Goal: Contribute content: Contribute content

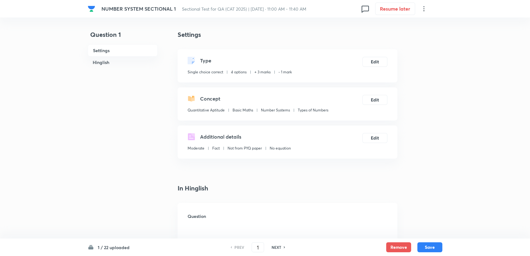
checkbox input "true"
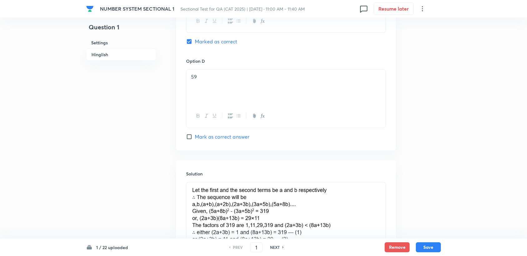
scroll to position [554, 0]
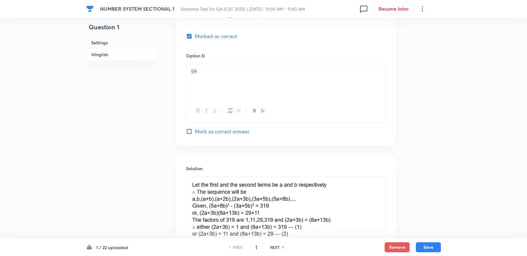
click at [275, 249] on h6 "NEXT" at bounding box center [275, 247] width 10 height 6
type input "2"
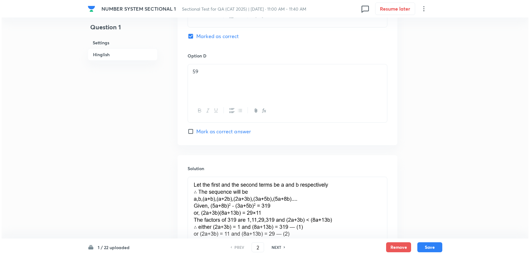
scroll to position [0, 0]
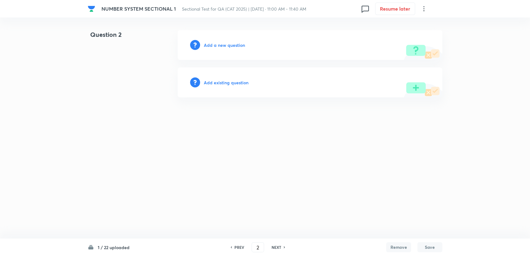
click at [228, 41] on div "Add a new question" at bounding box center [310, 45] width 265 height 30
click at [227, 42] on h6 "Add a new question" at bounding box center [224, 45] width 41 height 7
click at [227, 42] on h6 "Choose a question type" at bounding box center [228, 45] width 48 height 7
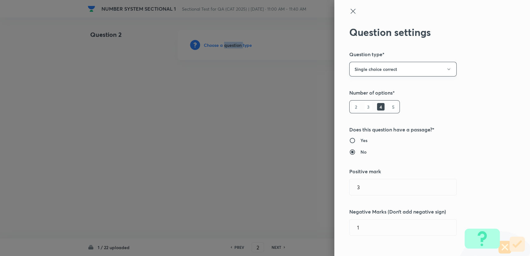
click at [397, 75] on button "Single choice correct" at bounding box center [402, 69] width 107 height 15
click at [384, 106] on li "Integer" at bounding box center [397, 111] width 107 height 12
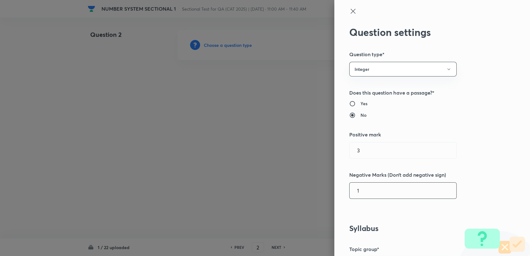
click at [370, 198] on input "1" at bounding box center [402, 191] width 107 height 16
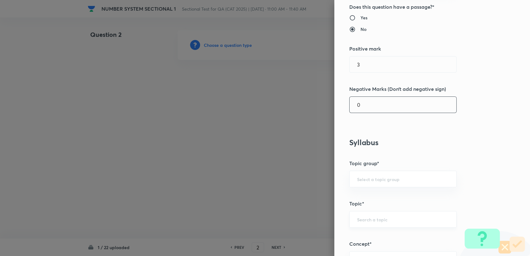
scroll to position [104, 0]
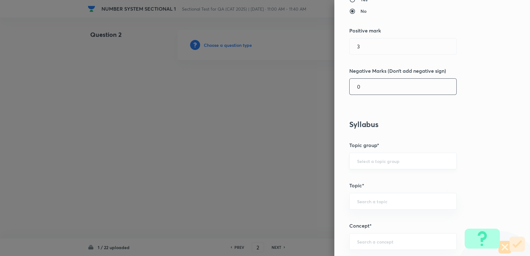
click at [368, 163] on div "​" at bounding box center [402, 161] width 107 height 17
type input "0"
click at [368, 163] on input "text" at bounding box center [403, 161] width 92 height 6
click at [366, 173] on li "Quantitative Aptitude" at bounding box center [397, 178] width 107 height 11
type input "Quantitative Aptitude"
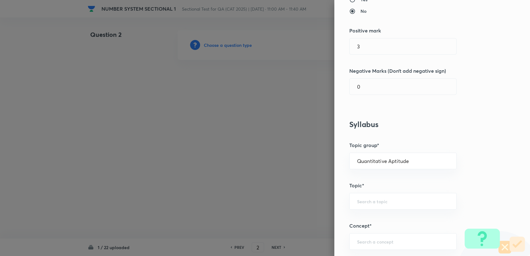
click at [371, 211] on div "Question settings Question type* Integer Does this question have a passage?* Ye…" at bounding box center [432, 128] width 196 height 256
click at [369, 205] on div "​" at bounding box center [402, 201] width 107 height 17
click at [383, 216] on li "Basic Maths" at bounding box center [397, 218] width 107 height 11
type input "Basic Maths"
drag, startPoint x: 377, startPoint y: 229, endPoint x: 372, endPoint y: 249, distance: 20.2
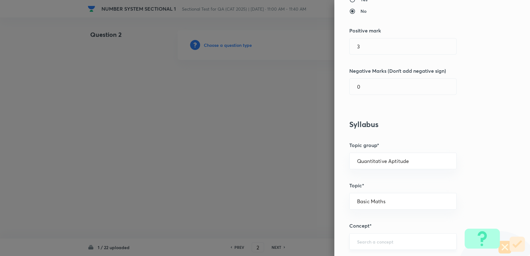
click at [376, 233] on div "Question settings Question type* Integer Does this question have a passage?* Ye…" at bounding box center [432, 128] width 196 height 256
click at [372, 249] on div "​" at bounding box center [402, 241] width 107 height 17
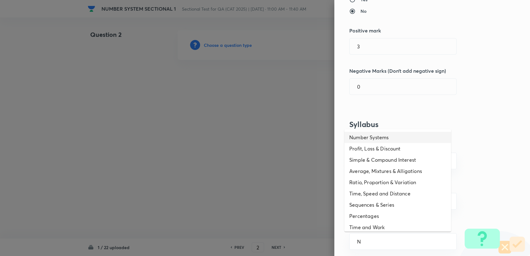
click at [377, 140] on li "Number Systems" at bounding box center [397, 137] width 107 height 11
type input "Number Systems"
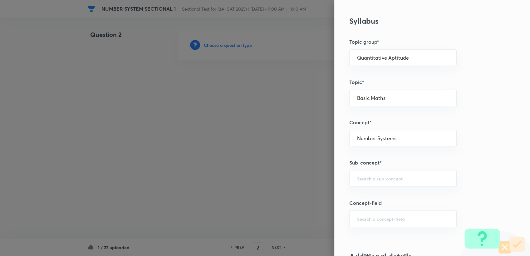
scroll to position [208, 0]
drag, startPoint x: 363, startPoint y: 164, endPoint x: 363, endPoint y: 168, distance: 4.7
click at [363, 168] on div "Question settings Question type* Integer Does this question have a passage?* Ye…" at bounding box center [432, 128] width 196 height 256
drag, startPoint x: 363, startPoint y: 168, endPoint x: 360, endPoint y: 178, distance: 9.5
click at [360, 178] on input "text" at bounding box center [403, 178] width 92 height 6
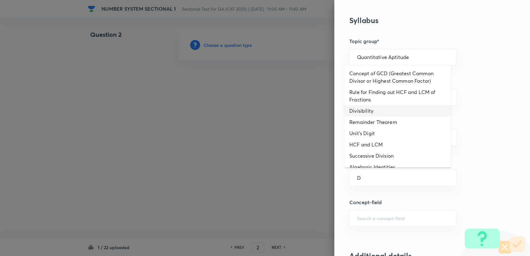
click at [368, 111] on li "Divisibility" at bounding box center [397, 110] width 107 height 11
type input "Divisibility"
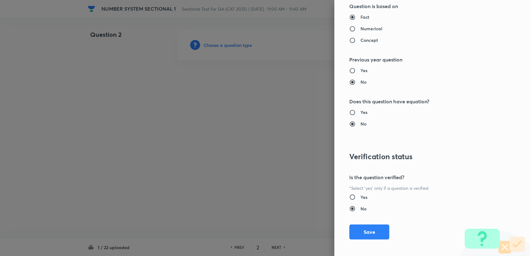
click at [350, 196] on input "Yes" at bounding box center [354, 197] width 11 height 6
radio input "true"
radio input "false"
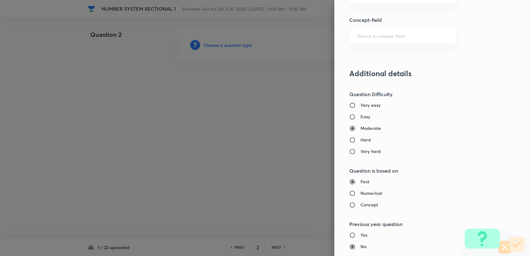
scroll to position [381, 0]
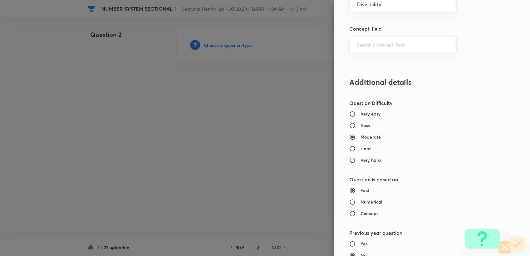
click at [366, 205] on div "Fact Numerical Concept" at bounding box center [421, 202] width 145 height 30
click at [367, 203] on h6 "Numerical" at bounding box center [371, 201] width 22 height 7
click at [360, 203] on input "Numerical" at bounding box center [354, 202] width 11 height 6
radio input "true"
radio input "false"
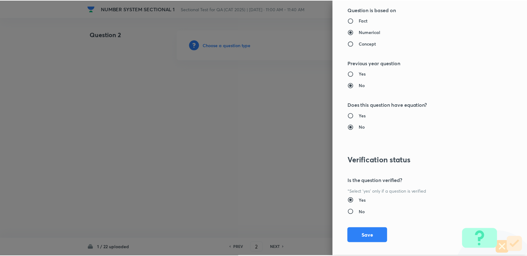
scroll to position [557, 0]
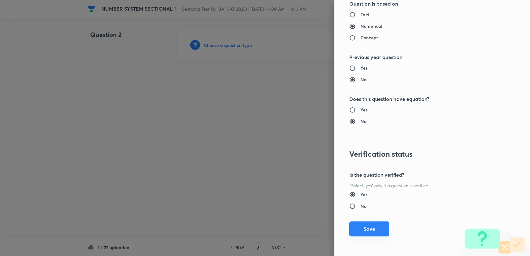
click at [377, 228] on button "Save" at bounding box center [369, 228] width 40 height 15
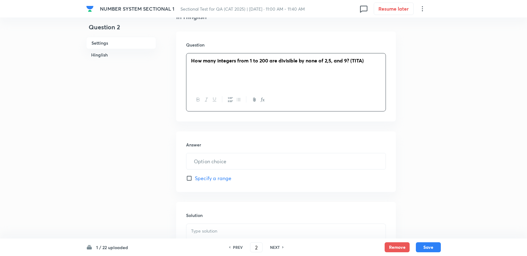
scroll to position [173, 0]
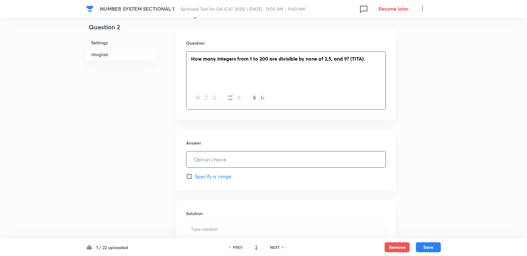
click at [225, 159] on input "text" at bounding box center [285, 159] width 199 height 16
type input "71"
click at [231, 228] on p at bounding box center [286, 229] width 190 height 7
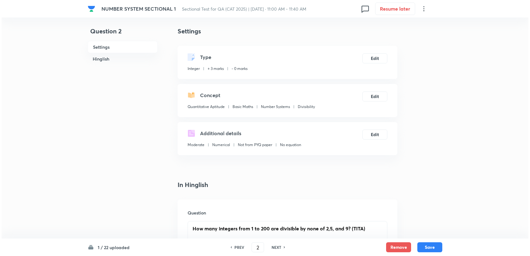
scroll to position [0, 0]
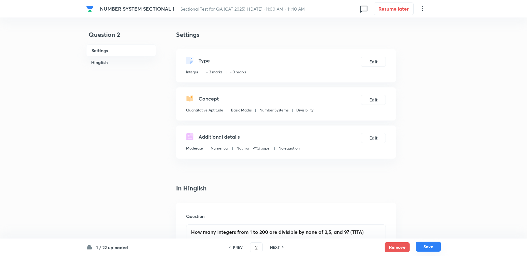
click at [422, 246] on button "Save" at bounding box center [428, 247] width 25 height 10
type input "3"
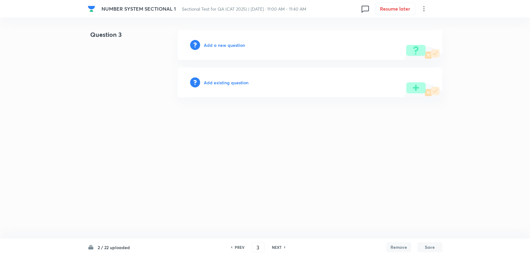
click at [213, 38] on div "Add a new question" at bounding box center [310, 45] width 265 height 30
click at [212, 44] on h6 "Add a new question" at bounding box center [224, 45] width 41 height 7
click at [213, 46] on h6 "Choose a question type" at bounding box center [228, 45] width 48 height 7
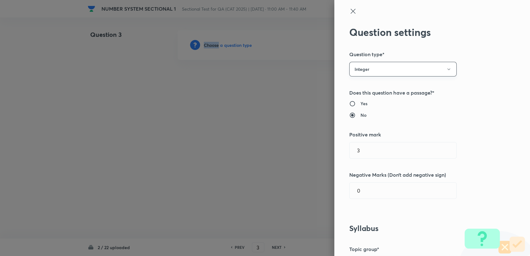
click at [418, 76] on button "Integer" at bounding box center [402, 69] width 107 height 15
click at [393, 84] on li "Single choice correct" at bounding box center [397, 88] width 107 height 12
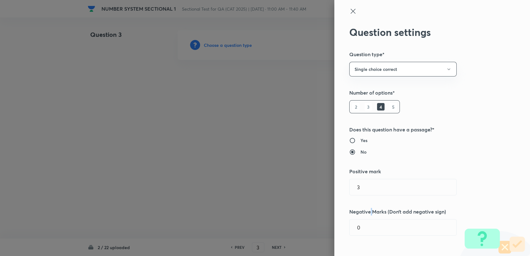
drag, startPoint x: 367, startPoint y: 213, endPoint x: 368, endPoint y: 217, distance: 3.9
click at [368, 217] on div "Question settings Question type* Single choice correct Number of options* 2 3 4…" at bounding box center [432, 128] width 196 height 256
drag, startPoint x: 368, startPoint y: 217, endPoint x: 369, endPoint y: 229, distance: 12.0
click at [369, 230] on input "0" at bounding box center [402, 227] width 107 height 16
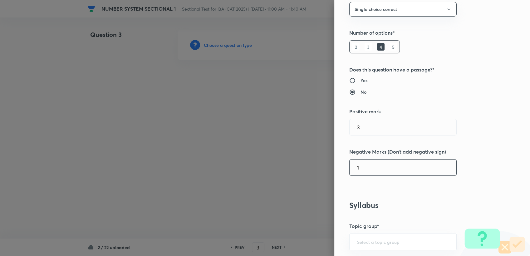
scroll to position [104, 0]
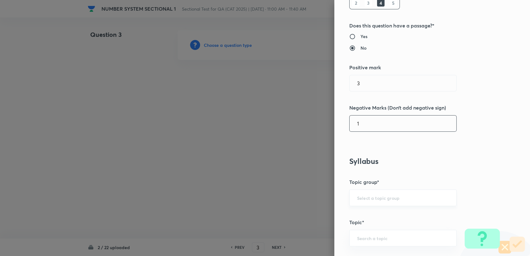
click at [349, 196] on div "​" at bounding box center [402, 197] width 107 height 17
type input "1"
click at [350, 196] on div "​" at bounding box center [402, 197] width 107 height 17
click at [357, 199] on input "text" at bounding box center [403, 198] width 92 height 6
click at [363, 60] on body "NUMBER SYSTEM SECTIONAL 1 Sectional Test for QA (CAT 2025) | [DATE] · 11:00 AM …" at bounding box center [265, 45] width 530 height 30
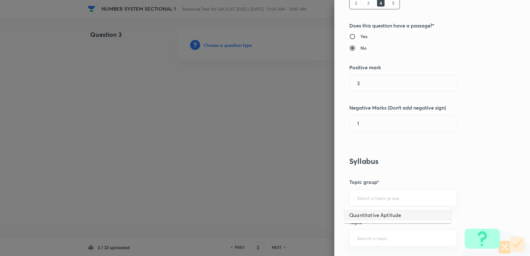
click at [366, 217] on li "Quantitative Aptitude" at bounding box center [397, 214] width 107 height 11
type input "Quantitative Aptitude"
click at [368, 228] on div "Question settings Question type* Single choice correct Number of options* 2 3 4…" at bounding box center [432, 128] width 196 height 256
click at [366, 233] on div "​" at bounding box center [402, 238] width 107 height 17
click at [388, 215] on li "Basic Maths" at bounding box center [397, 219] width 107 height 11
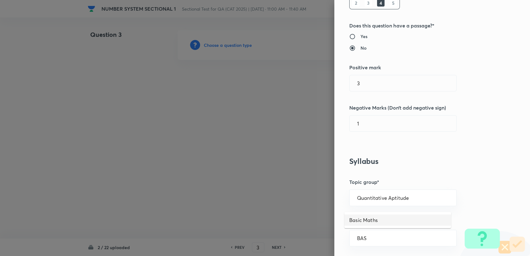
type input "Basic Maths"
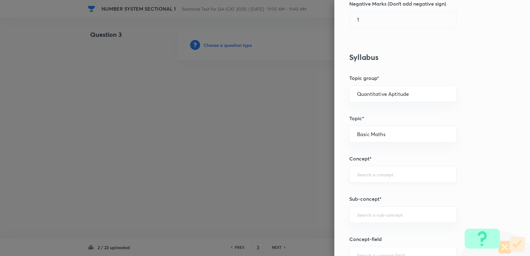
click at [366, 166] on div "​" at bounding box center [402, 174] width 107 height 17
click at [366, 173] on input "text" at bounding box center [403, 174] width 92 height 6
click at [380, 190] on li "Number Systems" at bounding box center [397, 191] width 107 height 11
type input "Number Systems"
click at [379, 214] on input "text" at bounding box center [403, 215] width 92 height 6
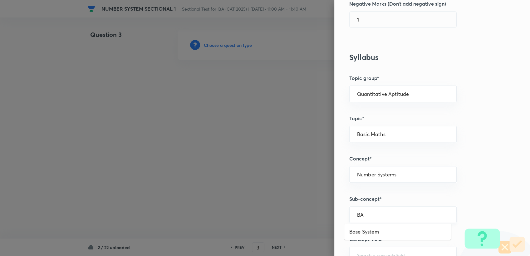
type input "B"
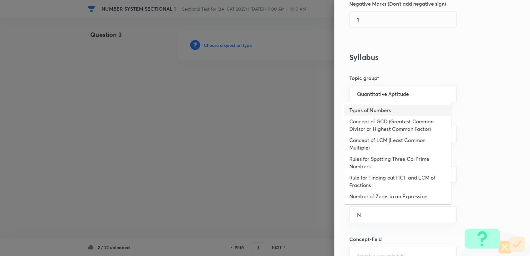
click at [370, 110] on li "Types of Numbers" at bounding box center [397, 110] width 107 height 11
type input "Types of Numbers"
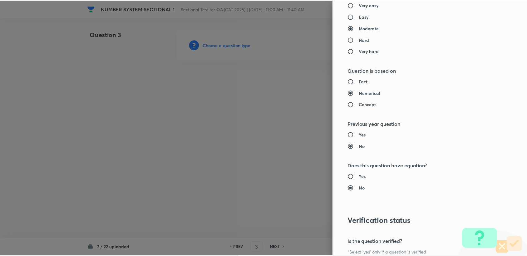
scroll to position [594, 0]
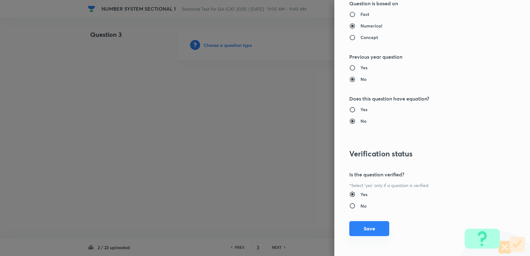
click at [368, 222] on button "Save" at bounding box center [369, 228] width 40 height 15
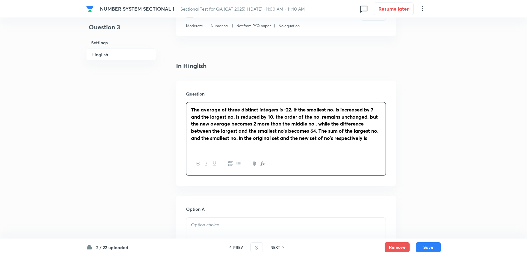
scroll to position [173, 0]
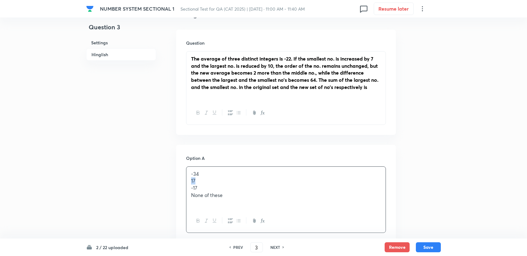
drag, startPoint x: 189, startPoint y: 180, endPoint x: 202, endPoint y: 181, distance: 12.5
click at [202, 181] on div "-34 17 -17 None of these" at bounding box center [285, 188] width 199 height 43
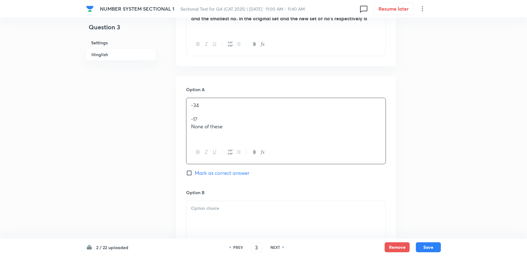
scroll to position [242, 0]
drag, startPoint x: 191, startPoint y: 119, endPoint x: 212, endPoint y: 119, distance: 21.5
click at [212, 119] on p "-17" at bounding box center [286, 118] width 190 height 7
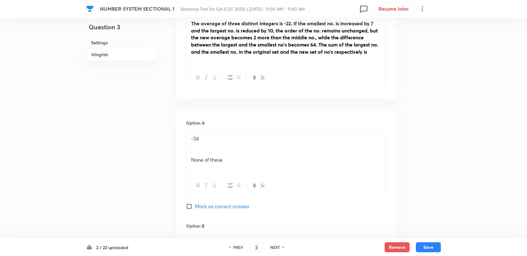
scroll to position [208, 0]
drag, startPoint x: 192, startPoint y: 163, endPoint x: 260, endPoint y: 167, distance: 68.2
click at [242, 167] on div "-34 None of these" at bounding box center [285, 153] width 199 height 43
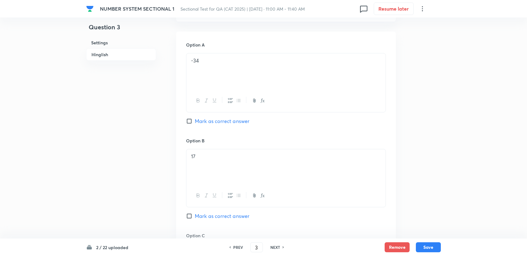
scroll to position [210, 0]
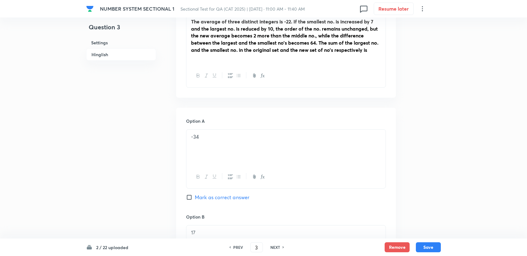
click at [220, 200] on span "Mark as correct answer" at bounding box center [222, 196] width 55 height 7
click at [195, 200] on input "Mark as correct answer" at bounding box center [190, 197] width 9 height 6
checkbox input "true"
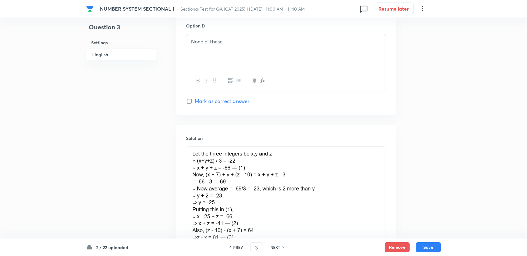
scroll to position [592, 0]
click at [435, 245] on button "Save" at bounding box center [428, 247] width 25 height 10
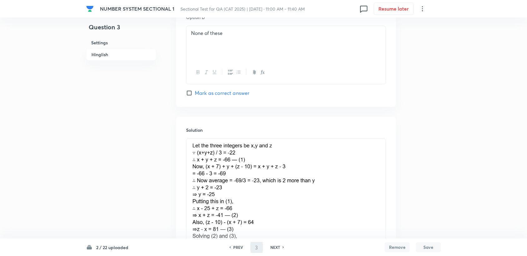
type input "4"
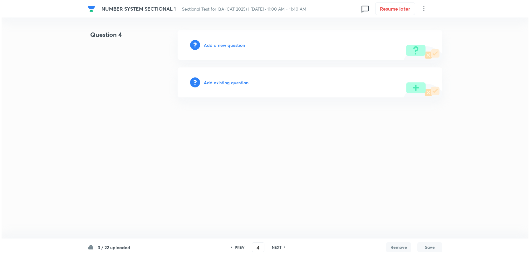
scroll to position [0, 0]
click at [235, 50] on div "Add a new question" at bounding box center [310, 45] width 265 height 30
click at [235, 48] on h6 "Add a new question" at bounding box center [224, 45] width 41 height 7
click at [235, 48] on h6 "Choose a question type" at bounding box center [228, 45] width 48 height 7
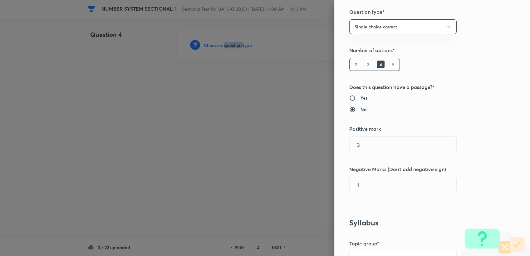
scroll to position [173, 0]
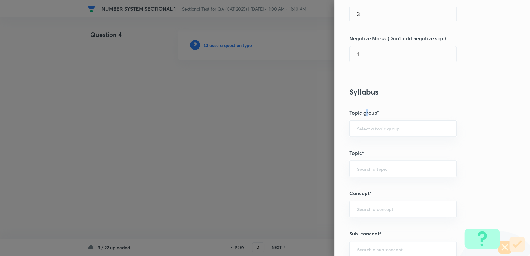
click at [363, 115] on h5 "Topic group*" at bounding box center [421, 112] width 145 height 7
drag, startPoint x: 363, startPoint y: 115, endPoint x: 367, endPoint y: 130, distance: 15.7
click at [367, 130] on input "text" at bounding box center [403, 128] width 92 height 6
click at [371, 144] on li "Quantitative Aptitude" at bounding box center [397, 145] width 107 height 11
type input "Quantitative Aptitude"
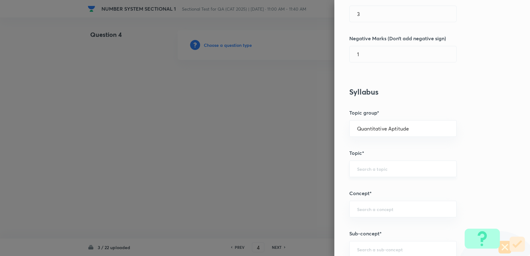
click at [373, 166] on input "text" at bounding box center [403, 169] width 92 height 6
click at [372, 180] on li "Basic Maths" at bounding box center [397, 185] width 107 height 11
type input "Basic Maths"
drag, startPoint x: 371, startPoint y: 198, endPoint x: 371, endPoint y: 204, distance: 5.6
click at [371, 200] on div "Question settings Question type* Single choice correct Number of options* 2 3 4…" at bounding box center [432, 128] width 196 height 256
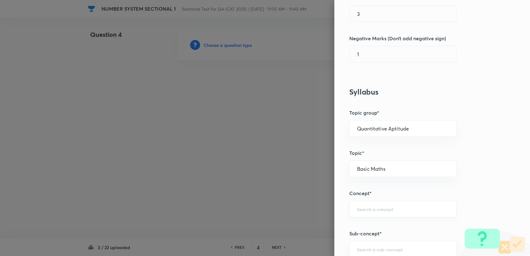
click at [371, 208] on input "text" at bounding box center [403, 209] width 92 height 6
click at [368, 223] on li "Number Systems" at bounding box center [397, 225] width 107 height 11
type input "Number Systems"
drag, startPoint x: 368, startPoint y: 239, endPoint x: 367, endPoint y: 247, distance: 8.2
click at [368, 243] on div "Question settings Question type* Single choice correct Number of options* 2 3 4…" at bounding box center [432, 128] width 196 height 256
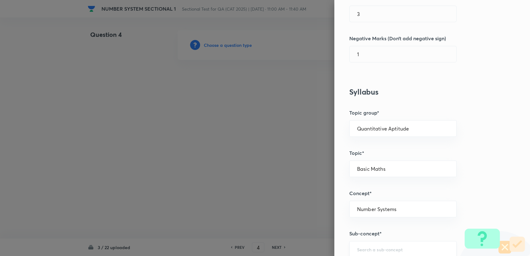
click at [367, 246] on input "text" at bounding box center [403, 249] width 92 height 6
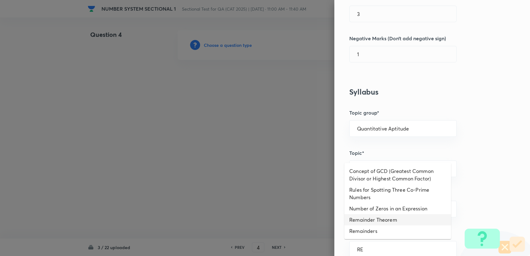
click at [362, 224] on li "Remainder Theorem" at bounding box center [397, 219] width 107 height 11
type input "Remainder Theorem"
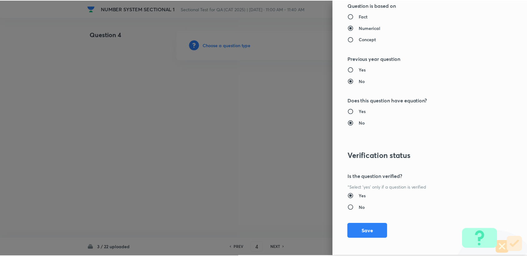
scroll to position [594, 0]
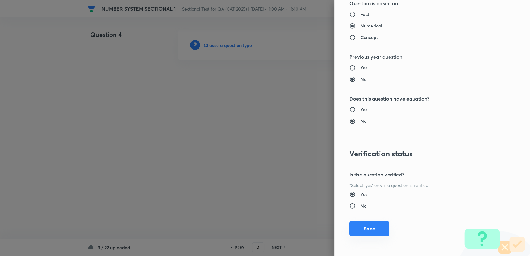
click at [365, 227] on button "Save" at bounding box center [369, 228] width 40 height 15
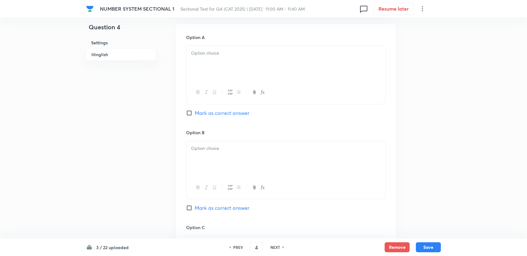
scroll to position [277, 0]
click at [217, 71] on div at bounding box center [285, 64] width 199 height 35
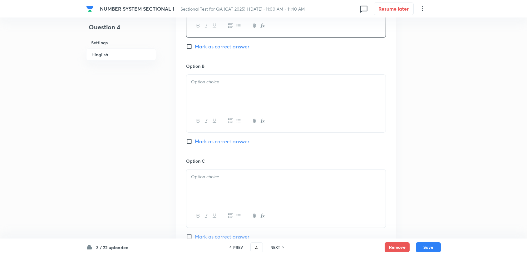
scroll to position [347, 0]
click at [201, 95] on div at bounding box center [285, 90] width 199 height 35
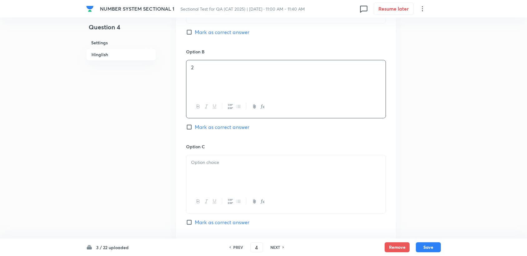
scroll to position [416, 0]
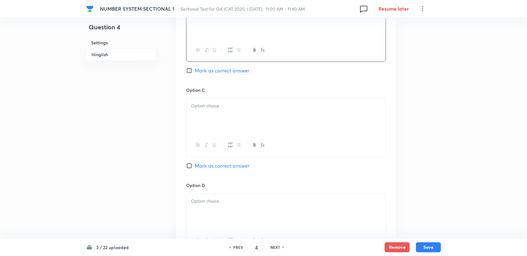
click at [202, 128] on div at bounding box center [285, 116] width 199 height 35
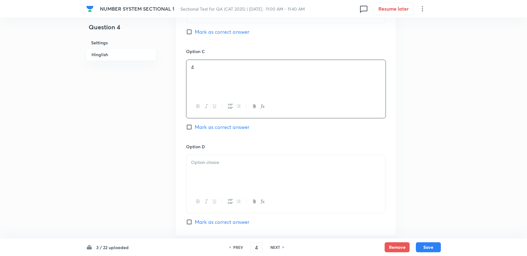
scroll to position [520, 0]
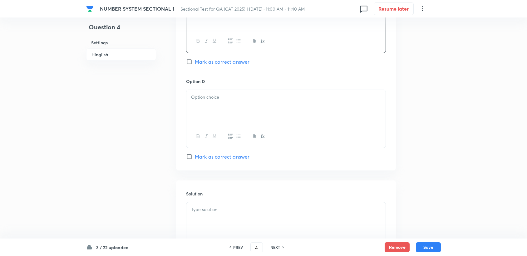
click at [202, 126] on div at bounding box center [285, 136] width 199 height 23
click at [202, 116] on div at bounding box center [285, 107] width 199 height 35
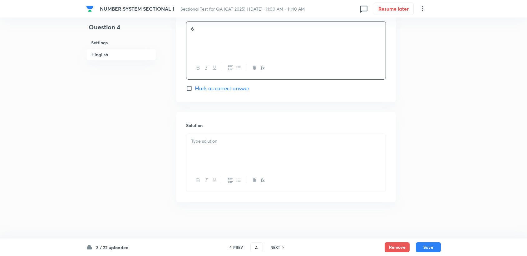
scroll to position [588, 0]
drag, startPoint x: 207, startPoint y: 133, endPoint x: 200, endPoint y: 116, distance: 18.4
click at [207, 134] on div at bounding box center [285, 151] width 199 height 35
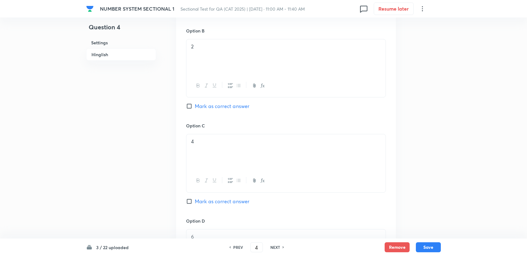
drag, startPoint x: 203, startPoint y: 198, endPoint x: 232, endPoint y: 203, distance: 29.3
click at [203, 198] on span "Mark as correct answer" at bounding box center [222, 201] width 55 height 7
click at [195, 198] on input "Mark as correct answer" at bounding box center [190, 201] width 9 height 6
checkbox input "true"
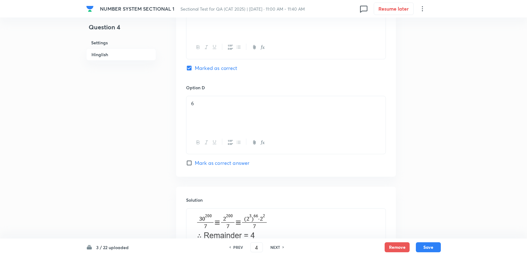
scroll to position [519, 0]
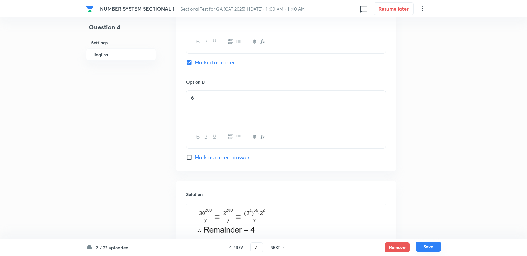
click at [418, 246] on button "Save" at bounding box center [428, 247] width 25 height 10
type input "5"
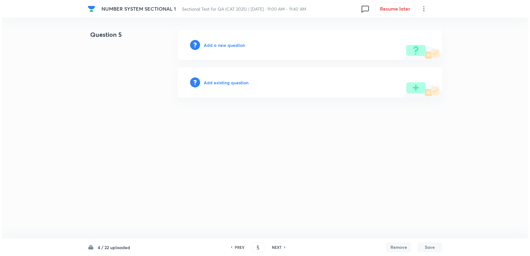
scroll to position [0, 0]
drag, startPoint x: 194, startPoint y: 42, endPoint x: 207, endPoint y: 43, distance: 13.4
click at [197, 42] on icon at bounding box center [195, 45] width 10 height 10
click at [211, 43] on h6 "Add a new question" at bounding box center [224, 45] width 41 height 7
click at [212, 43] on h6 "Choose a question type" at bounding box center [228, 45] width 48 height 7
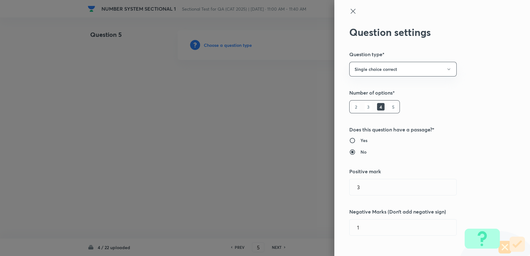
click at [383, 78] on div "Question settings Question type* Single choice correct Number of options* 2 3 4…" at bounding box center [432, 128] width 196 height 256
click at [385, 69] on button "Single choice correct" at bounding box center [402, 69] width 107 height 15
click at [358, 106] on li "Integer" at bounding box center [397, 111] width 107 height 12
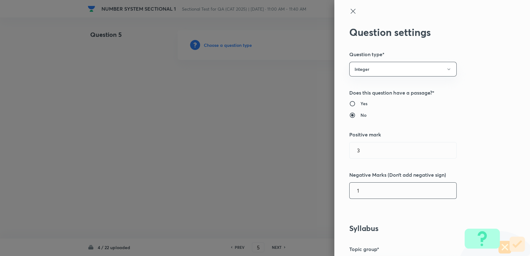
click at [368, 189] on input "1" at bounding box center [402, 191] width 107 height 16
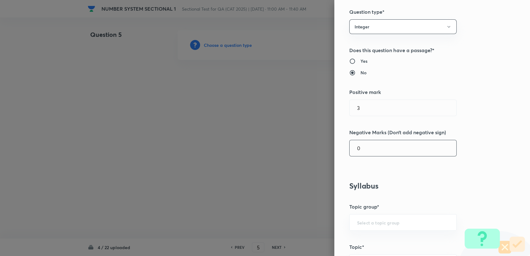
scroll to position [104, 0]
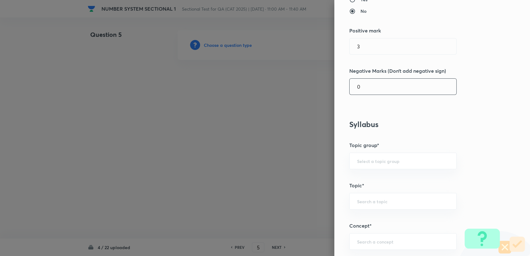
type input "0"
click at [369, 171] on div "Question settings Question type* Integer Does this question have a passage?* Ye…" at bounding box center [432, 128] width 196 height 256
click at [367, 162] on input "text" at bounding box center [403, 161] width 92 height 6
click at [368, 178] on li "Quantitative Aptitude" at bounding box center [397, 178] width 107 height 11
type input "Quantitative Aptitude"
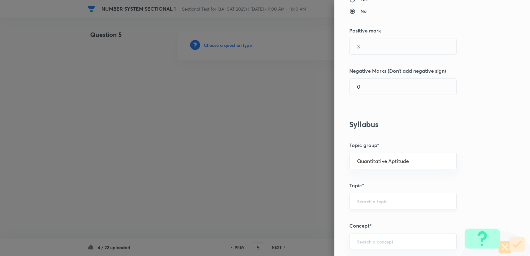
click at [373, 204] on div "​" at bounding box center [402, 201] width 107 height 17
click at [378, 213] on li "Basic Maths" at bounding box center [397, 218] width 107 height 11
type input "Basic Maths"
click at [359, 194] on div "Basic Maths ​" at bounding box center [402, 201] width 107 height 17
click at [371, 228] on h5 "Concept*" at bounding box center [421, 225] width 145 height 7
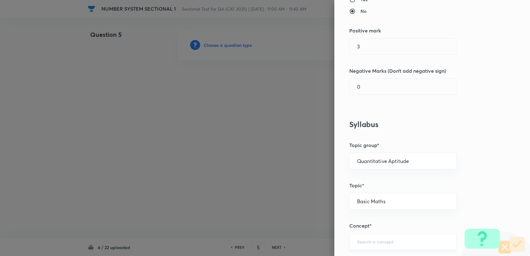
click at [369, 233] on div "​" at bounding box center [402, 241] width 107 height 17
click at [372, 253] on div "Question settings Question type* Integer Does this question have a passage?* Ye…" at bounding box center [432, 128] width 196 height 256
click at [371, 245] on div "​" at bounding box center [402, 241] width 107 height 17
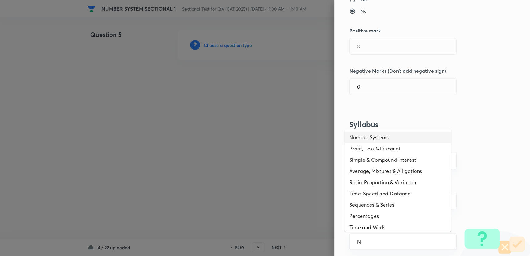
drag, startPoint x: 362, startPoint y: 136, endPoint x: 363, endPoint y: 146, distance: 10.0
click at [362, 136] on li "Number Systems" at bounding box center [397, 137] width 107 height 11
type input "Number Systems"
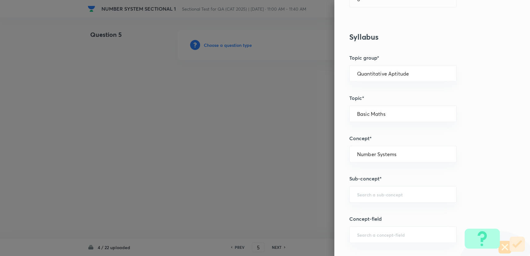
scroll to position [208, 0]
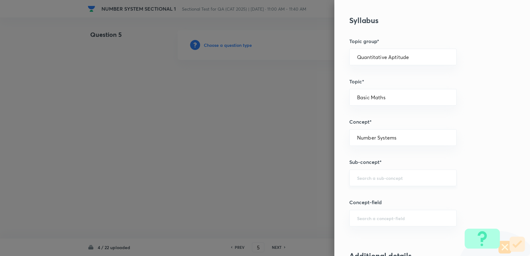
click at [370, 184] on div "​" at bounding box center [402, 177] width 107 height 17
click at [374, 211] on li "Factors" at bounding box center [397, 213] width 107 height 11
type input "Factors"
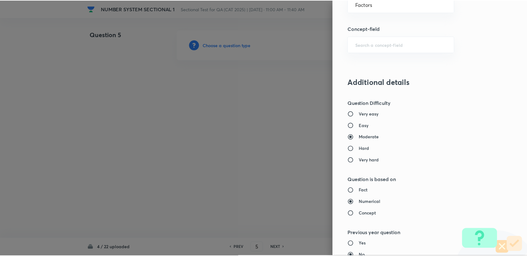
scroll to position [557, 0]
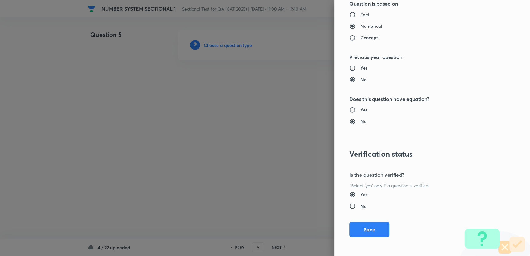
click at [360, 219] on div "Question settings Question type* Integer Does this question have a passage?* Ye…" at bounding box center [432, 128] width 196 height 256
click at [356, 225] on button "Save" at bounding box center [369, 228] width 40 height 15
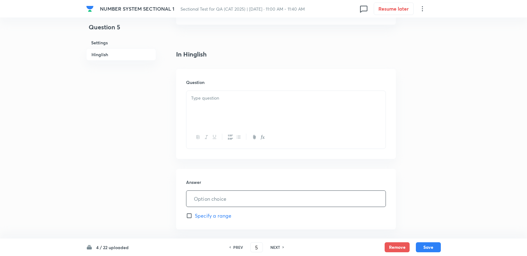
scroll to position [139, 0]
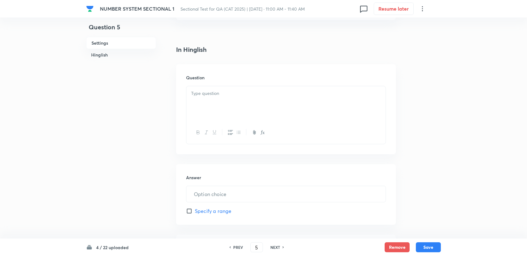
drag, startPoint x: 232, startPoint y: 129, endPoint x: 215, endPoint y: 103, distance: 30.7
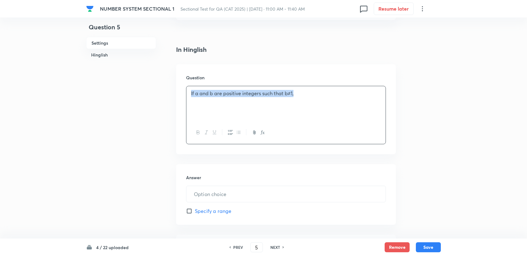
drag, startPoint x: 190, startPoint y: 89, endPoint x: 321, endPoint y: 115, distance: 133.5
click at [320, 115] on div "If a and b are positive integers such that b≠1," at bounding box center [285, 103] width 199 height 35
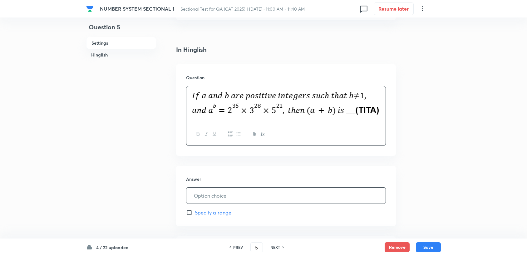
click at [219, 197] on input "text" at bounding box center [285, 196] width 199 height 16
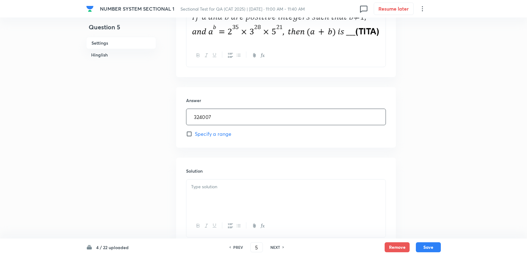
scroll to position [242, 0]
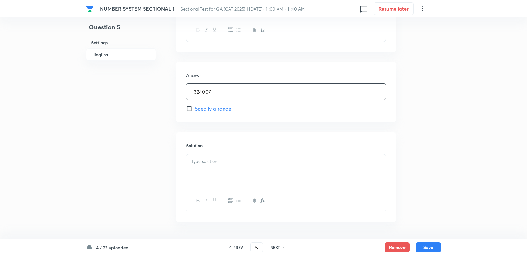
type input "324007"
drag, startPoint x: 216, startPoint y: 168, endPoint x: 216, endPoint y: 165, distance: 3.1
click at [216, 168] on div at bounding box center [285, 171] width 199 height 35
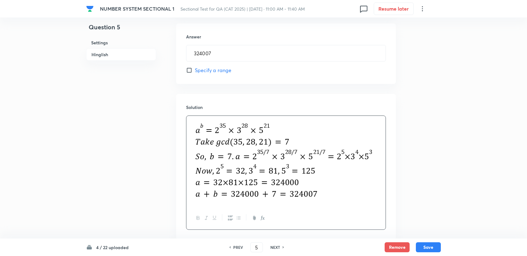
scroll to position [285, 0]
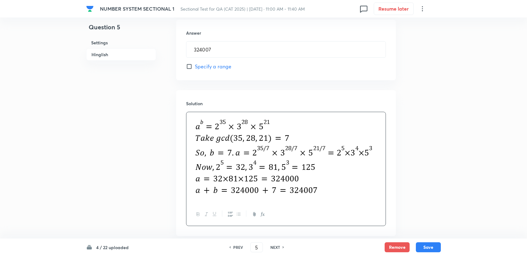
click at [442, 240] on div "4 / 22 uploaded PREV 5 ​ NEXT Remove Save" at bounding box center [263, 246] width 527 height 17
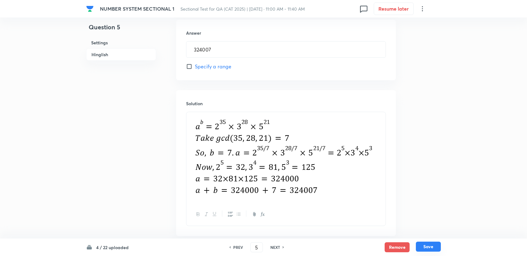
click at [437, 246] on button "Save" at bounding box center [428, 247] width 25 height 10
type input "6"
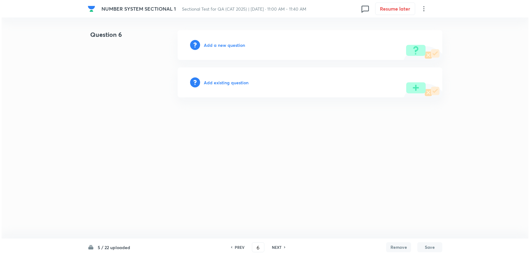
scroll to position [0, 0]
click at [219, 49] on div "Add a new question" at bounding box center [310, 45] width 265 height 30
click at [218, 46] on h6 "Add a new question" at bounding box center [224, 45] width 41 height 7
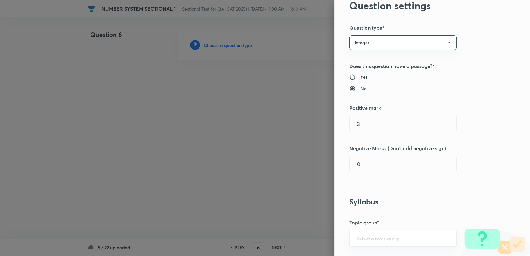
scroll to position [139, 0]
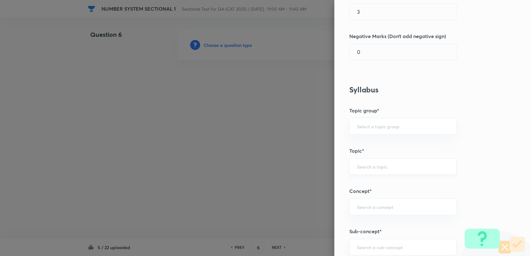
drag, startPoint x: 359, startPoint y: 170, endPoint x: 360, endPoint y: 163, distance: 6.9
click at [359, 168] on div "​" at bounding box center [402, 166] width 107 height 17
drag, startPoint x: 358, startPoint y: 140, endPoint x: 358, endPoint y: 136, distance: 3.7
click at [358, 139] on div "Question settings Question type* Integer Does this question have a passage?* Ye…" at bounding box center [432, 128] width 196 height 256
click at [358, 131] on div "​" at bounding box center [402, 126] width 107 height 17
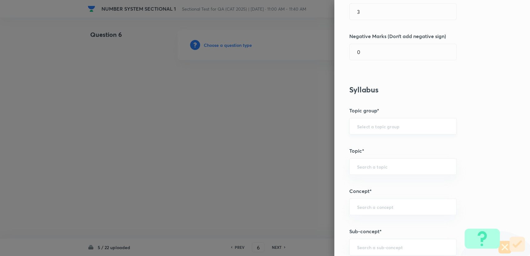
click at [360, 119] on div "​" at bounding box center [402, 126] width 107 height 17
drag, startPoint x: 364, startPoint y: 138, endPoint x: 364, endPoint y: 134, distance: 4.1
click at [364, 135] on div "Question settings Question type* Integer Does this question have a passage?* Ye…" at bounding box center [432, 128] width 196 height 256
click at [362, 125] on input "text" at bounding box center [403, 126] width 92 height 6
drag, startPoint x: 361, startPoint y: 140, endPoint x: 361, endPoint y: 156, distance: 15.9
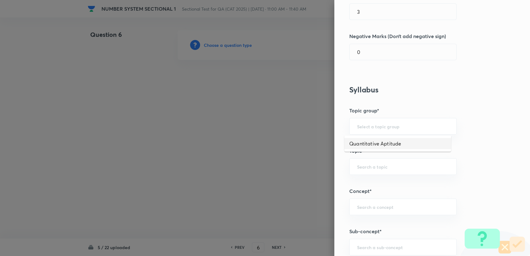
click at [361, 140] on li "Quantitative Aptitude" at bounding box center [397, 143] width 107 height 11
type input "Quantitative Aptitude"
click at [360, 160] on div "​" at bounding box center [402, 166] width 107 height 17
click at [360, 168] on input "text" at bounding box center [403, 166] width 92 height 6
click at [366, 183] on li "Basic Maths" at bounding box center [397, 183] width 107 height 11
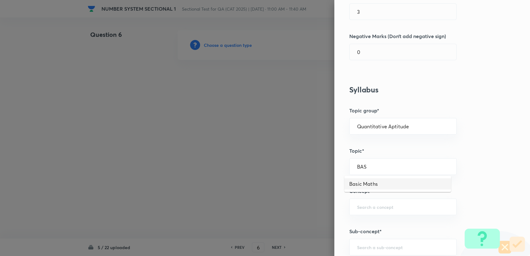
type input "Basic Maths"
drag, startPoint x: 365, startPoint y: 204, endPoint x: 366, endPoint y: 208, distance: 4.2
click at [366, 206] on input "text" at bounding box center [403, 207] width 92 height 6
type input "T"
type input "F"
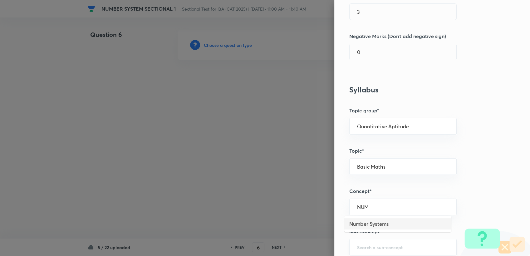
drag, startPoint x: 405, startPoint y: 223, endPoint x: 390, endPoint y: 242, distance: 24.2
click at [405, 223] on li "Number Systems" at bounding box center [397, 223] width 107 height 11
type input "Number Systems"
click at [372, 252] on div "​" at bounding box center [402, 247] width 107 height 17
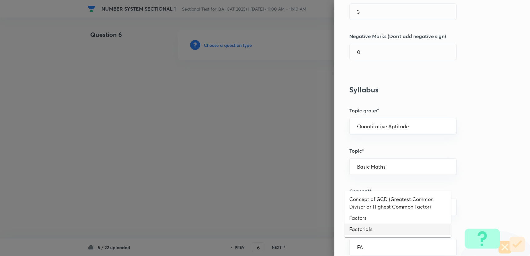
click at [379, 230] on li "Factorials" at bounding box center [397, 228] width 107 height 11
type input "Factorials"
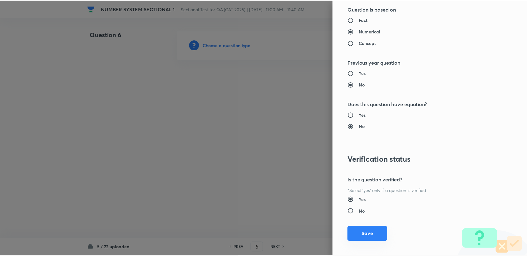
scroll to position [557, 0]
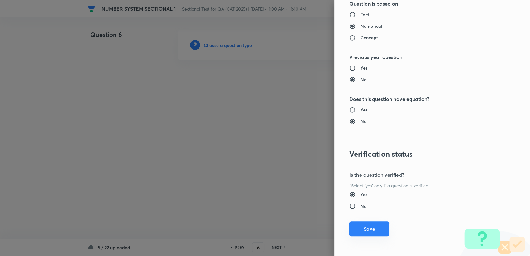
click at [373, 230] on button "Save" at bounding box center [369, 228] width 40 height 15
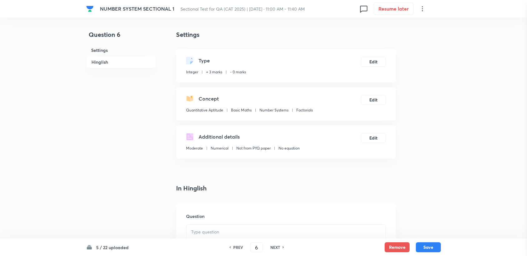
scroll to position [139, 0]
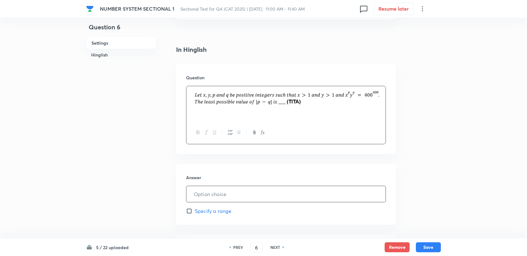
click at [219, 187] on input "text" at bounding box center [285, 194] width 199 height 16
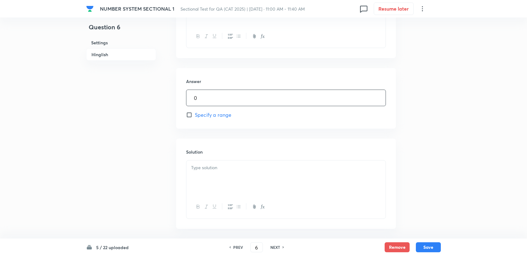
scroll to position [242, 0]
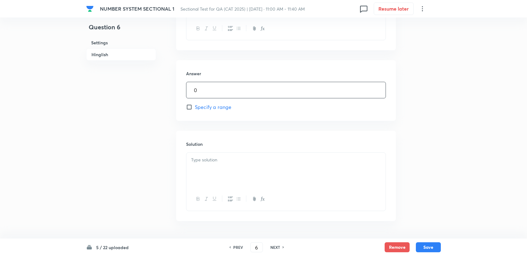
type input "0"
click at [213, 172] on div at bounding box center [285, 170] width 199 height 35
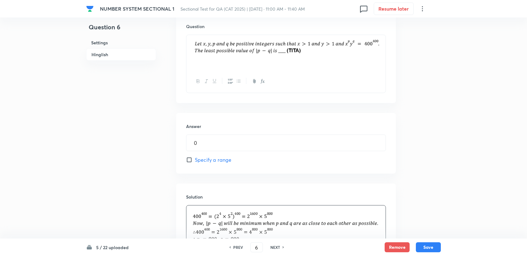
scroll to position [209, 0]
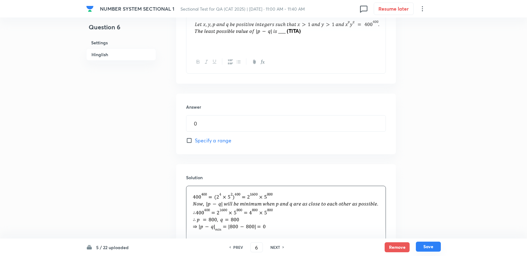
click at [434, 242] on button "Save" at bounding box center [428, 247] width 25 height 10
type input "7"
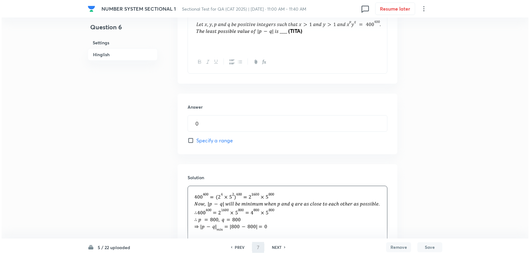
scroll to position [0, 0]
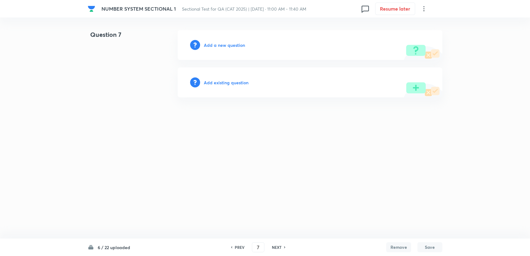
click at [227, 44] on h6 "Add a new question" at bounding box center [224, 45] width 41 height 7
click at [227, 44] on h6 "Choose a question type" at bounding box center [228, 45] width 48 height 7
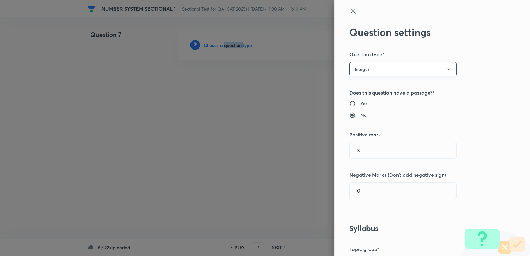
click at [397, 71] on button "Integer" at bounding box center [402, 69] width 107 height 15
drag, startPoint x: 372, startPoint y: 85, endPoint x: 373, endPoint y: 89, distance: 4.5
click at [372, 85] on span "Single choice correct" at bounding box center [397, 88] width 99 height 7
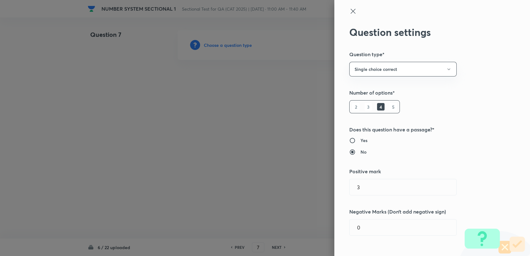
drag, startPoint x: 373, startPoint y: 198, endPoint x: 373, endPoint y: 216, distance: 17.5
click at [373, 198] on div "Question settings Question type* Single choice correct Number of options* 2 3 4…" at bounding box center [432, 128] width 196 height 256
click at [373, 232] on input "0" at bounding box center [402, 227] width 107 height 16
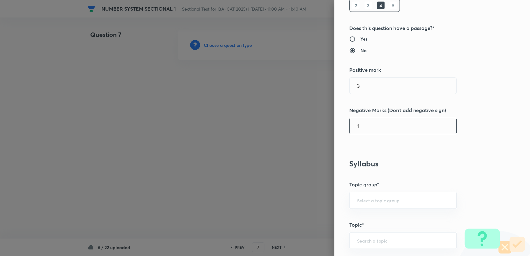
scroll to position [104, 0]
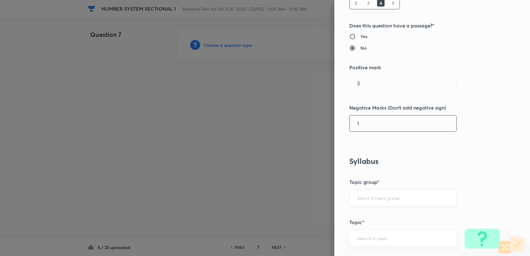
click at [349, 200] on div "​" at bounding box center [402, 197] width 107 height 17
type input "1"
click at [352, 201] on div "​" at bounding box center [402, 197] width 107 height 17
click at [357, 197] on input "text" at bounding box center [403, 198] width 92 height 6
drag, startPoint x: 361, startPoint y: 211, endPoint x: 360, endPoint y: 214, distance: 3.7
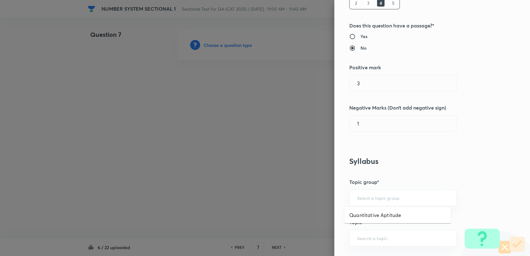
click at [360, 212] on li "Quantitative Aptitude" at bounding box center [397, 214] width 107 height 11
type input "Quantitative Aptitude"
click at [359, 230] on div "​" at bounding box center [402, 238] width 107 height 17
type input "V"
click at [400, 225] on ul "Basic Maths" at bounding box center [397, 220] width 107 height 16
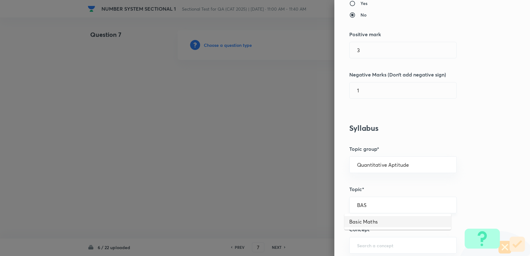
scroll to position [139, 0]
click at [379, 228] on div "Basic Maths" at bounding box center [397, 220] width 107 height 19
click at [377, 219] on li "Basic Maths" at bounding box center [397, 220] width 107 height 11
type input "Basic Maths"
click at [374, 233] on div "Question settings Question type* Single choice correct Number of options* 2 3 4…" at bounding box center [432, 128] width 196 height 256
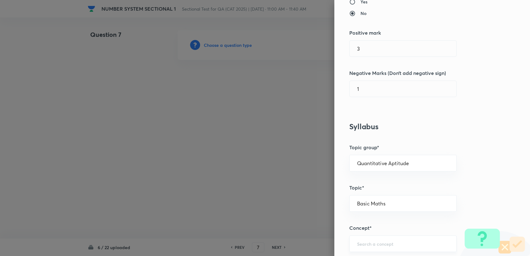
click at [372, 240] on div "​" at bounding box center [402, 243] width 107 height 17
click at [372, 224] on li "Number Systems" at bounding box center [397, 225] width 107 height 11
type input "Number Systems"
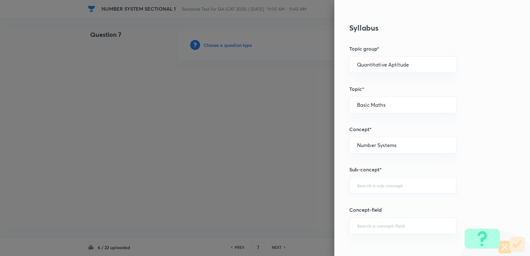
scroll to position [242, 0]
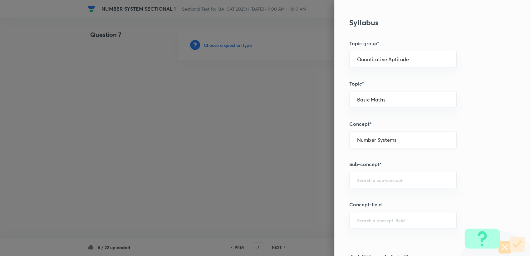
drag, startPoint x: 362, startPoint y: 142, endPoint x: 363, endPoint y: 147, distance: 5.1
click at [363, 142] on div "Number Systems ​" at bounding box center [402, 139] width 107 height 17
click at [357, 184] on div "​" at bounding box center [402, 180] width 107 height 17
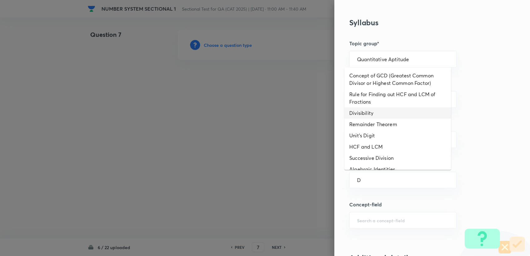
click at [376, 118] on li "Divisibility" at bounding box center [397, 112] width 107 height 11
type input "Divisibility"
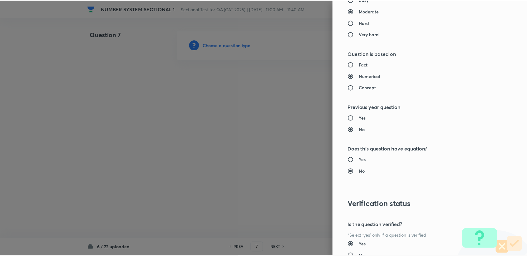
scroll to position [594, 0]
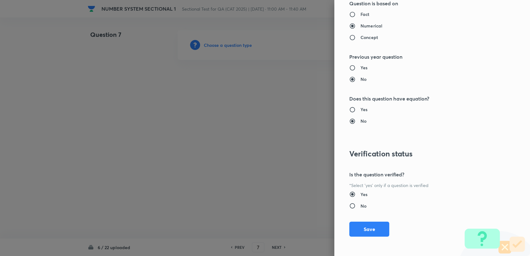
drag, startPoint x: 358, startPoint y: 227, endPoint x: 339, endPoint y: 223, distance: 19.1
click at [358, 228] on button "Save" at bounding box center [369, 229] width 40 height 15
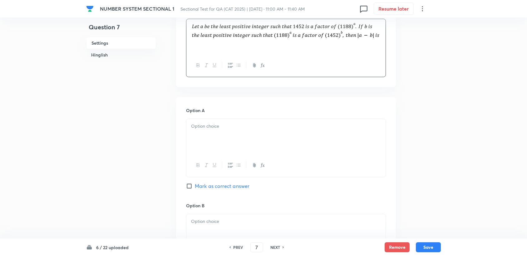
scroll to position [208, 0]
click at [217, 139] on div at bounding box center [285, 134] width 199 height 35
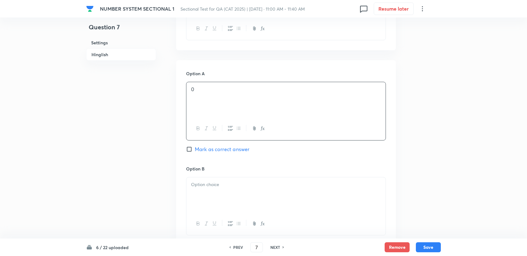
click at [203, 184] on p at bounding box center [286, 184] width 190 height 7
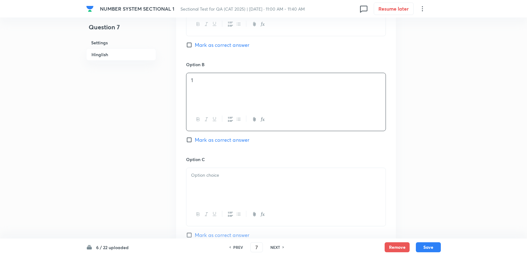
click at [207, 188] on div at bounding box center [285, 185] width 199 height 35
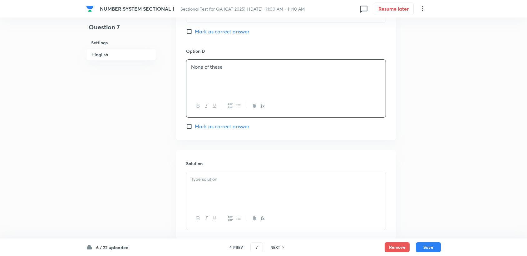
scroll to position [554, 0]
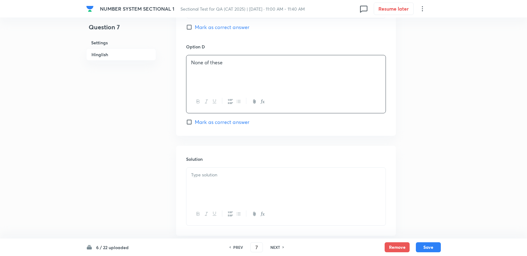
click at [222, 192] on div at bounding box center [285, 185] width 199 height 35
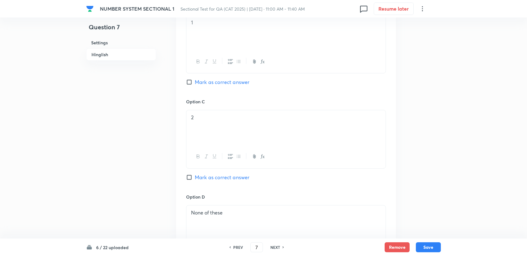
scroll to position [578, 0]
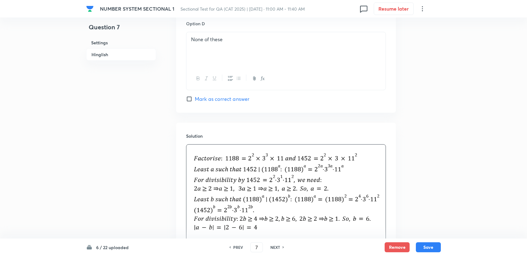
click at [203, 95] on span "Mark as correct answer" at bounding box center [222, 98] width 55 height 7
click at [195, 96] on input "Mark as correct answer" at bounding box center [190, 99] width 9 height 6
checkbox input "true"
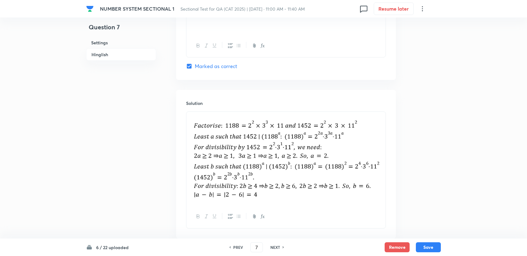
scroll to position [647, 0]
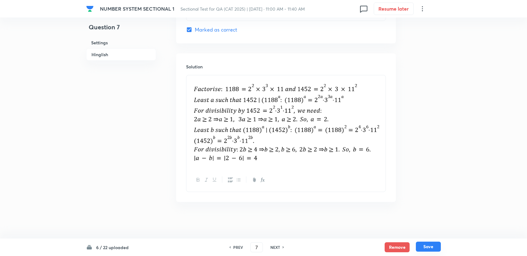
click at [430, 249] on button "Save" at bounding box center [428, 247] width 25 height 10
type input "8"
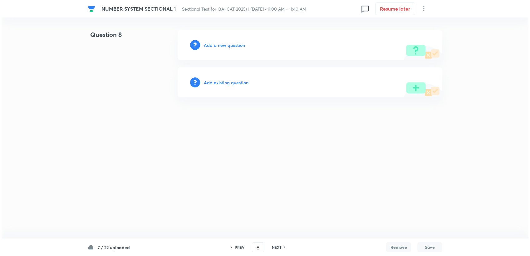
scroll to position [0, 0]
click at [219, 48] on h6 "Add a new question" at bounding box center [224, 45] width 41 height 7
click at [219, 46] on h6 "Choose a question type" at bounding box center [228, 45] width 48 height 7
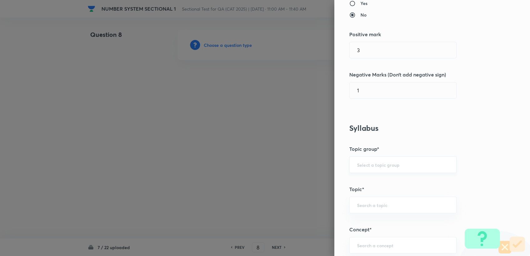
scroll to position [139, 0]
click at [381, 168] on div "​" at bounding box center [402, 163] width 107 height 17
click at [381, 160] on input "text" at bounding box center [403, 163] width 92 height 6
click at [374, 175] on li "Quantitative Aptitude" at bounding box center [397, 180] width 107 height 11
type input "Quantitative Aptitude"
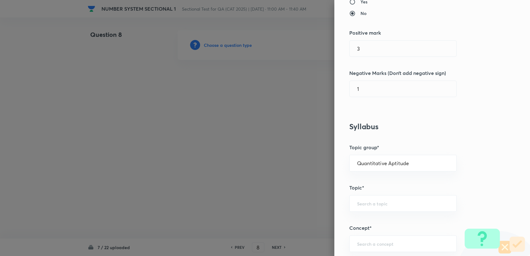
click at [373, 187] on h5 "Topic*" at bounding box center [421, 187] width 145 height 7
click at [374, 206] on div "​" at bounding box center [402, 203] width 107 height 17
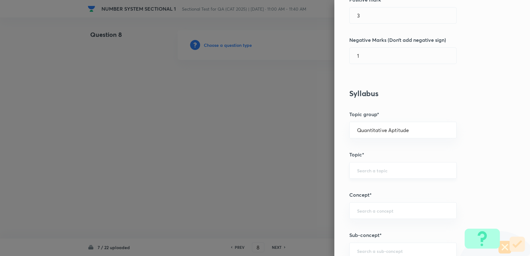
scroll to position [173, 0]
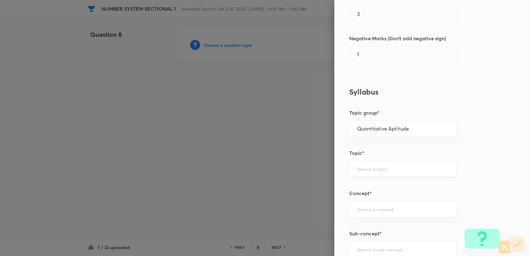
click at [370, 164] on div "​" at bounding box center [402, 168] width 107 height 17
click at [368, 166] on input "text" at bounding box center [403, 169] width 92 height 6
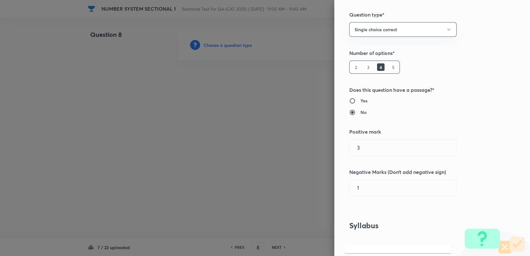
scroll to position [35, 0]
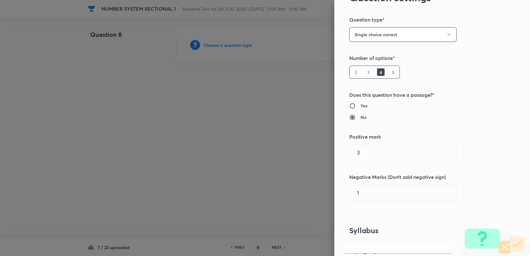
click at [363, 37] on button "Single choice correct" at bounding box center [402, 34] width 107 height 15
click at [357, 74] on span "Integer" at bounding box center [397, 76] width 99 height 7
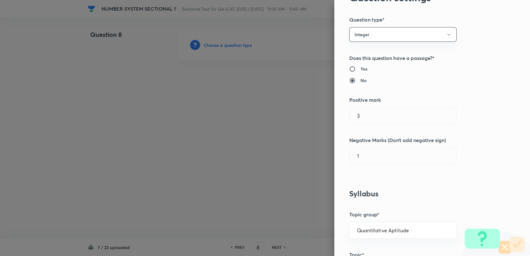
click at [361, 201] on div "Question settings Question type* Integer Does this question have a passage?* Ye…" at bounding box center [432, 128] width 196 height 256
drag, startPoint x: 370, startPoint y: 164, endPoint x: 370, endPoint y: 156, distance: 8.7
click at [370, 164] on div "Question settings Question type* Integer Does this question have a passage?* Ye…" at bounding box center [432, 128] width 196 height 256
click at [370, 155] on input "1" at bounding box center [402, 156] width 107 height 16
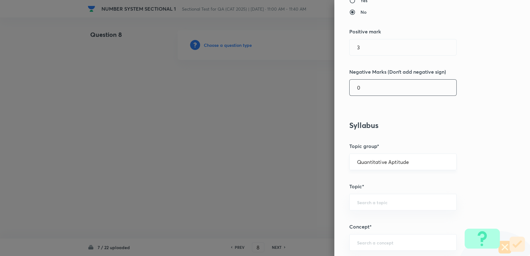
scroll to position [104, 0]
type input "0"
click at [360, 201] on input "text" at bounding box center [403, 201] width 92 height 6
click at [383, 213] on li "Basic Maths" at bounding box center [397, 218] width 107 height 11
type input "Basic Maths"
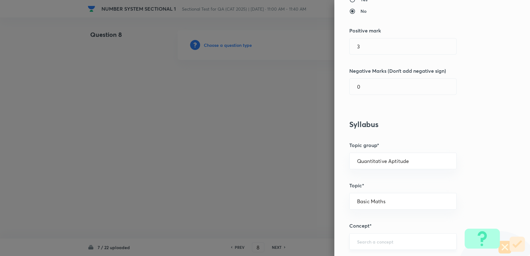
click at [371, 240] on input "text" at bounding box center [403, 241] width 92 height 6
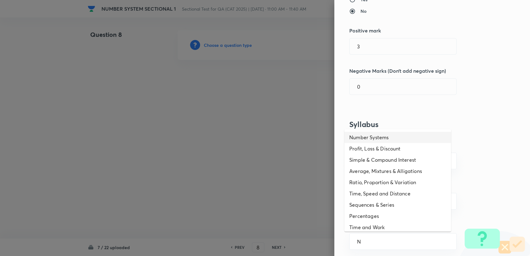
click at [382, 141] on li "Number Systems" at bounding box center [397, 137] width 107 height 11
type input "Number Systems"
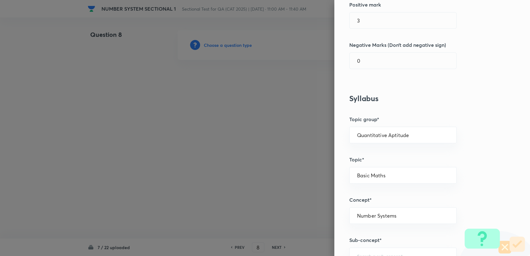
scroll to position [208, 0]
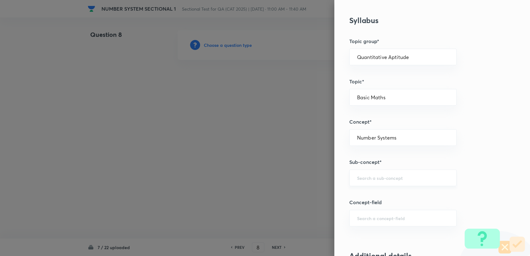
click at [372, 178] on input "text" at bounding box center [403, 178] width 92 height 6
click at [366, 216] on li "Factors" at bounding box center [397, 213] width 107 height 11
type input "Factors"
click at [371, 221] on div "​" at bounding box center [402, 218] width 107 height 17
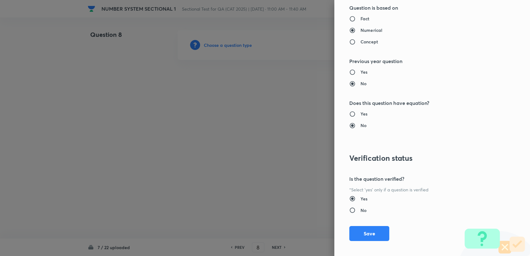
scroll to position [557, 0]
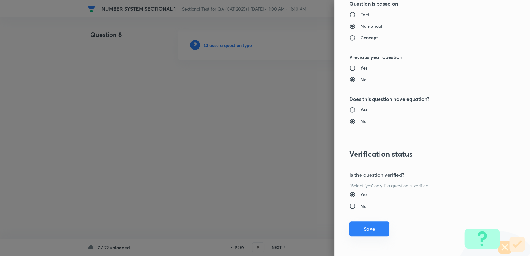
click at [360, 227] on button "Save" at bounding box center [369, 228] width 40 height 15
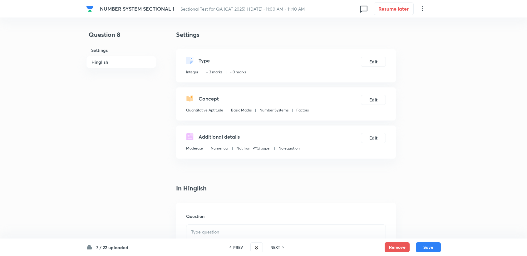
click at [240, 228] on p at bounding box center [286, 231] width 190 height 7
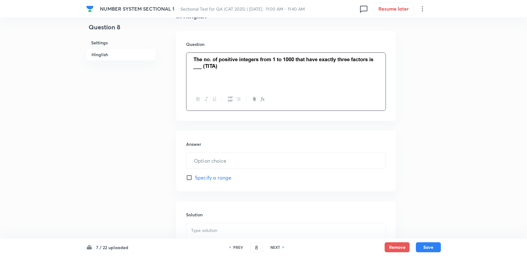
scroll to position [173, 0]
click at [270, 167] on div "​" at bounding box center [286, 159] width 200 height 17
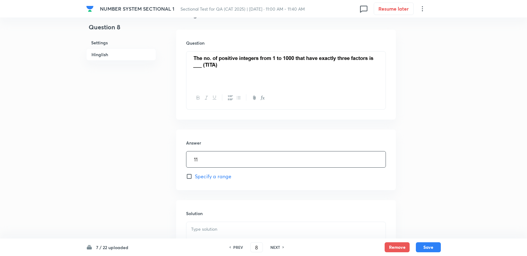
type input "11"
drag, startPoint x: 227, startPoint y: 216, endPoint x: 220, endPoint y: 222, distance: 8.8
click at [226, 216] on div "Solution" at bounding box center [286, 245] width 220 height 90
click at [218, 225] on div at bounding box center [285, 239] width 199 height 35
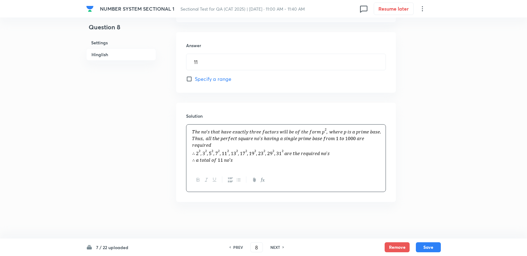
scroll to position [271, 0]
click at [434, 248] on button "Save" at bounding box center [428, 247] width 25 height 10
type input "9"
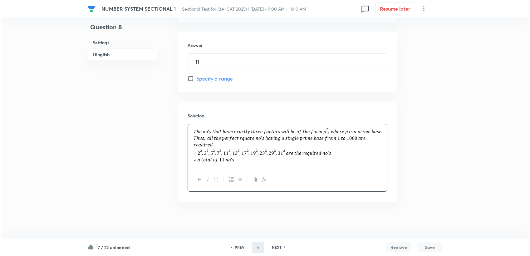
scroll to position [0, 0]
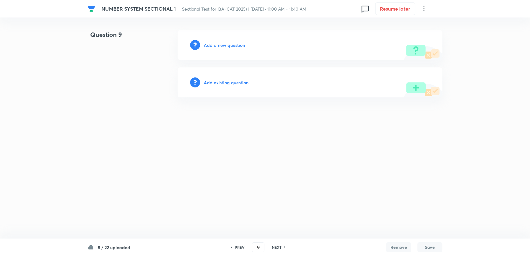
click at [227, 49] on div "Add a new question" at bounding box center [310, 45] width 265 height 30
click at [226, 48] on div "Add a new question" at bounding box center [310, 45] width 265 height 30
click at [226, 47] on h6 "Add a new question" at bounding box center [224, 45] width 41 height 7
click at [225, 45] on h6 "Choose a question type" at bounding box center [228, 45] width 48 height 7
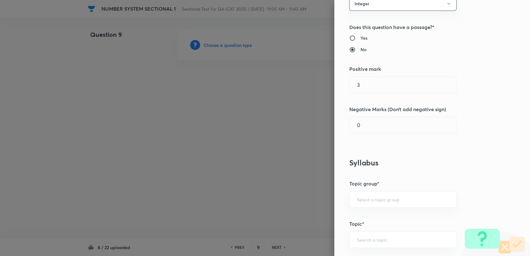
scroll to position [69, 0]
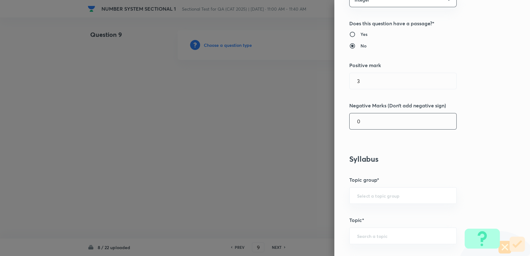
click at [358, 124] on input "0" at bounding box center [402, 121] width 107 height 16
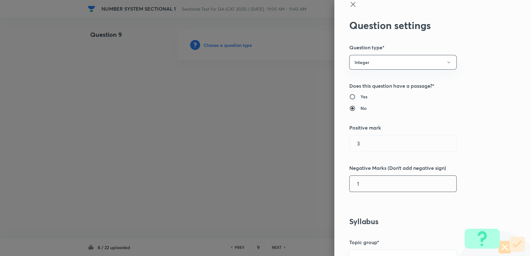
scroll to position [0, 0]
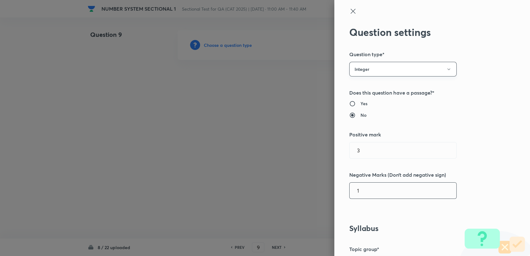
type input "1"
click at [357, 69] on button "Integer" at bounding box center [402, 69] width 107 height 15
drag, startPoint x: 360, startPoint y: 85, endPoint x: 360, endPoint y: 99, distance: 13.7
click at [360, 85] on span "Single choice correct" at bounding box center [397, 88] width 99 height 7
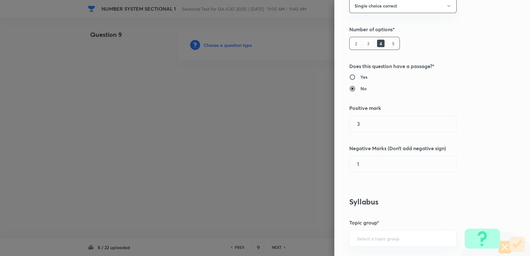
scroll to position [139, 0]
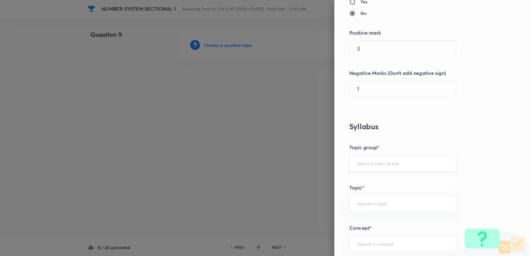
click at [370, 159] on div "​" at bounding box center [402, 163] width 107 height 17
click at [370, 161] on input "text" at bounding box center [403, 163] width 92 height 6
click at [367, 177] on li "Quantitative Aptitude" at bounding box center [397, 180] width 107 height 11
type input "Quantitative Aptitude"
click at [370, 198] on div "​" at bounding box center [402, 203] width 107 height 17
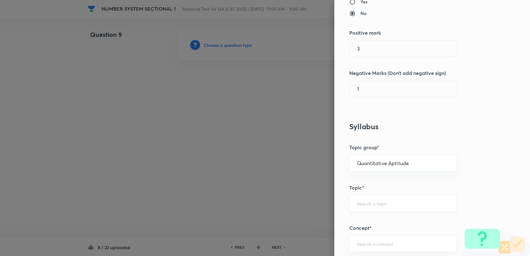
type input "N"
click at [399, 215] on li "Basic Maths" at bounding box center [397, 220] width 107 height 11
type input "Basic Maths"
click at [376, 251] on div "​" at bounding box center [402, 243] width 107 height 17
click at [378, 228] on li "Number Systems" at bounding box center [397, 225] width 107 height 11
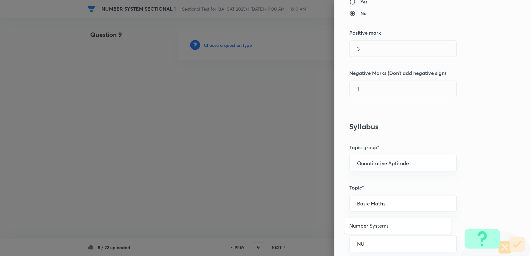
type input "Number Systems"
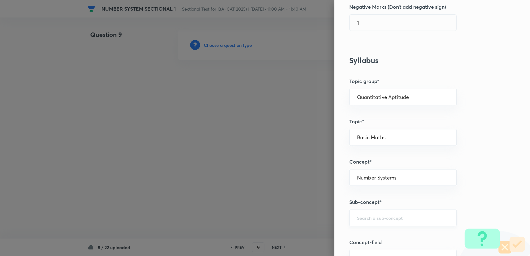
scroll to position [208, 0]
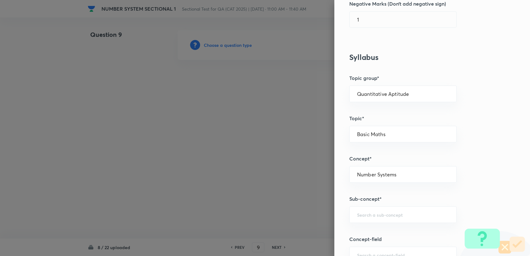
click at [369, 197] on h5 "Sub-concept*" at bounding box center [421, 198] width 145 height 7
click at [364, 206] on div "​" at bounding box center [402, 214] width 107 height 17
type input "C"
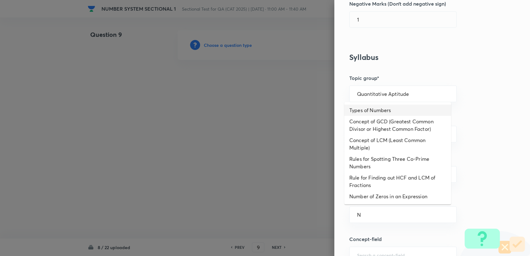
click at [382, 114] on li "Types of Numbers" at bounding box center [397, 110] width 107 height 11
type input "Types of Numbers"
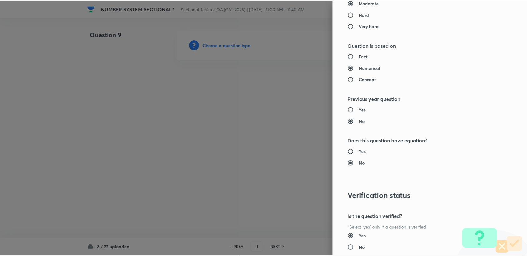
scroll to position [594, 0]
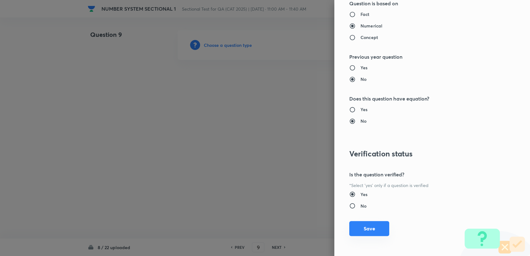
click at [360, 224] on button "Save" at bounding box center [369, 228] width 40 height 15
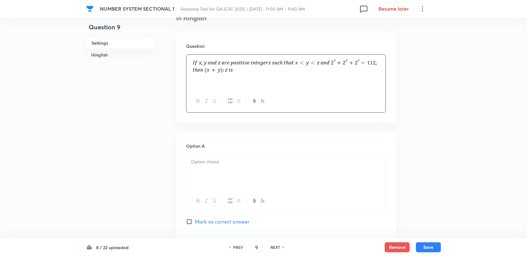
scroll to position [173, 0]
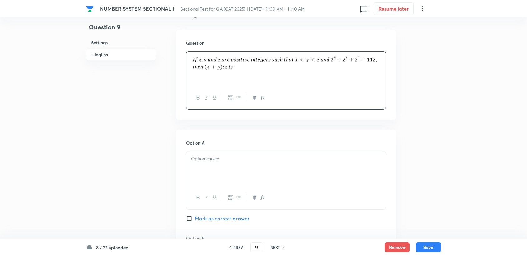
click at [205, 175] on div at bounding box center [285, 168] width 199 height 35
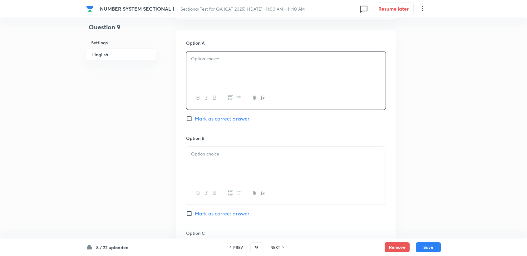
scroll to position [277, 0]
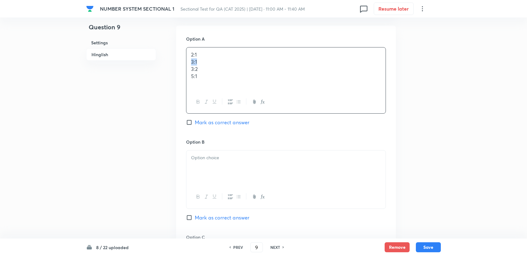
drag, startPoint x: 188, startPoint y: 63, endPoint x: 207, endPoint y: 64, distance: 18.2
click at [206, 64] on div "2:1 3:1 3:2 5:1" at bounding box center [285, 68] width 199 height 43
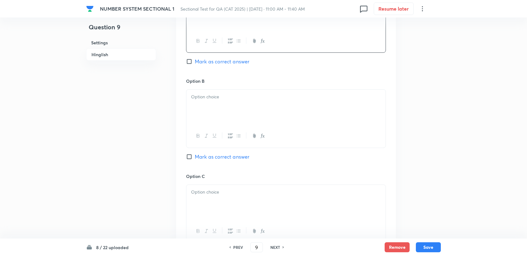
scroll to position [347, 0]
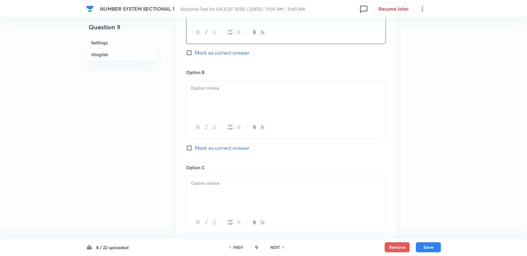
click at [222, 104] on div at bounding box center [285, 98] width 199 height 35
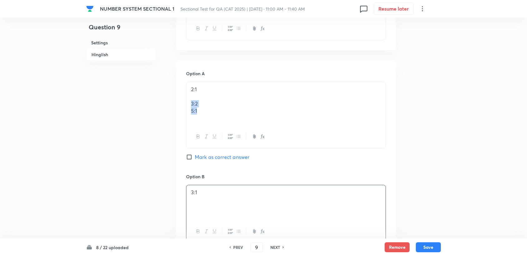
drag, startPoint x: 188, startPoint y: 102, endPoint x: 215, endPoint y: 108, distance: 26.9
click at [215, 108] on div "2:1 3:2 5:1" at bounding box center [285, 103] width 199 height 43
drag, startPoint x: 215, startPoint y: 108, endPoint x: 197, endPoint y: 102, distance: 18.6
click at [198, 102] on p "3:2" at bounding box center [286, 103] width 190 height 7
click at [192, 102] on p "3:2" at bounding box center [286, 103] width 190 height 7
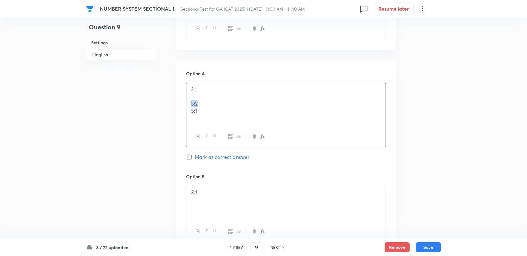
drag, startPoint x: 190, startPoint y: 101, endPoint x: 212, endPoint y: 103, distance: 21.3
click at [212, 103] on div "2:1 3:2 5:1" at bounding box center [285, 103] width 199 height 43
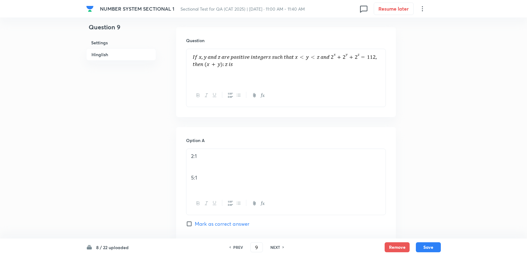
scroll to position [173, 0]
drag, startPoint x: 189, startPoint y: 187, endPoint x: 190, endPoint y: 183, distance: 3.9
click at [190, 186] on div "2:1 5:1" at bounding box center [285, 172] width 199 height 43
click at [190, 182] on div "2:1 5:1" at bounding box center [285, 172] width 199 height 43
drag, startPoint x: 194, startPoint y: 181, endPoint x: 212, endPoint y: 184, distance: 18.7
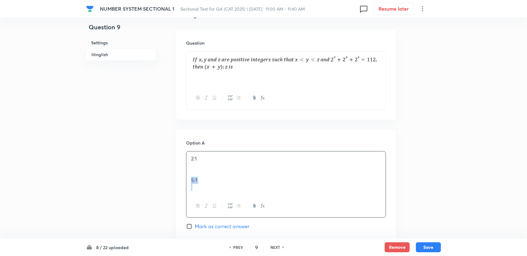
click at [212, 184] on div "2:1 5:1" at bounding box center [285, 172] width 199 height 43
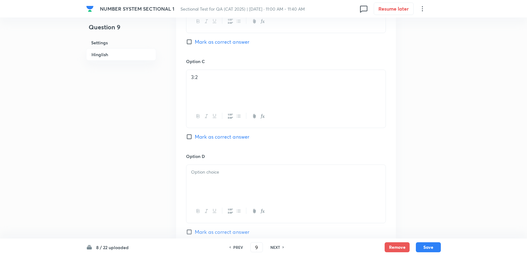
scroll to position [451, 0]
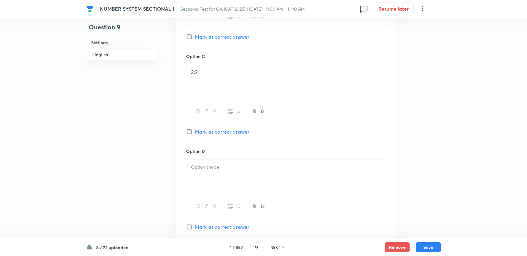
click at [211, 157] on div "Option D [PERSON_NAME] as correct answer" at bounding box center [286, 189] width 200 height 82
click at [206, 176] on div at bounding box center [285, 177] width 199 height 35
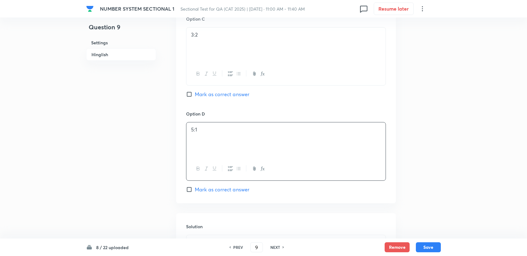
scroll to position [589, 0]
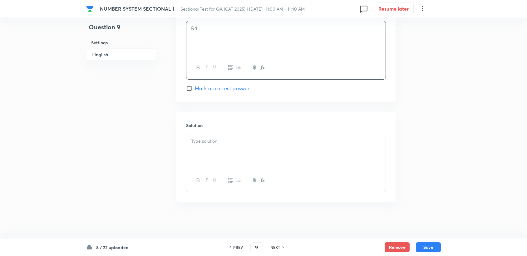
click at [197, 131] on div "Solution" at bounding box center [286, 157] width 220 height 90
click at [198, 138] on p at bounding box center [286, 141] width 190 height 7
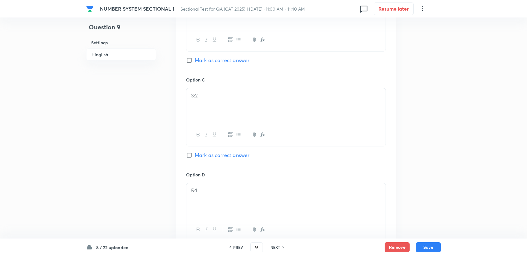
scroll to position [416, 0]
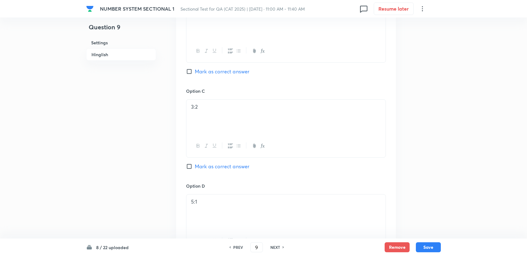
click at [222, 168] on span "Mark as correct answer" at bounding box center [222, 166] width 55 height 7
click at [195, 168] on input "Mark as correct answer" at bounding box center [190, 166] width 9 height 6
checkbox input "true"
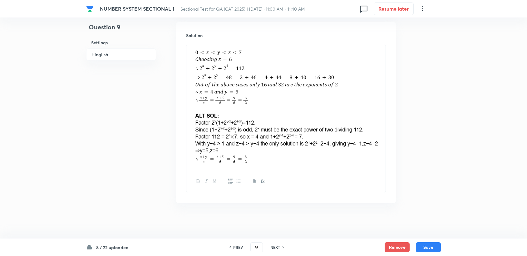
scroll to position [680, 0]
click at [426, 247] on button "Save" at bounding box center [428, 247] width 25 height 10
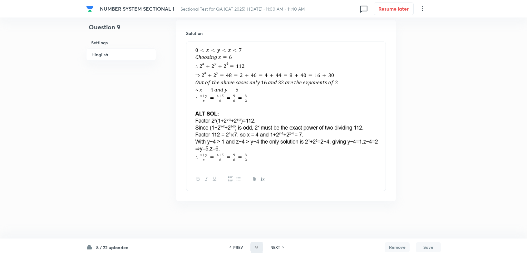
scroll to position [679, 0]
type input "10"
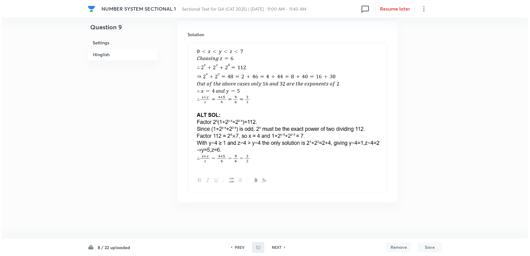
scroll to position [0, 0]
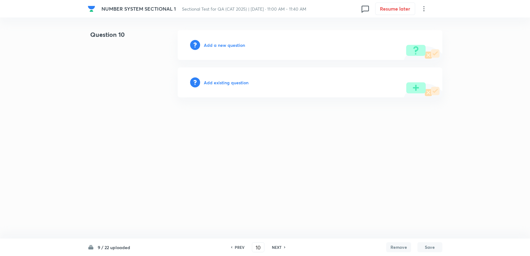
click at [221, 45] on h6 "Add a new question" at bounding box center [224, 45] width 41 height 7
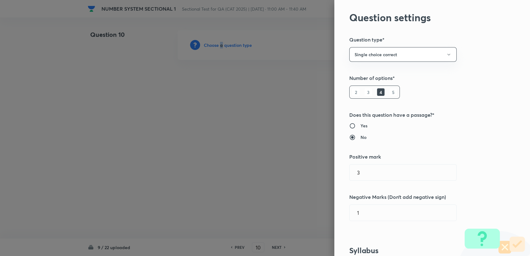
scroll to position [139, 0]
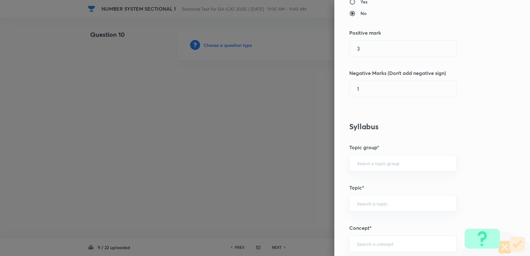
click at [385, 144] on h5 "Topic group*" at bounding box center [421, 147] width 145 height 7
drag, startPoint x: 386, startPoint y: 154, endPoint x: 385, endPoint y: 163, distance: 8.8
click at [386, 155] on div "​" at bounding box center [402, 163] width 107 height 17
click at [385, 163] on input "text" at bounding box center [403, 163] width 92 height 6
click at [385, 178] on li "Quantitative Aptitude" at bounding box center [397, 180] width 107 height 11
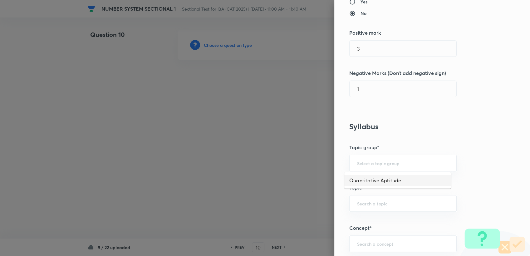
type input "Quantitative Aptitude"
drag, startPoint x: 383, startPoint y: 197, endPoint x: 379, endPoint y: 214, distance: 17.6
click at [383, 198] on div "​" at bounding box center [402, 203] width 107 height 17
click at [383, 221] on li "Basic Maths" at bounding box center [397, 220] width 107 height 11
type input "Basic Maths"
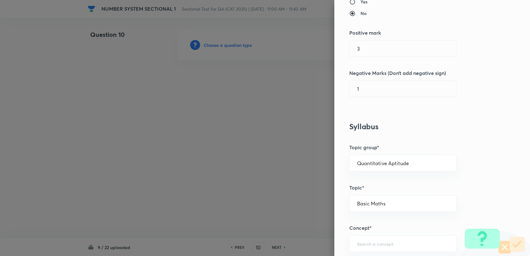
click at [377, 231] on h5 "Concept*" at bounding box center [421, 227] width 145 height 7
click at [374, 235] on div "​" at bounding box center [402, 243] width 107 height 17
click at [379, 225] on li "Number Systems" at bounding box center [397, 225] width 107 height 11
type input "Number Systems"
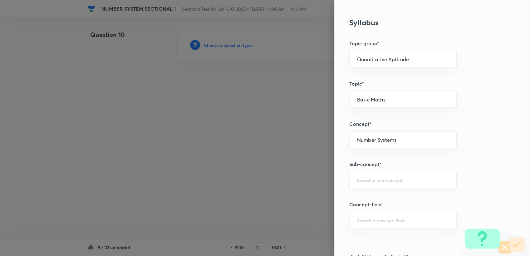
click at [351, 185] on div "​" at bounding box center [402, 180] width 107 height 17
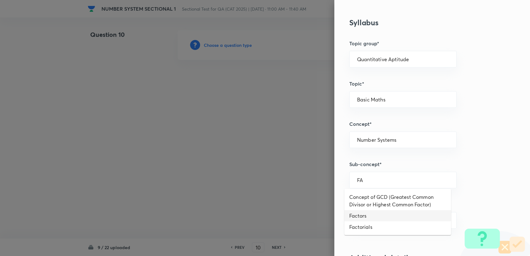
click at [367, 213] on li "Factors" at bounding box center [397, 215] width 107 height 11
type input "Factors"
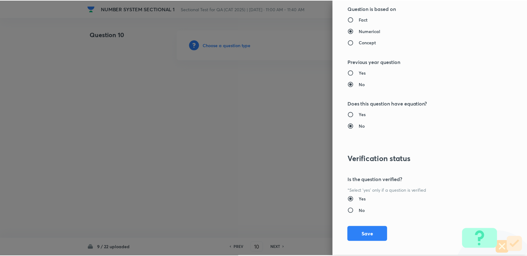
scroll to position [594, 0]
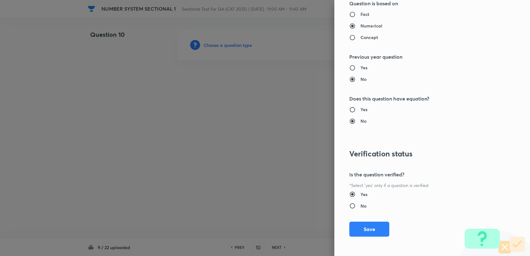
click at [362, 236] on div "Question settings Question type* Single choice correct Number of options* 2 3 4…" at bounding box center [432, 128] width 196 height 256
click at [352, 230] on button "Save" at bounding box center [369, 228] width 40 height 15
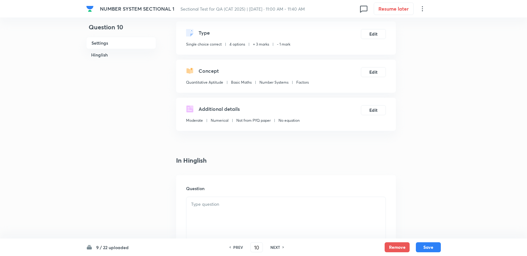
scroll to position [104, 0]
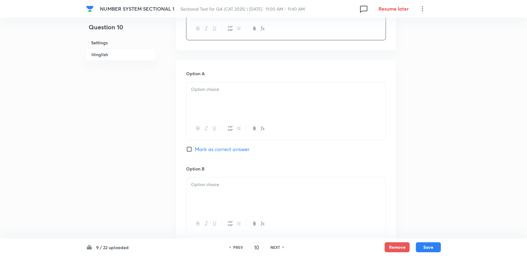
click at [202, 189] on div at bounding box center [285, 194] width 199 height 35
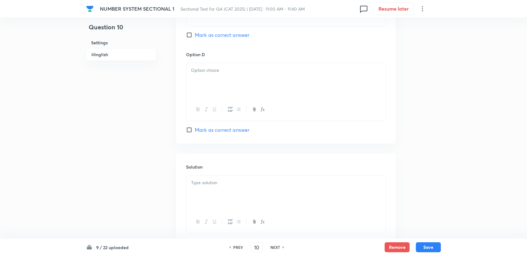
scroll to position [554, 0]
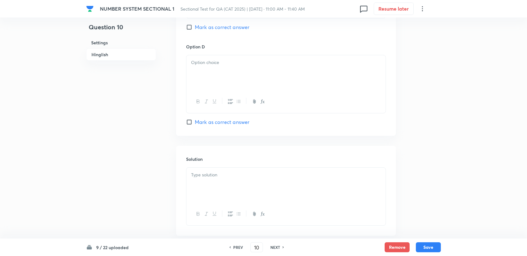
click at [205, 187] on div at bounding box center [285, 185] width 199 height 35
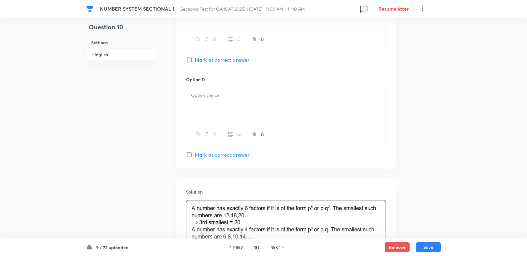
scroll to position [520, 0]
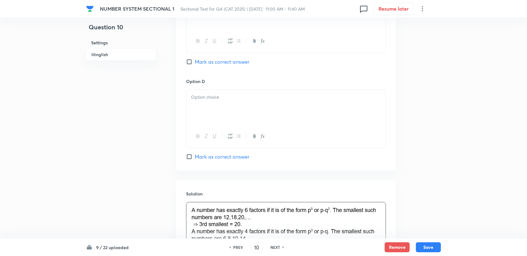
click at [222, 114] on div at bounding box center [285, 107] width 199 height 35
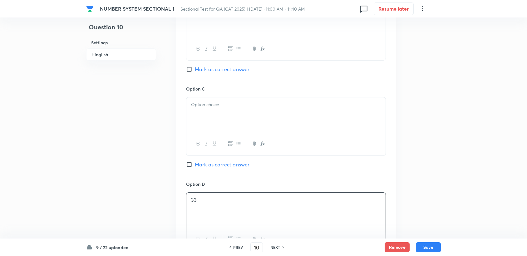
scroll to position [416, 0]
click at [222, 115] on div at bounding box center [285, 116] width 199 height 35
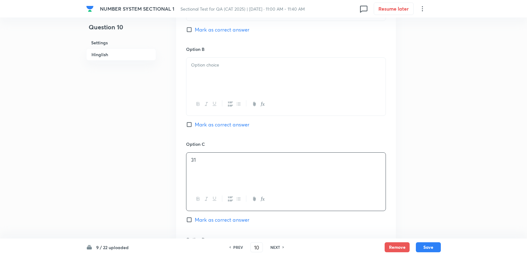
scroll to position [347, 0]
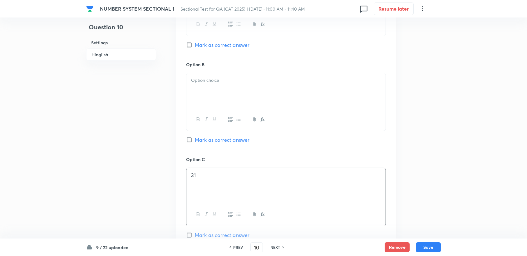
click at [217, 95] on div at bounding box center [285, 90] width 199 height 35
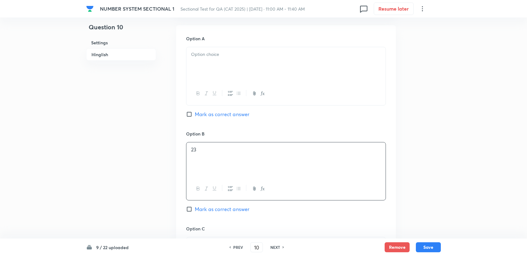
scroll to position [277, 0]
click at [207, 62] on div at bounding box center [285, 64] width 199 height 35
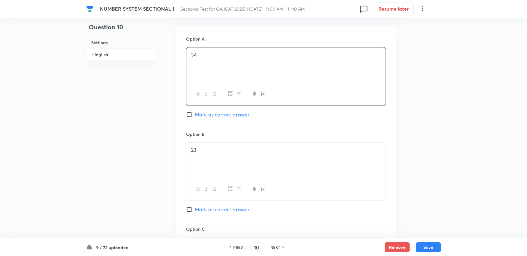
click at [203, 111] on span "Mark as correct answer" at bounding box center [222, 114] width 55 height 7
click at [195, 111] on input "Mark as correct answer" at bounding box center [190, 114] width 9 height 6
checkbox input "true"
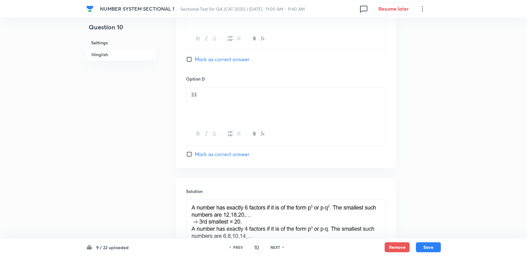
scroll to position [614, 0]
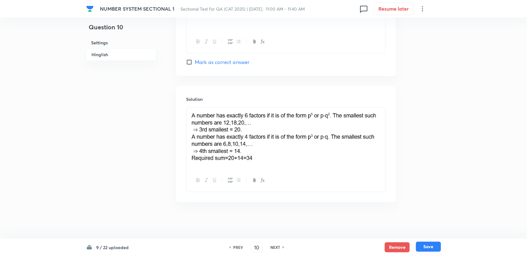
click at [428, 249] on button "Save" at bounding box center [428, 247] width 25 height 10
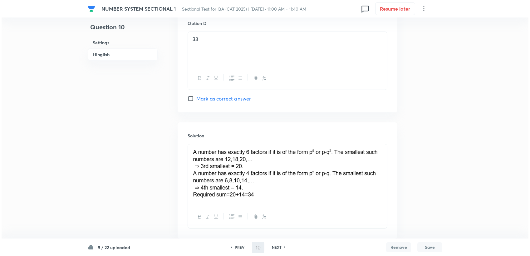
scroll to position [0, 0]
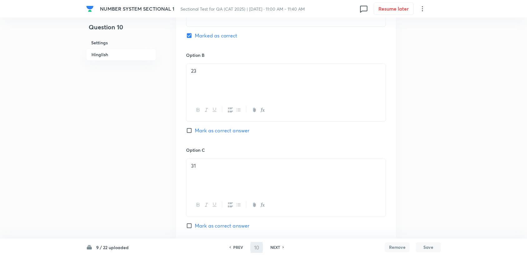
type input "11"
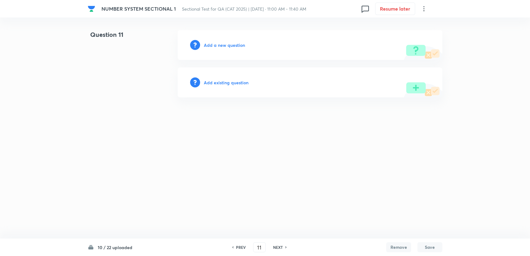
click at [246, 51] on div "Add a new question" at bounding box center [310, 45] width 265 height 30
click at [237, 46] on h6 "Add a new question" at bounding box center [224, 45] width 41 height 7
click at [238, 46] on h6 "Choose a question type" at bounding box center [228, 45] width 48 height 7
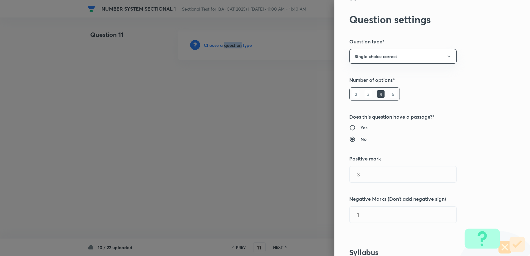
scroll to position [35, 0]
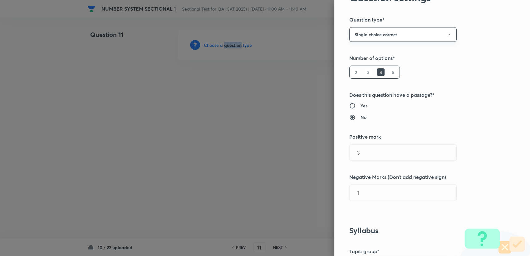
click at [371, 35] on button "Single choice correct" at bounding box center [402, 34] width 107 height 15
drag, startPoint x: 349, startPoint y: 76, endPoint x: 384, endPoint y: 128, distance: 62.5
click at [349, 76] on span "Integer" at bounding box center [397, 76] width 99 height 7
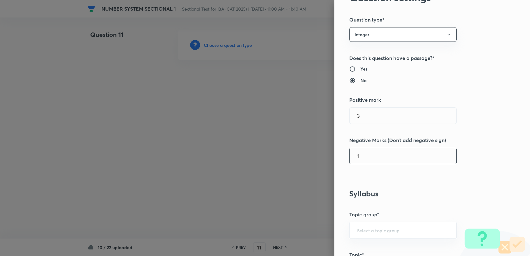
click at [364, 158] on div "Question settings Question type* Integer Does this question have a passage?* Ye…" at bounding box center [432, 128] width 196 height 256
click at [364, 158] on input "1" at bounding box center [402, 156] width 107 height 16
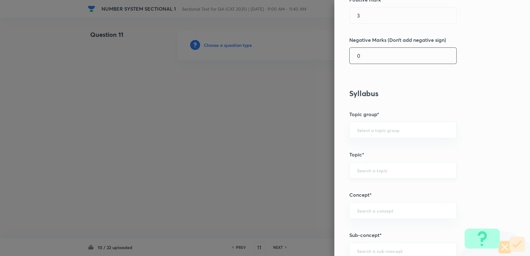
scroll to position [139, 0]
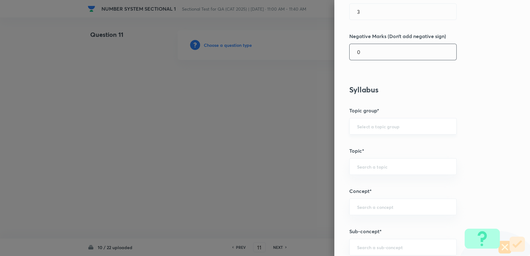
type input "0"
click at [365, 126] on input "text" at bounding box center [403, 126] width 92 height 6
click at [364, 145] on li "Quantitative Aptitude" at bounding box center [397, 143] width 107 height 11
type input "Quantitative Aptitude"
click at [365, 177] on div "Question settings Question type* Integer Does this question have a passage?* Ye…" at bounding box center [432, 128] width 196 height 256
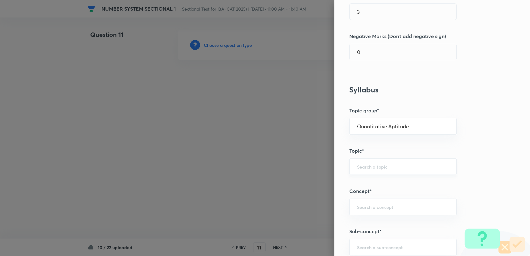
click at [364, 167] on input "text" at bounding box center [403, 166] width 92 height 6
type input "A"
click at [364, 177] on ul "Basic Maths" at bounding box center [397, 184] width 107 height 16
click at [362, 181] on li "Basic Maths" at bounding box center [397, 183] width 107 height 11
type input "Basic Maths"
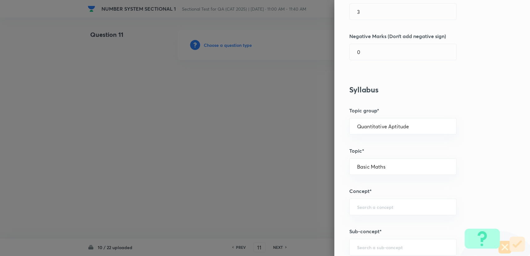
click at [367, 216] on div "Question settings Question type* Integer Does this question have a passage?* Ye…" at bounding box center [432, 128] width 196 height 256
click at [362, 204] on input "text" at bounding box center [403, 207] width 92 height 6
click at [366, 223] on li "Number Systems" at bounding box center [397, 223] width 107 height 11
type input "Number Systems"
click at [364, 241] on div "​" at bounding box center [402, 247] width 107 height 17
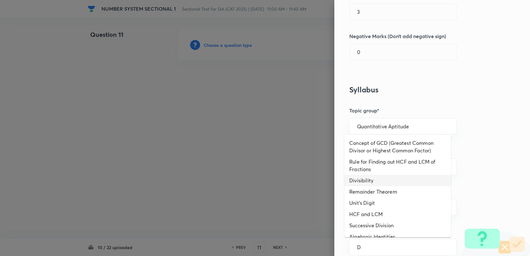
click at [371, 181] on li "Divisibility" at bounding box center [397, 180] width 107 height 11
type input "Divisibility"
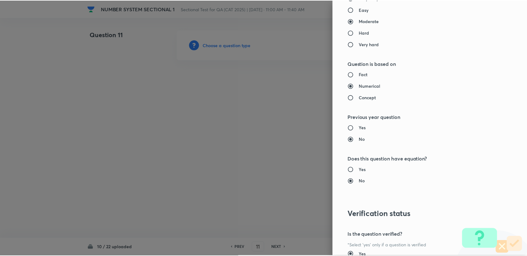
scroll to position [557, 0]
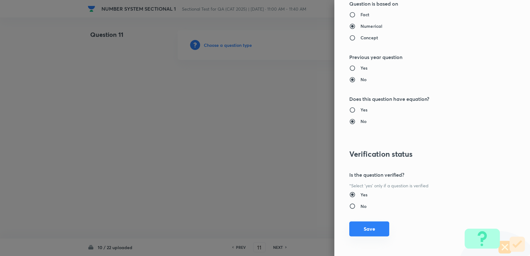
click at [364, 226] on button "Save" at bounding box center [369, 228] width 40 height 15
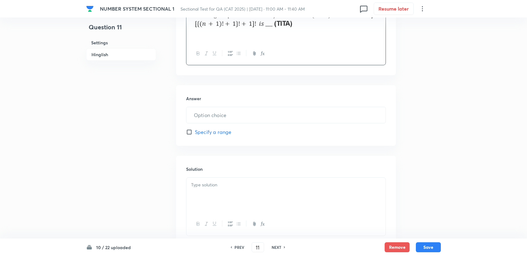
scroll to position [242, 0]
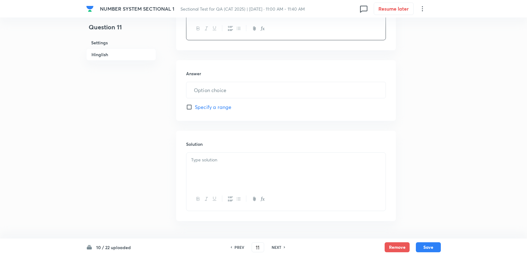
click at [196, 171] on div at bounding box center [285, 170] width 199 height 35
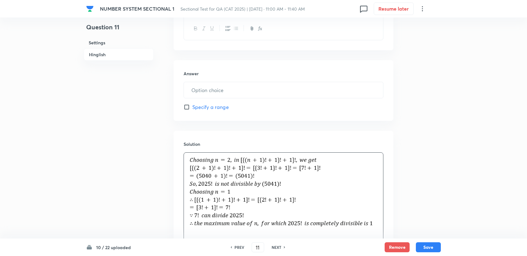
click at [205, 88] on input "text" at bounding box center [283, 90] width 199 height 16
click at [205, 88] on input "text" at bounding box center [285, 90] width 199 height 16
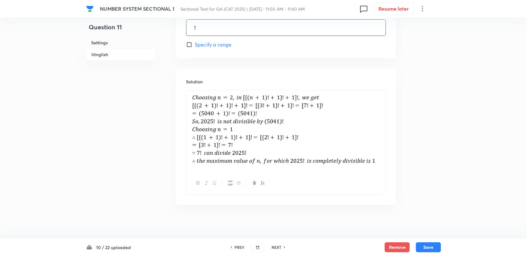
scroll to position [308, 0]
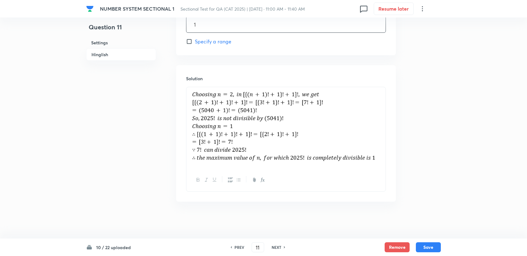
type input "1"
click at [424, 240] on div "10 / 22 uploaded PREV 11 ​ NEXT Remove Save" at bounding box center [263, 246] width 354 height 17
click at [424, 241] on div "10 / 22 uploaded PREV 11 ​ NEXT Remove Save" at bounding box center [263, 246] width 354 height 17
click at [428, 245] on button "Save" at bounding box center [428, 247] width 25 height 10
type input "12"
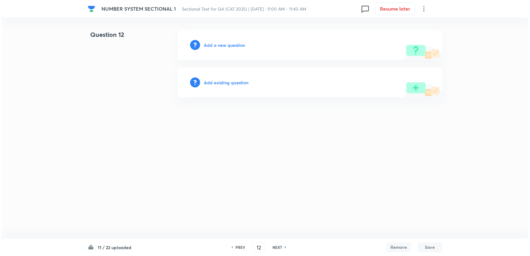
scroll to position [0, 0]
click at [214, 45] on h6 "Add a new question" at bounding box center [224, 45] width 41 height 7
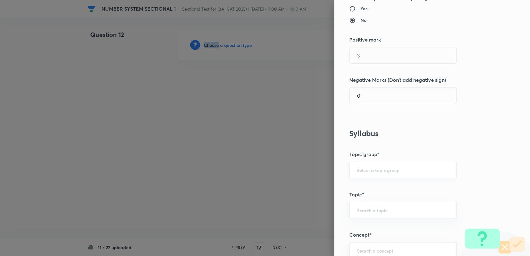
scroll to position [104, 0]
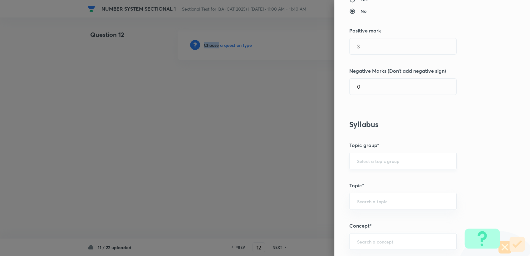
click at [360, 165] on div "​" at bounding box center [402, 161] width 107 height 17
click at [360, 164] on div "​" at bounding box center [402, 161] width 107 height 17
click at [360, 163] on div "​" at bounding box center [402, 161] width 107 height 17
click at [362, 178] on li "Quantitative Aptitude" at bounding box center [397, 178] width 107 height 11
type input "Quantitative Aptitude"
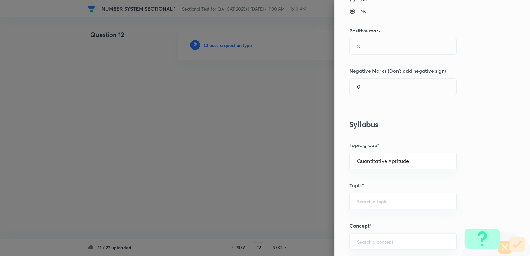
click at [363, 190] on div "Question settings Question type* Integer Does this question have a passage?* Ye…" at bounding box center [432, 128] width 196 height 256
click at [363, 198] on input "text" at bounding box center [403, 201] width 92 height 6
click at [364, 138] on li "Basic Maths" at bounding box center [397, 138] width 107 height 11
type input "Basic Maths"
click at [363, 238] on input "text" at bounding box center [403, 241] width 92 height 6
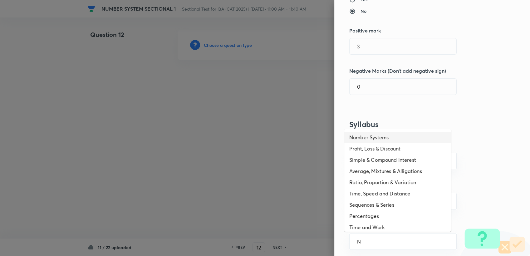
drag, startPoint x: 367, startPoint y: 136, endPoint x: 369, endPoint y: 160, distance: 24.2
click at [367, 136] on li "Number Systems" at bounding box center [397, 137] width 107 height 11
type input "Number Systems"
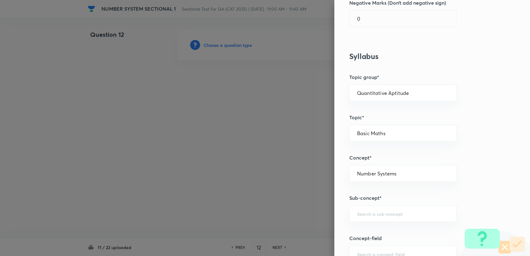
scroll to position [173, 0]
drag, startPoint x: 363, startPoint y: 221, endPoint x: 363, endPoint y: 217, distance: 3.8
click at [363, 217] on div "Question settings Question type* Integer Does this question have a passage?* Ye…" at bounding box center [432, 128] width 196 height 256
drag, startPoint x: 363, startPoint y: 217, endPoint x: 359, endPoint y: 208, distance: 9.5
click at [359, 209] on input "text" at bounding box center [403, 212] width 92 height 6
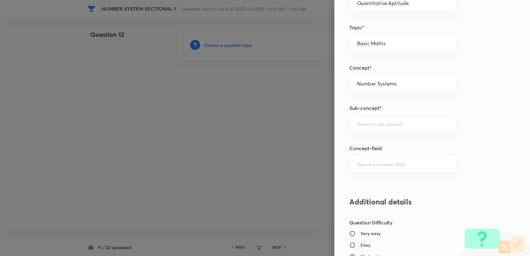
scroll to position [277, 0]
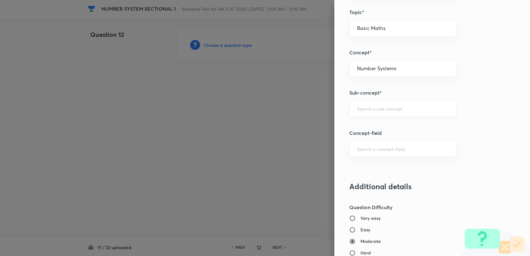
click at [362, 112] on div "​" at bounding box center [402, 108] width 107 height 17
click at [382, 107] on input "text" at bounding box center [403, 108] width 92 height 6
click at [367, 105] on input "text" at bounding box center [403, 108] width 92 height 6
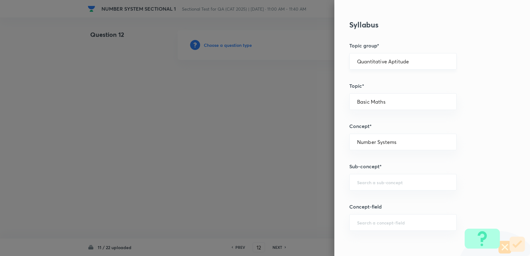
scroll to position [173, 0]
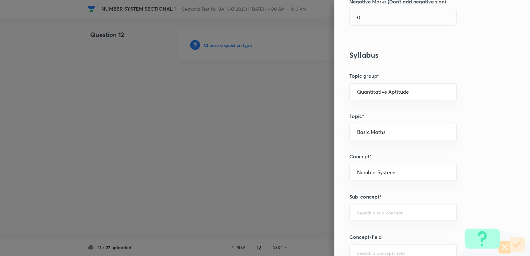
click at [352, 202] on div "Question settings Question type* Integer Does this question have a passage?* Ye…" at bounding box center [432, 128] width 196 height 256
click at [375, 211] on input "text" at bounding box center [403, 212] width 92 height 6
click at [369, 186] on li "Factors" at bounding box center [397, 183] width 107 height 11
type input "Factors"
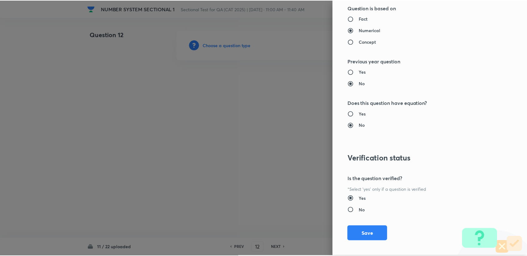
scroll to position [557, 0]
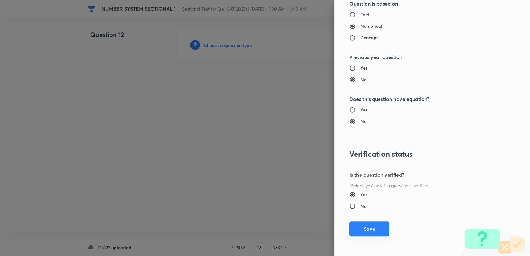
click at [359, 229] on button "Save" at bounding box center [369, 228] width 40 height 15
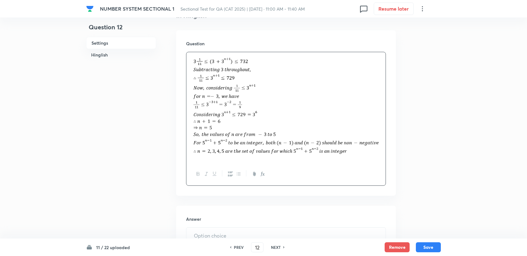
scroll to position [173, 0]
drag, startPoint x: 345, startPoint y: 154, endPoint x: 198, endPoint y: 88, distance: 161.0
click at [198, 88] on img at bounding box center [286, 105] width 190 height 101
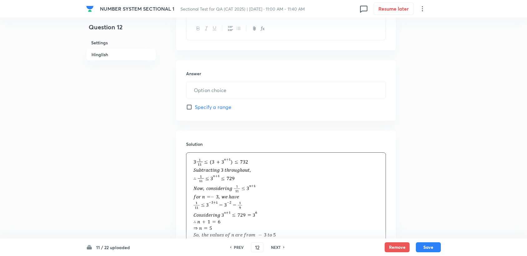
scroll to position [158, 0]
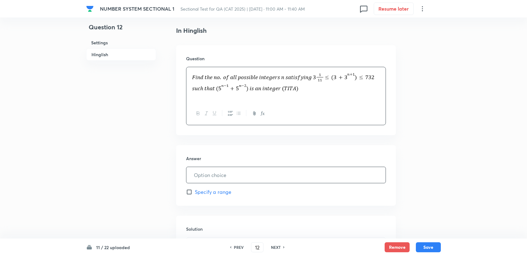
click at [210, 167] on input "text" at bounding box center [285, 175] width 199 height 16
type input "7"
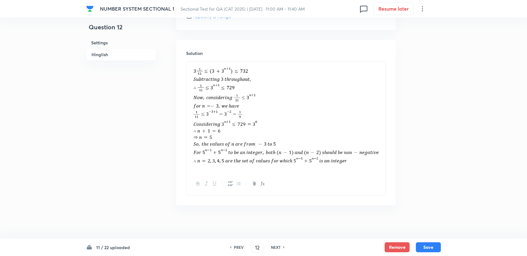
scroll to position [337, 0]
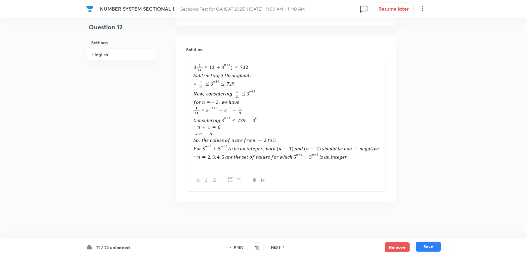
type input "4"
click at [430, 249] on button "Save" at bounding box center [428, 247] width 25 height 10
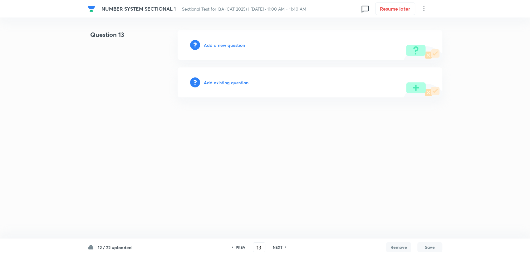
click at [231, 247] on div "PREV" at bounding box center [239, 247] width 17 height 6
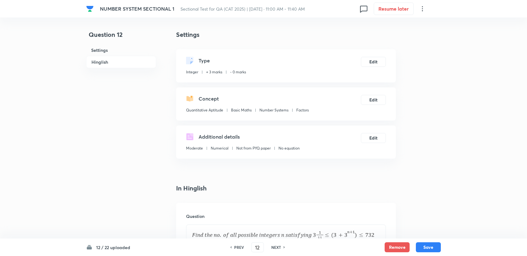
click at [237, 247] on h6 "PREV" at bounding box center [239, 247] width 10 height 6
type input "11"
type input "1"
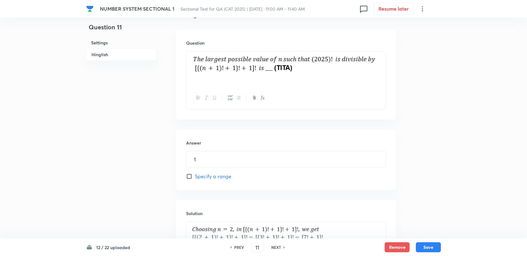
scroll to position [308, 0]
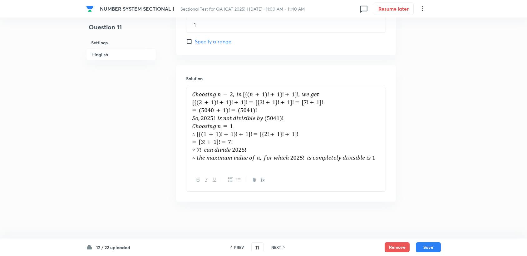
click at [282, 245] on div "NEXT" at bounding box center [277, 247] width 17 height 6
type input "12"
type input "4"
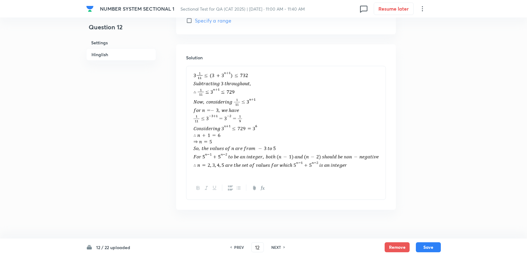
scroll to position [337, 0]
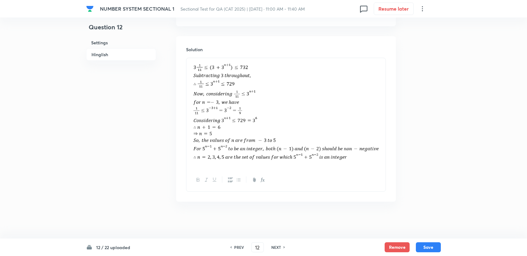
click at [237, 251] on div "PREV 12 ​ NEXT" at bounding box center [257, 247] width 81 height 10
click at [237, 247] on h6 "PREV" at bounding box center [239, 247] width 10 height 6
type input "11"
type input "1"
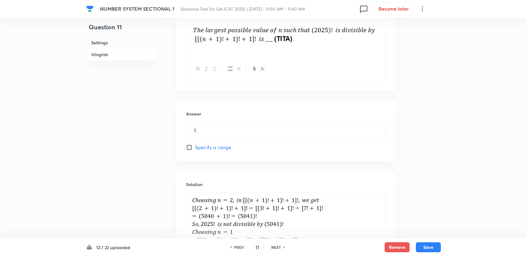
scroll to position [273, 0]
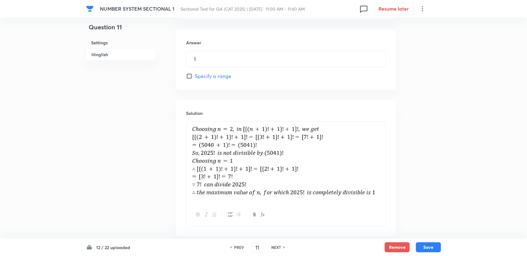
click at [281, 245] on div "NEXT" at bounding box center [277, 247] width 17 height 6
type input "12"
type input "4"
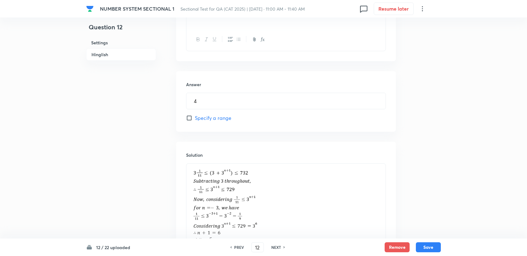
scroll to position [233, 0]
click at [277, 249] on h6 "NEXT" at bounding box center [276, 247] width 10 height 6
type input "13"
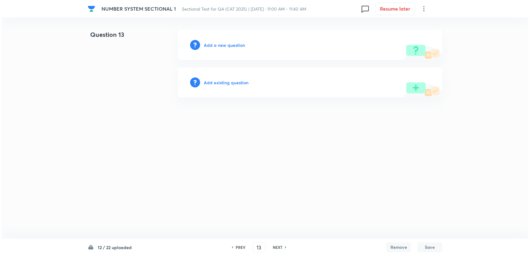
scroll to position [0, 0]
click at [222, 47] on h6 "Add a new question" at bounding box center [224, 45] width 41 height 7
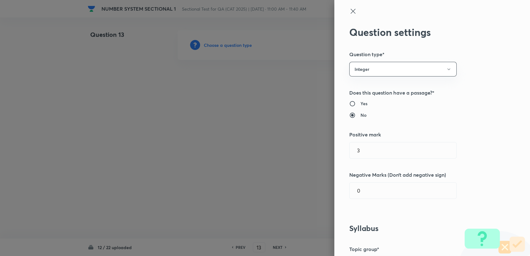
type input "Quantitative Aptitude"
type input "Basic Maths"
type input "Number Systems"
type input "Factors"
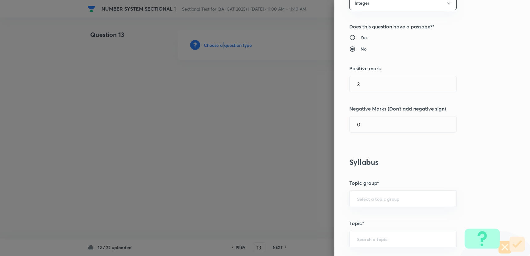
scroll to position [69, 0]
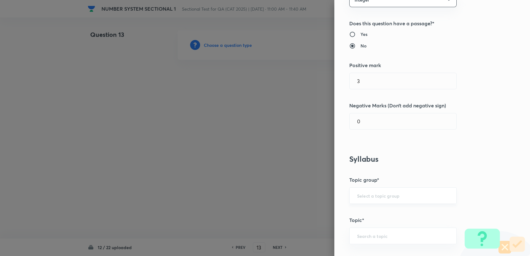
click at [364, 193] on input "text" at bounding box center [403, 196] width 92 height 6
click at [370, 212] on li "Quantitative Aptitude" at bounding box center [397, 212] width 107 height 11
type input "Quantitative Aptitude"
click at [367, 237] on input "text" at bounding box center [403, 236] width 92 height 6
click at [363, 235] on input "text" at bounding box center [403, 236] width 92 height 6
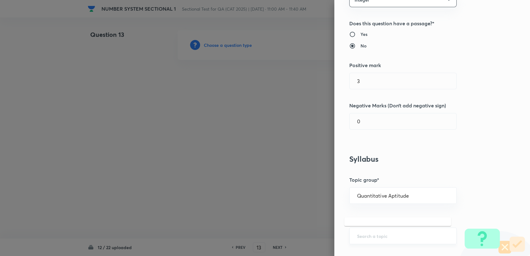
click at [363, 235] on input "text" at bounding box center [403, 236] width 92 height 6
click at [364, 237] on input "text" at bounding box center [403, 236] width 92 height 6
type input "A"
click at [370, 219] on li "Basic Maths" at bounding box center [397, 217] width 107 height 11
type input "Basic Maths"
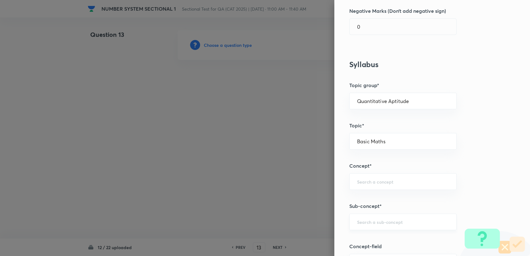
scroll to position [173, 0]
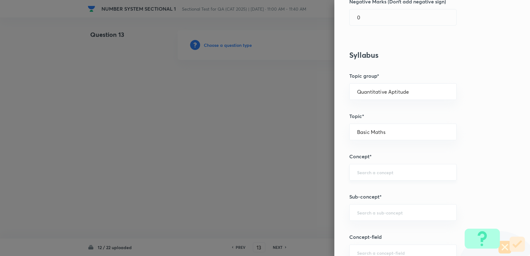
click at [393, 176] on div "​" at bounding box center [402, 172] width 107 height 17
type input "L"
drag, startPoint x: 344, startPoint y: 195, endPoint x: 347, endPoint y: 190, distance: 5.6
click at [344, 193] on ul "Number Systems" at bounding box center [397, 189] width 107 height 16
click at [356, 184] on li "Number Systems" at bounding box center [397, 188] width 107 height 11
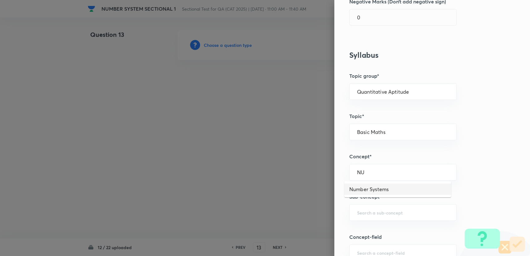
type input "Number Systems"
click at [358, 208] on div "​" at bounding box center [402, 212] width 107 height 17
click at [366, 236] on ul "Last two Digits" at bounding box center [397, 229] width 107 height 16
click at [366, 233] on li "Last two Digits" at bounding box center [397, 229] width 107 height 11
type input "Last two Digits"
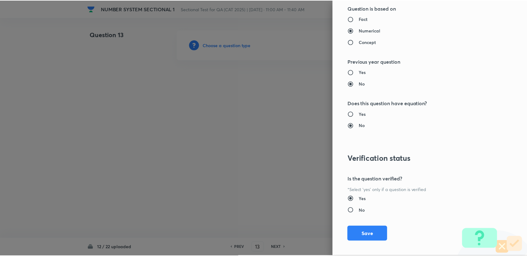
scroll to position [557, 0]
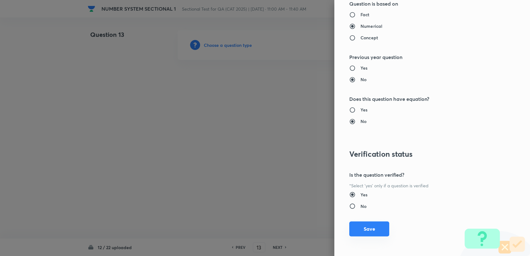
drag, startPoint x: 352, startPoint y: 227, endPoint x: 301, endPoint y: 205, distance: 55.8
click at [351, 227] on button "Save" at bounding box center [369, 228] width 40 height 15
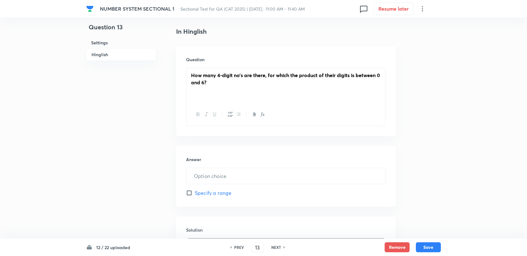
scroll to position [138, 0]
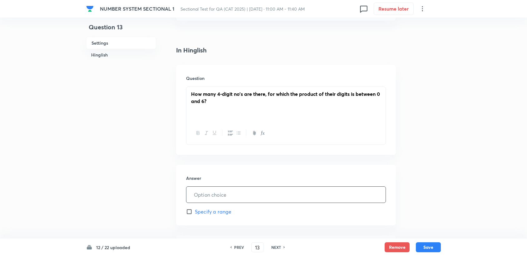
click at [218, 190] on input "text" at bounding box center [285, 195] width 199 height 16
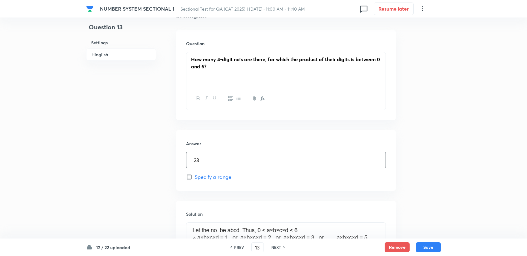
scroll to position [346, 0]
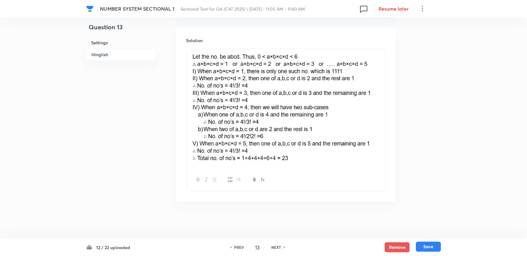
type input "23"
click at [424, 243] on button "Save" at bounding box center [428, 247] width 25 height 10
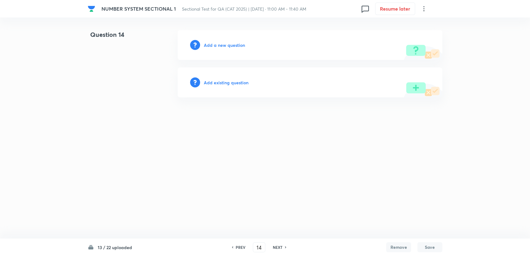
click at [238, 246] on h6 "PREV" at bounding box center [241, 247] width 10 height 6
type input "13"
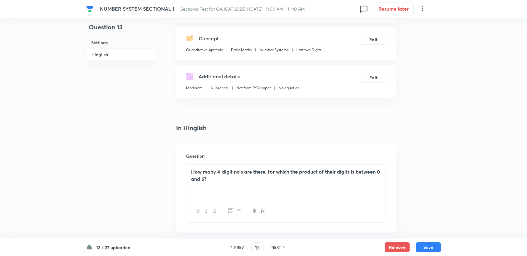
scroll to position [139, 0]
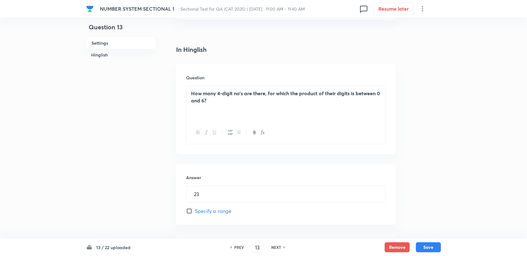
click at [277, 105] on div "How many 4-digit no’s are there, for which the product of their digits is betwe…" at bounding box center [285, 103] width 199 height 35
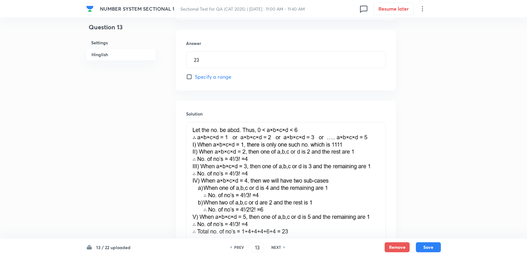
scroll to position [346, 0]
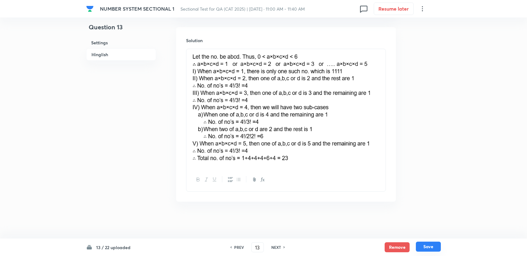
click at [440, 249] on div "13 / 22 uploaded PREV 13 ​ NEXT Remove Save" at bounding box center [263, 246] width 527 height 17
click at [440, 248] on button "Save" at bounding box center [428, 247] width 25 height 10
type input "14"
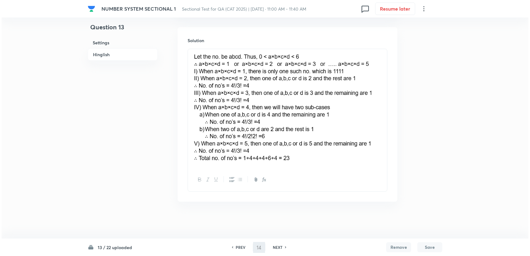
scroll to position [0, 0]
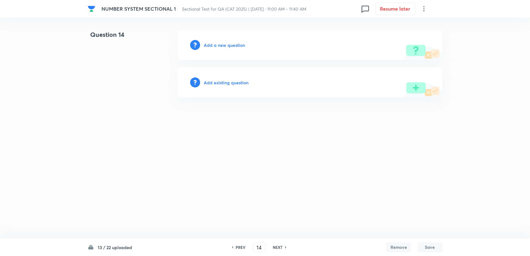
click at [242, 49] on div "Add a new question" at bounding box center [310, 45] width 265 height 30
click at [240, 47] on h6 "Add a new question" at bounding box center [224, 45] width 41 height 7
click at [241, 47] on h6 "Choose a question type" at bounding box center [228, 45] width 48 height 7
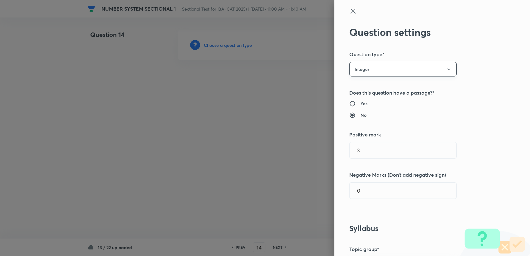
click at [366, 63] on button "Integer" at bounding box center [402, 69] width 107 height 15
click at [374, 94] on li "Single choice correct" at bounding box center [397, 88] width 107 height 12
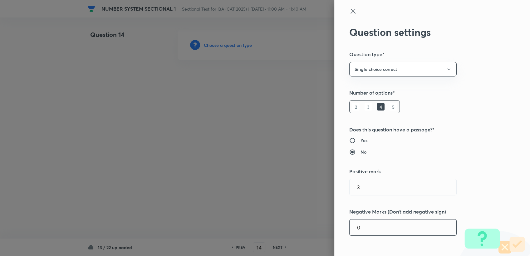
click at [364, 225] on input "0" at bounding box center [402, 227] width 107 height 16
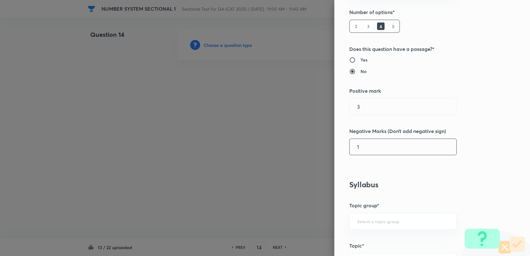
scroll to position [104, 0]
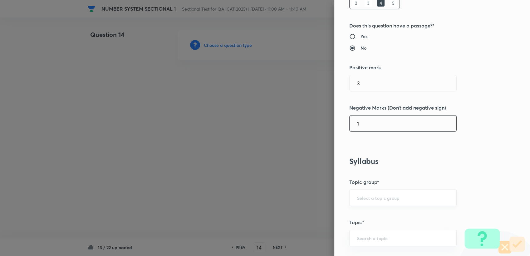
click at [351, 195] on div "​" at bounding box center [402, 197] width 107 height 17
type input "1"
click at [352, 202] on div "​" at bounding box center [402, 197] width 107 height 17
click at [357, 198] on input "text" at bounding box center [403, 198] width 92 height 6
click at [361, 211] on li "Quantitative Aptitude" at bounding box center [397, 214] width 107 height 11
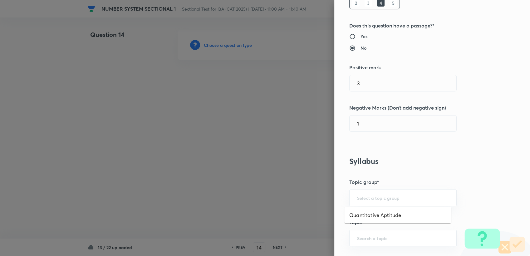
type input "Quantitative Aptitude"
click at [366, 230] on div "​" at bounding box center [402, 238] width 107 height 17
click at [369, 217] on li "Basic Maths" at bounding box center [397, 219] width 107 height 11
type input "Basic Maths"
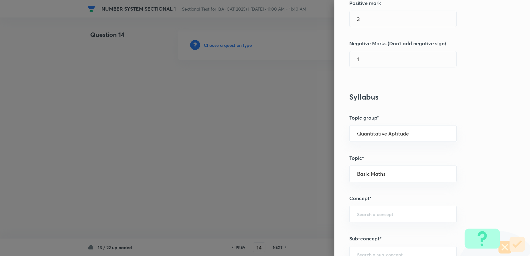
scroll to position [173, 0]
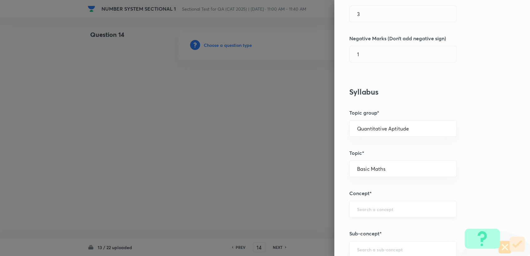
click at [367, 203] on div "​" at bounding box center [402, 209] width 107 height 17
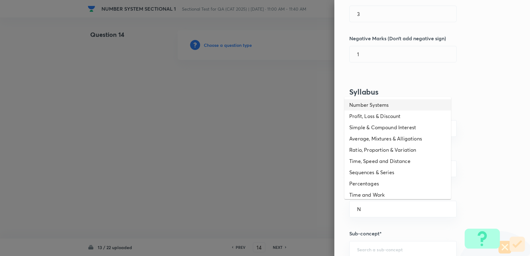
drag, startPoint x: 374, startPoint y: 104, endPoint x: 380, endPoint y: 181, distance: 77.6
click at [374, 105] on li "Number Systems" at bounding box center [397, 104] width 107 height 11
type input "Number Systems"
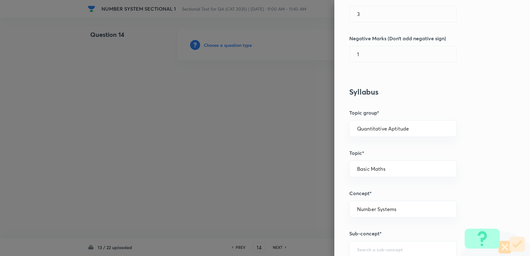
click at [377, 242] on div "​" at bounding box center [402, 249] width 107 height 17
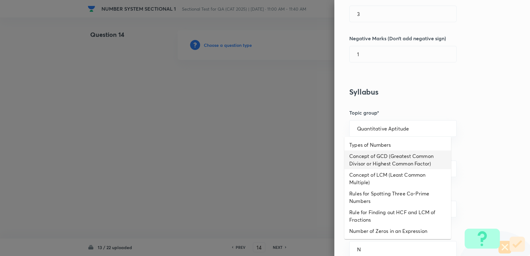
click at [369, 150] on li "Concept of GCD (Greatest Common Divisor or Highest Common Factor)" at bounding box center [397, 159] width 107 height 19
type input "Concept of GCD (Greatest Common Divisor or Highest Common Factor)"
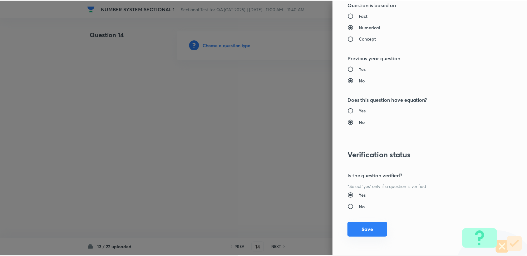
scroll to position [594, 0]
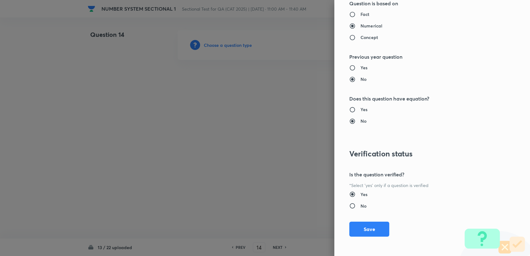
click at [352, 220] on div "Question settings Question type* Single choice correct Number of options* 2 3 4…" at bounding box center [432, 128] width 196 height 256
click at [381, 237] on div "Question settings Question type* Single choice correct Number of options* 2 3 4…" at bounding box center [432, 128] width 196 height 256
click at [366, 228] on button "Save" at bounding box center [369, 228] width 40 height 15
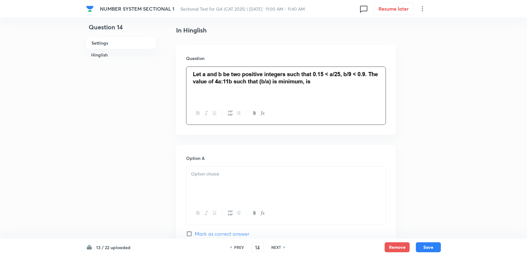
scroll to position [173, 0]
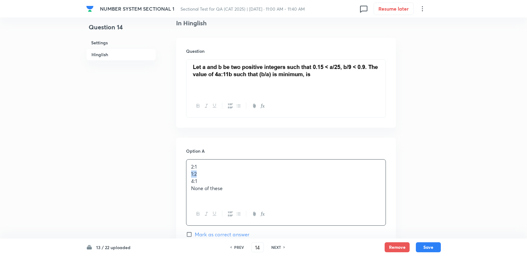
drag, startPoint x: 189, startPoint y: 173, endPoint x: 198, endPoint y: 175, distance: 8.3
click at [198, 175] on div "2:1 1:2 4:1 None of these" at bounding box center [285, 180] width 199 height 43
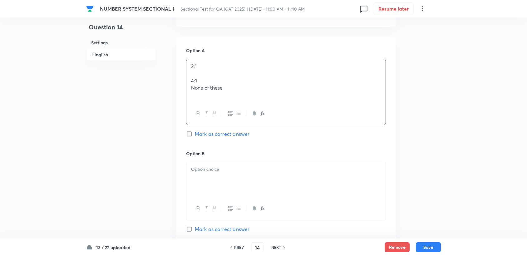
scroll to position [277, 0]
click at [215, 192] on div at bounding box center [285, 176] width 199 height 35
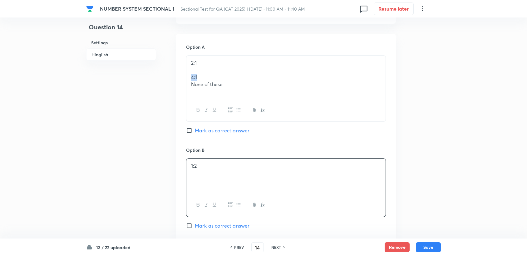
drag, startPoint x: 188, startPoint y: 79, endPoint x: 205, endPoint y: 77, distance: 16.3
click at [205, 77] on div "2:1 4:1 None of these" at bounding box center [285, 77] width 199 height 43
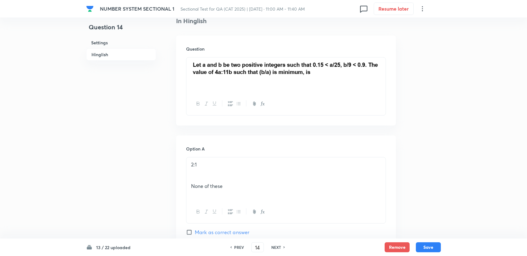
scroll to position [173, 0]
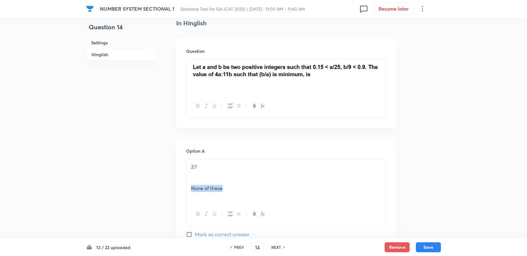
drag, startPoint x: 214, startPoint y: 187, endPoint x: 248, endPoint y: 188, distance: 34.4
click at [248, 188] on div "2:1 None of these" at bounding box center [285, 180] width 199 height 43
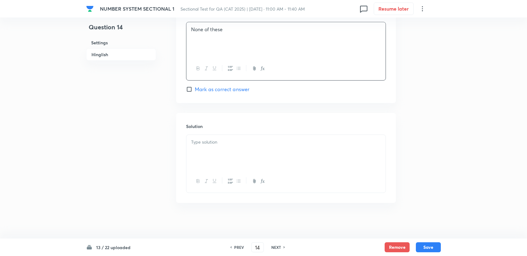
scroll to position [604, 0]
drag, startPoint x: 225, startPoint y: 186, endPoint x: 224, endPoint y: 178, distance: 7.3
click at [224, 183] on div at bounding box center [285, 180] width 199 height 23
click at [217, 162] on div at bounding box center [285, 151] width 199 height 35
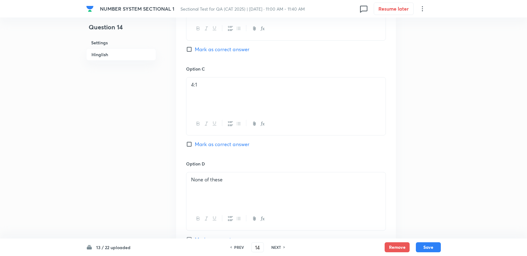
scroll to position [453, 0]
click at [225, 148] on div "Option C 4:1 Mark as correct answer" at bounding box center [286, 113] width 200 height 95
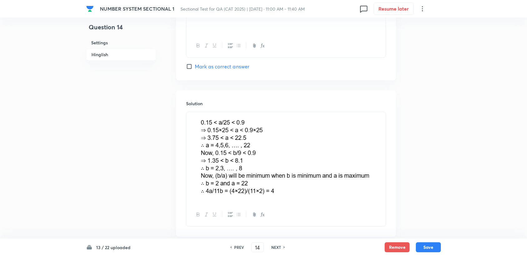
scroll to position [487, 0]
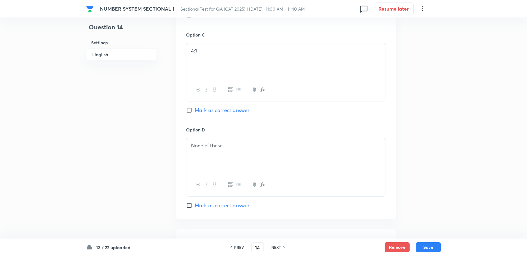
click at [225, 115] on div "Option C 4:1 Mark as correct answer" at bounding box center [286, 79] width 200 height 95
click at [226, 114] on div "Option C 4:1 Mark as correct answer" at bounding box center [286, 79] width 200 height 95
click at [238, 112] on span "Mark as correct answer" at bounding box center [222, 109] width 55 height 7
click at [195, 112] on input "Mark as correct answer" at bounding box center [190, 110] width 9 height 6
checkbox input "true"
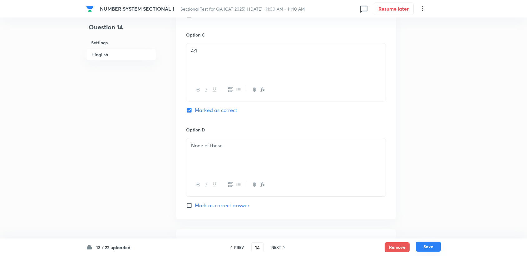
click at [428, 244] on button "Save" at bounding box center [428, 247] width 25 height 10
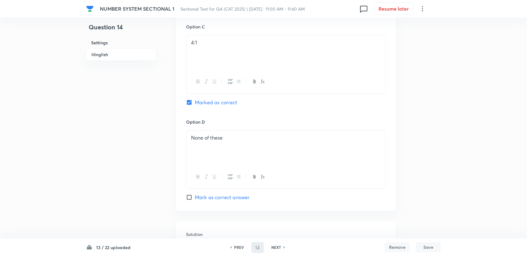
type input "15"
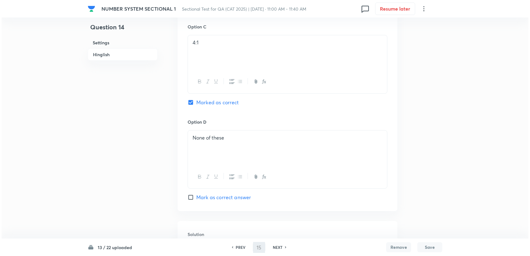
scroll to position [0, 0]
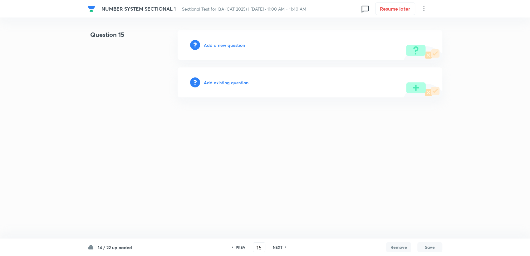
click at [232, 46] on h6 "Add a new question" at bounding box center [224, 45] width 41 height 7
click at [232, 46] on h6 "Choose a question type" at bounding box center [228, 45] width 48 height 7
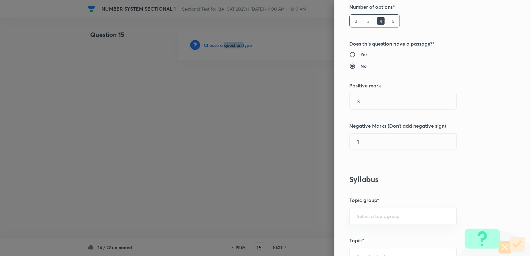
scroll to position [173, 0]
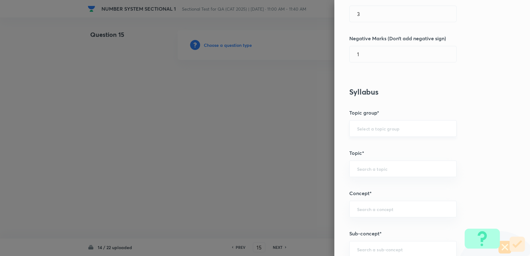
drag, startPoint x: 369, startPoint y: 154, endPoint x: 361, endPoint y: 121, distance: 33.4
click at [368, 151] on h5 "Topic*" at bounding box center [421, 152] width 145 height 7
click at [361, 120] on div "​" at bounding box center [402, 128] width 107 height 17
click at [362, 125] on div "​" at bounding box center [402, 128] width 107 height 17
click at [364, 131] on input "text" at bounding box center [403, 128] width 92 height 6
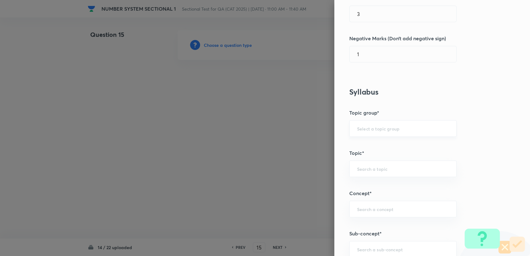
drag, startPoint x: 363, startPoint y: 126, endPoint x: 365, endPoint y: 134, distance: 8.4
click at [363, 129] on input "text" at bounding box center [403, 128] width 92 height 6
click at [368, 145] on li "Quantitative Aptitude" at bounding box center [397, 145] width 107 height 11
type input "Quantitative Aptitude"
click at [373, 170] on input "text" at bounding box center [403, 169] width 92 height 6
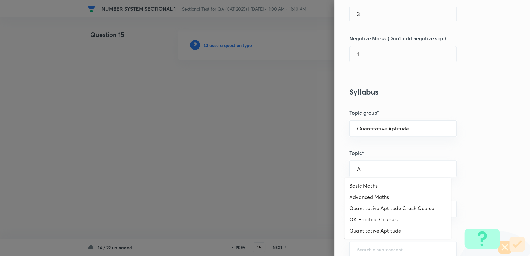
type input "A"
click at [365, 171] on input "text" at bounding box center [403, 169] width 92 height 6
drag, startPoint x: 369, startPoint y: 183, endPoint x: 370, endPoint y: 206, distance: 23.4
click at [369, 183] on li "Basic Maths" at bounding box center [397, 185] width 107 height 11
type input "Basic Maths"
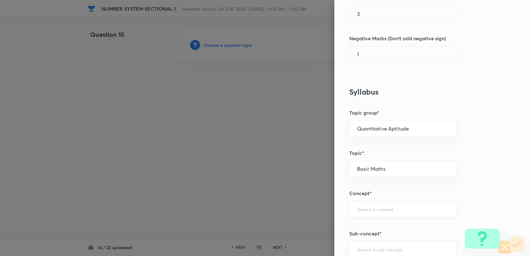
click at [369, 212] on div "​" at bounding box center [402, 209] width 107 height 17
click at [372, 221] on li "Number Systems" at bounding box center [397, 225] width 107 height 11
type input "Number Systems"
click at [369, 236] on h5 "Sub-concept*" at bounding box center [421, 233] width 145 height 7
drag, startPoint x: 357, startPoint y: 251, endPoint x: 355, endPoint y: 239, distance: 12.7
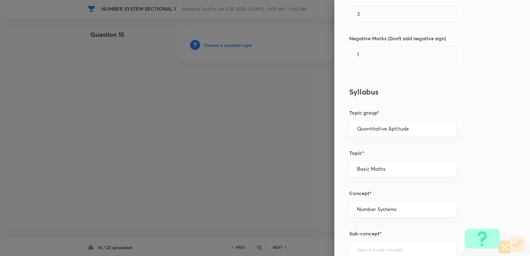
click at [357, 250] on div "​" at bounding box center [402, 249] width 107 height 17
click at [399, 218] on li "Types of Numbers" at bounding box center [397, 219] width 107 height 11
type input "Types of Numbers"
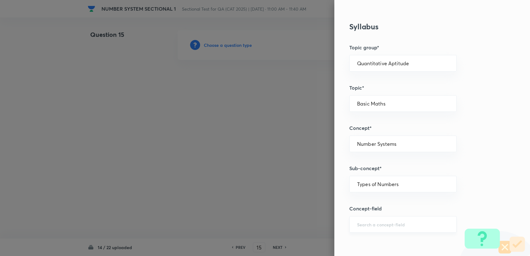
scroll to position [242, 0]
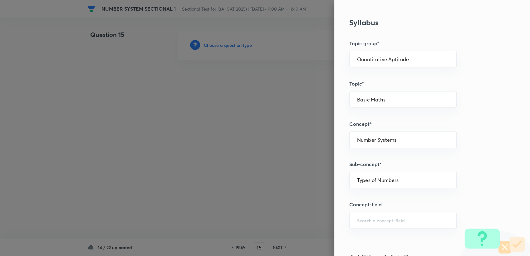
click at [389, 210] on div "Question settings Question type* Single choice correct Number of options* 2 3 4…" at bounding box center [432, 128] width 196 height 256
click at [377, 219] on input "text" at bounding box center [403, 220] width 92 height 6
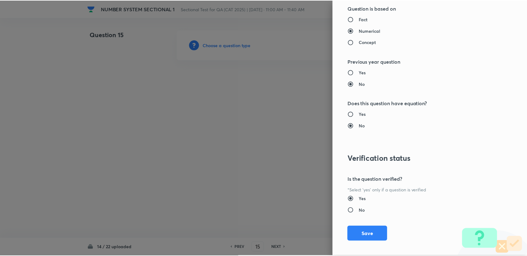
scroll to position [594, 0]
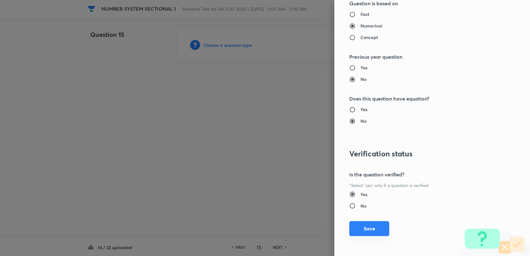
drag, startPoint x: 375, startPoint y: 228, endPoint x: 361, endPoint y: 228, distance: 13.7
click at [374, 228] on button "Save" at bounding box center [369, 228] width 40 height 15
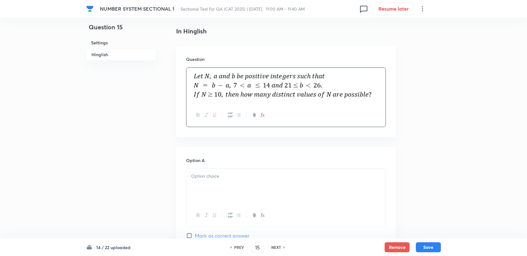
scroll to position [208, 0]
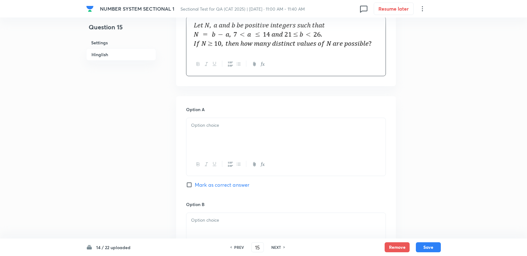
click at [210, 143] on div at bounding box center [285, 135] width 199 height 35
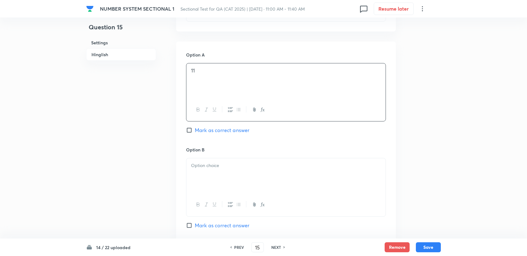
scroll to position [277, 0]
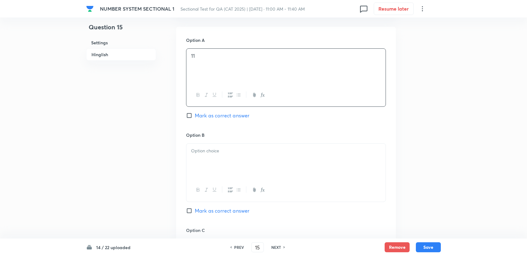
click at [209, 164] on div at bounding box center [285, 161] width 199 height 35
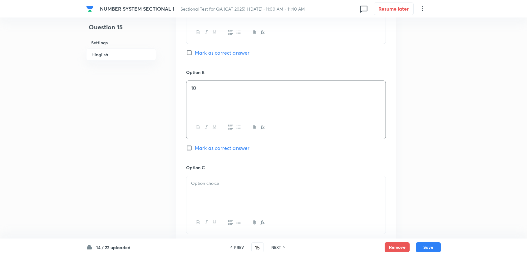
scroll to position [347, 0]
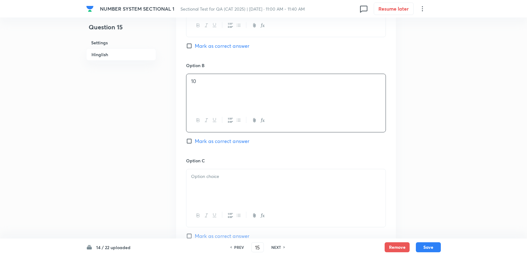
click at [210, 170] on div at bounding box center [285, 186] width 199 height 35
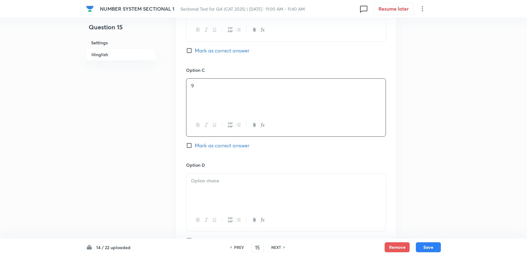
scroll to position [451, 0]
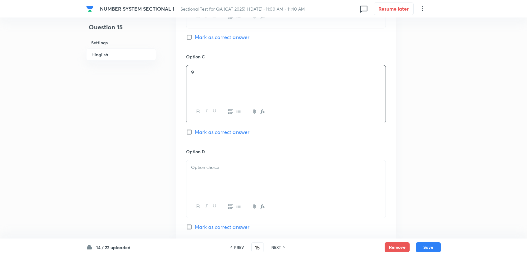
click at [212, 174] on div at bounding box center [285, 177] width 199 height 35
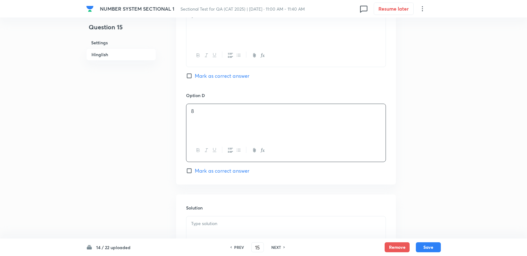
scroll to position [520, 0]
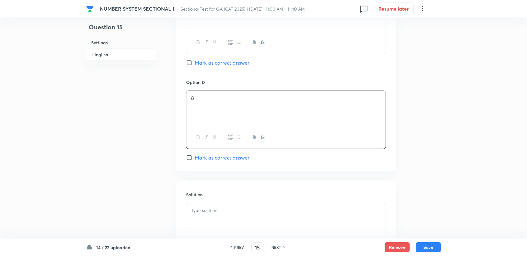
click at [227, 218] on div at bounding box center [285, 220] width 199 height 35
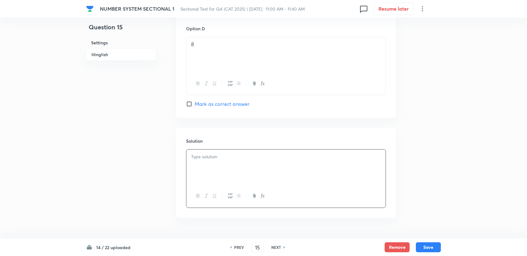
scroll to position [589, 0]
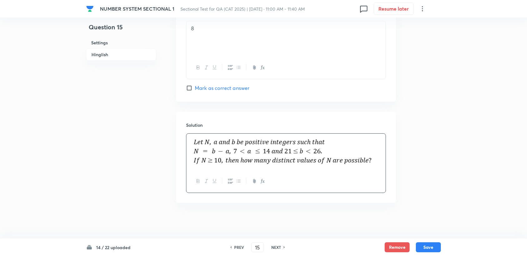
drag, startPoint x: 198, startPoint y: 134, endPoint x: 374, endPoint y: 151, distance: 176.4
click at [374, 151] on div at bounding box center [285, 152] width 199 height 36
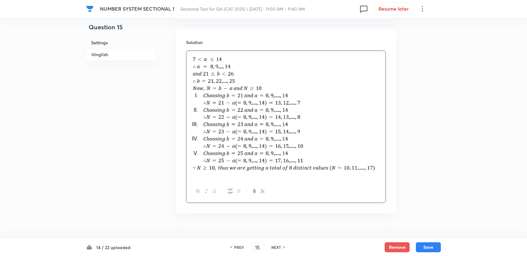
scroll to position [683, 0]
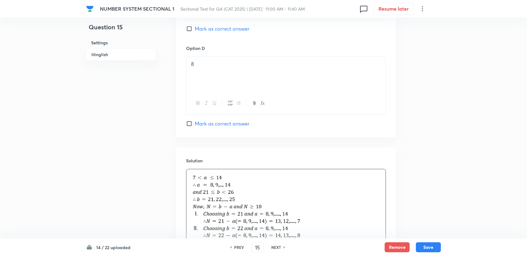
click at [205, 115] on div "Option D 8 Mark as correct answer" at bounding box center [286, 86] width 200 height 82
click at [206, 122] on span "Mark as correct answer" at bounding box center [222, 123] width 55 height 7
click at [195, 122] on input "Mark as correct answer" at bounding box center [190, 123] width 9 height 6
checkbox input "true"
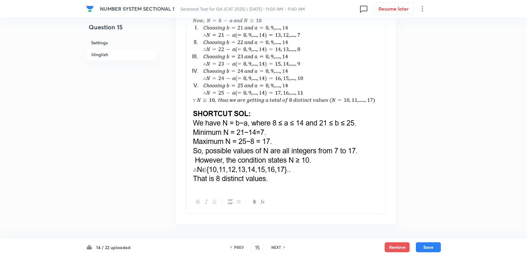
scroll to position [762, 0]
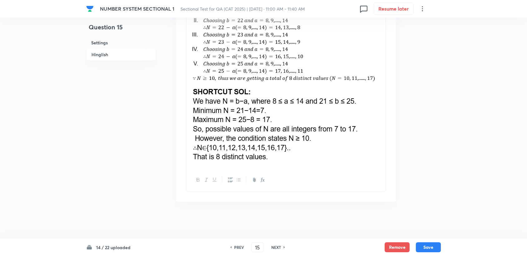
click at [441, 251] on div "14 / 22 uploaded PREV 15 ​ NEXT Remove Save" at bounding box center [263, 246] width 527 height 17
click at [429, 243] on button "Save" at bounding box center [428, 247] width 25 height 10
type input "16"
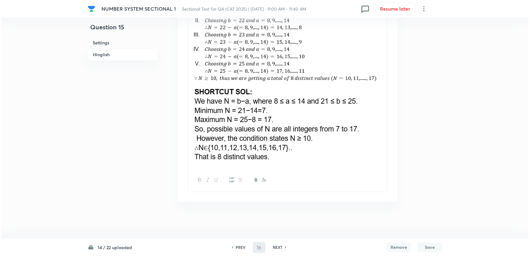
scroll to position [0, 0]
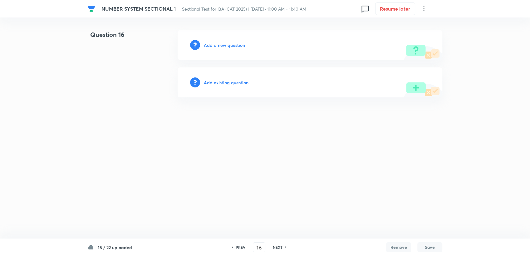
click at [210, 40] on div "Add a new question" at bounding box center [310, 45] width 265 height 30
click at [212, 43] on h6 "Add a new question" at bounding box center [224, 45] width 41 height 7
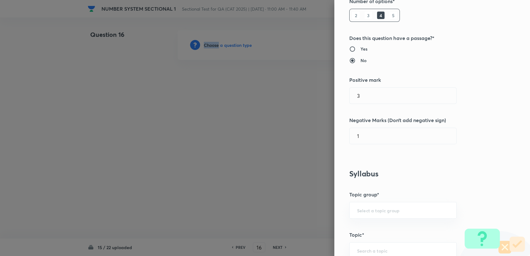
scroll to position [173, 0]
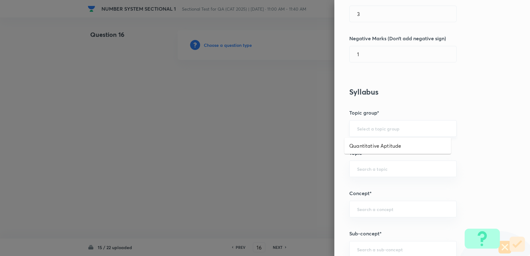
click at [367, 127] on input "text" at bounding box center [403, 128] width 92 height 6
drag, startPoint x: 367, startPoint y: 142, endPoint x: 367, endPoint y: 171, distance: 29.0
click at [367, 143] on li "Quantitative Aptitude" at bounding box center [397, 145] width 107 height 11
type input "Quantitative Aptitude"
click at [366, 170] on input "text" at bounding box center [403, 169] width 92 height 6
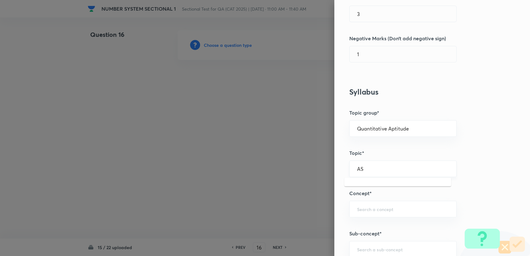
click at [352, 165] on div "AS ​" at bounding box center [402, 168] width 107 height 17
drag, startPoint x: 354, startPoint y: 169, endPoint x: 351, endPoint y: 168, distance: 3.8
click at [357, 169] on input "AS" at bounding box center [403, 169] width 92 height 6
click at [350, 168] on div "AS ​" at bounding box center [402, 168] width 107 height 17
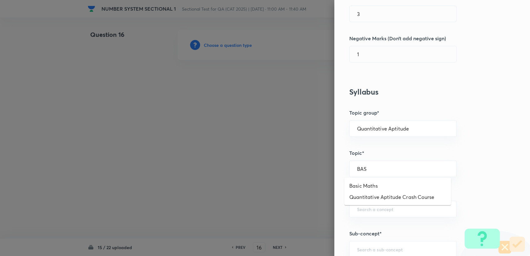
click at [365, 183] on li "Basic Maths" at bounding box center [397, 185] width 107 height 11
type input "Basic Maths"
drag, startPoint x: 367, startPoint y: 203, endPoint x: 366, endPoint y: 208, distance: 5.4
click at [366, 203] on div "​" at bounding box center [402, 209] width 107 height 17
type input "B"
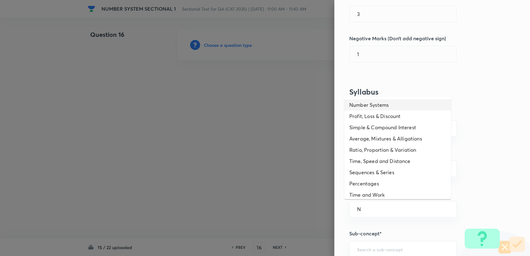
drag, startPoint x: 368, startPoint y: 105, endPoint x: 394, endPoint y: 183, distance: 82.1
click at [369, 106] on li "Number Systems" at bounding box center [397, 104] width 107 height 11
type input "Number Systems"
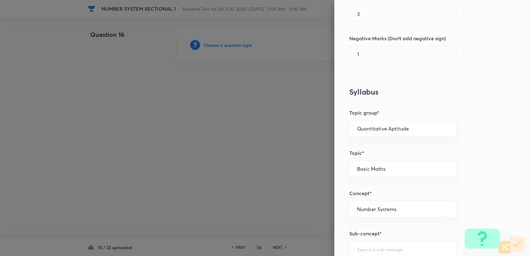
click at [371, 243] on div "​" at bounding box center [402, 249] width 107 height 17
click at [371, 222] on li "Factors" at bounding box center [397, 219] width 107 height 11
type input "Factors"
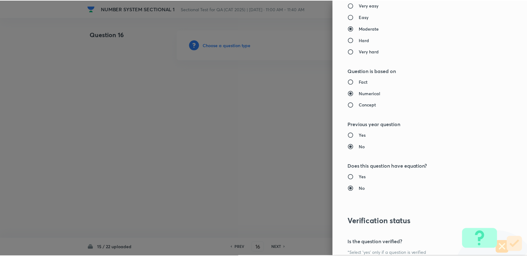
scroll to position [589, 0]
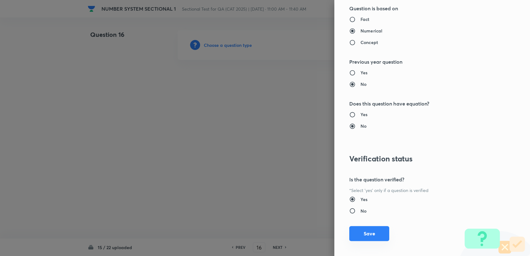
click at [359, 228] on button "Save" at bounding box center [369, 233] width 40 height 15
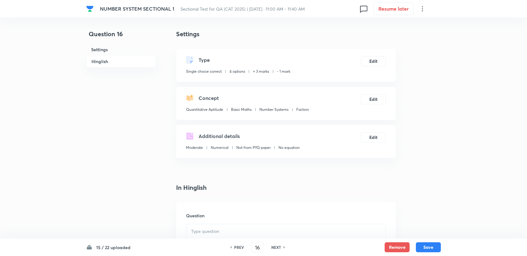
scroll to position [139, 0]
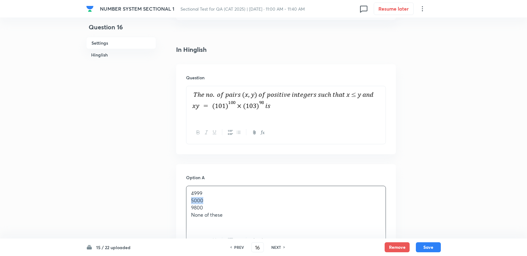
drag, startPoint x: 211, startPoint y: 200, endPoint x: 219, endPoint y: 200, distance: 8.4
click at [219, 200] on div "4999 5000 9800 None of these" at bounding box center [285, 207] width 199 height 43
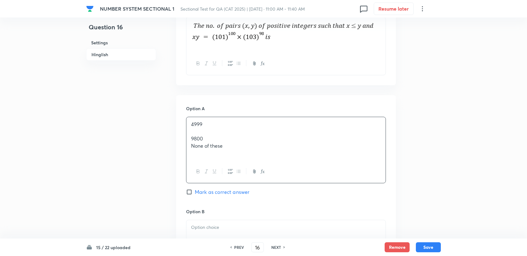
scroll to position [208, 0]
drag, startPoint x: 195, startPoint y: 135, endPoint x: 214, endPoint y: 138, distance: 19.2
click at [214, 138] on div "4999 9800 None of these" at bounding box center [285, 138] width 199 height 43
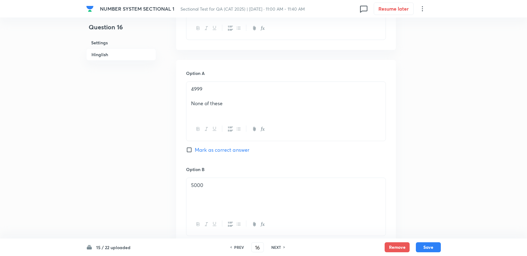
scroll to position [242, 0]
drag, startPoint x: 188, startPoint y: 100, endPoint x: 246, endPoint y: 101, distance: 58.4
click at [246, 101] on div "4999 None of these" at bounding box center [285, 100] width 199 height 36
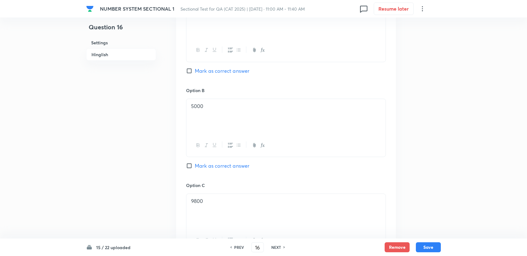
scroll to position [312, 0]
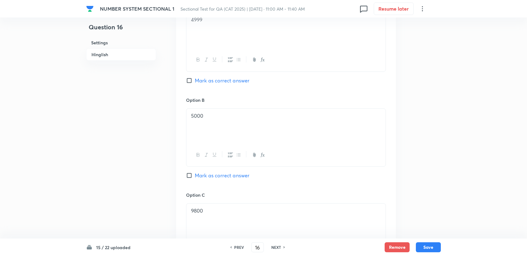
click at [228, 173] on span "Mark as correct answer" at bounding box center [222, 175] width 55 height 7
click at [195, 173] on input "Mark as correct answer" at bounding box center [190, 175] width 9 height 6
checkbox input "true"
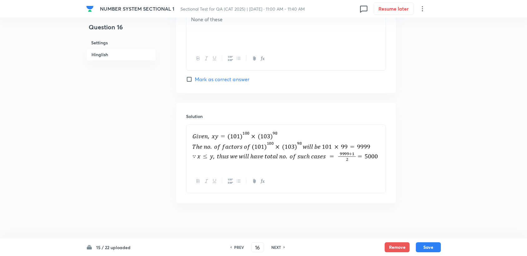
scroll to position [599, 0]
click at [430, 242] on button "Save" at bounding box center [428, 247] width 25 height 10
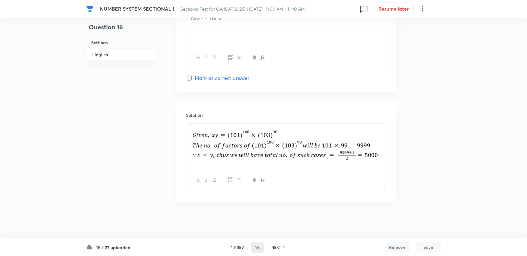
type input "17"
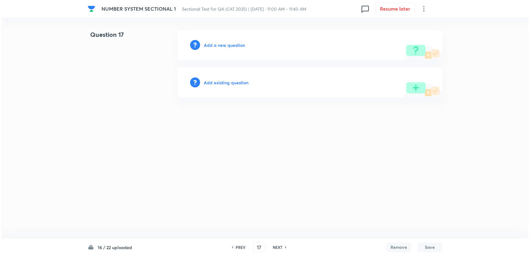
scroll to position [0, 0]
click at [221, 50] on div "Add a new question" at bounding box center [310, 45] width 265 height 30
click at [221, 46] on h6 "Add a new question" at bounding box center [224, 45] width 41 height 7
click at [222, 45] on h6 "Choose a question type" at bounding box center [228, 45] width 48 height 7
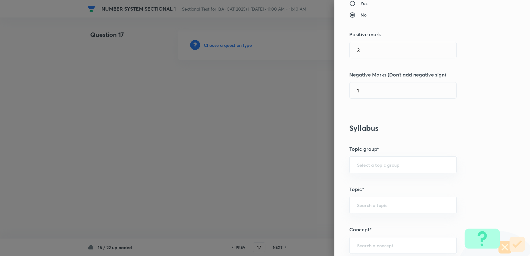
scroll to position [139, 0]
click at [363, 169] on div "​" at bounding box center [402, 163] width 107 height 17
click at [362, 164] on input "text" at bounding box center [403, 163] width 92 height 6
click at [363, 180] on li "Quantitative Aptitude" at bounding box center [397, 180] width 107 height 11
type input "Quantitative Aptitude"
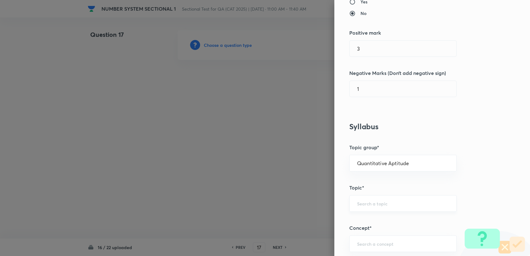
drag, startPoint x: 363, startPoint y: 186, endPoint x: 363, endPoint y: 196, distance: 10.0
click at [363, 188] on h5 "Topic*" at bounding box center [421, 187] width 145 height 7
drag, startPoint x: 363, startPoint y: 196, endPoint x: 359, endPoint y: 206, distance: 11.0
click at [363, 197] on div "​" at bounding box center [402, 203] width 107 height 17
click at [359, 206] on div "​" at bounding box center [402, 203] width 107 height 17
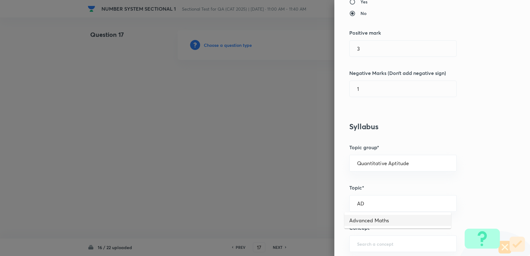
click at [372, 216] on li "Advanced Maths" at bounding box center [397, 220] width 107 height 11
type input "Advanced Maths"
click at [369, 234] on div "Question settings Question type* Single choice correct Number of options* 2 3 4…" at bounding box center [432, 128] width 196 height 256
click at [391, 207] on div "Advanced Maths ​" at bounding box center [402, 203] width 107 height 17
drag, startPoint x: 380, startPoint y: 220, endPoint x: 380, endPoint y: 242, distance: 21.2
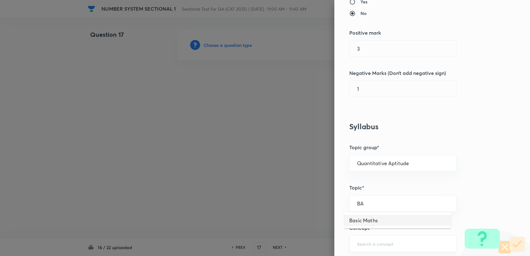
click at [380, 221] on li "Basic Maths" at bounding box center [397, 220] width 107 height 11
type input "Basic Maths"
click at [380, 242] on input "text" at bounding box center [403, 244] width 92 height 6
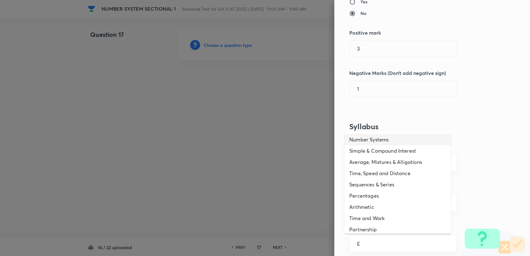
click at [389, 140] on li "Number Systems" at bounding box center [397, 139] width 107 height 11
type input "Number Systems"
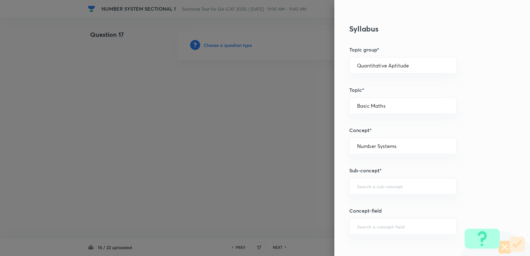
scroll to position [242, 0]
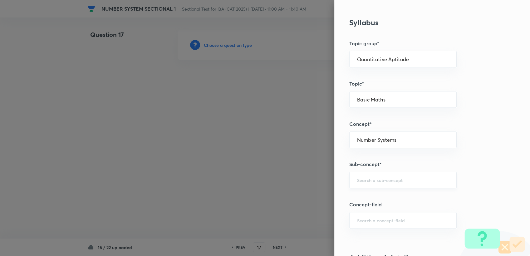
click at [376, 175] on div "​" at bounding box center [402, 180] width 107 height 17
click at [375, 176] on div "​" at bounding box center [402, 180] width 107 height 17
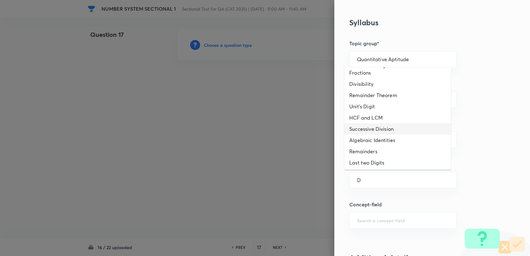
scroll to position [30, 0]
click at [389, 132] on li "Successive Division" at bounding box center [397, 127] width 107 height 11
type input "Successive Division"
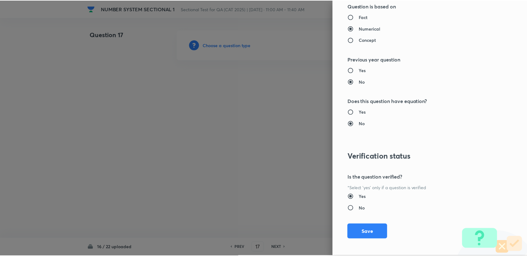
scroll to position [594, 0]
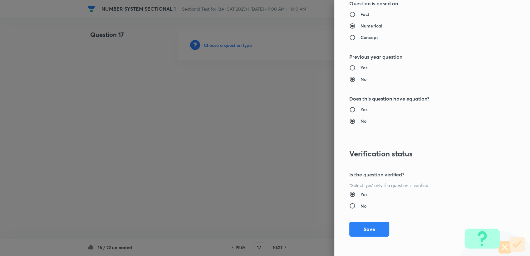
drag, startPoint x: 378, startPoint y: 213, endPoint x: 378, endPoint y: 217, distance: 4.1
click at [378, 216] on div "Question settings Question type* Single choice correct Number of options* 2 3 4…" at bounding box center [432, 128] width 196 height 256
click at [377, 226] on button "Save" at bounding box center [369, 228] width 40 height 15
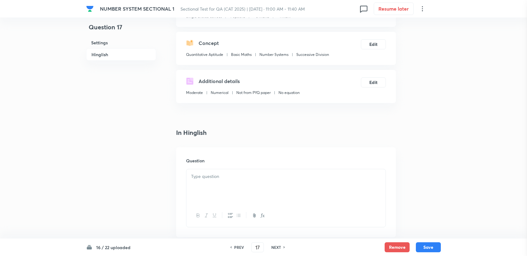
scroll to position [139, 0]
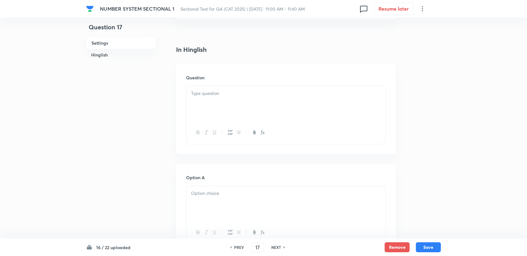
drag, startPoint x: 235, startPoint y: 122, endPoint x: 225, endPoint y: 110, distance: 15.7
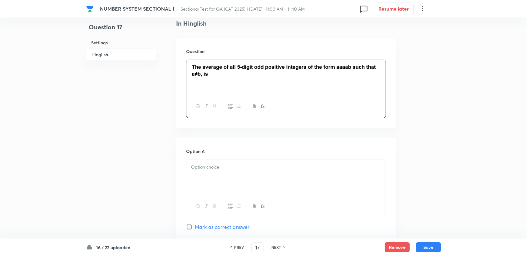
scroll to position [208, 0]
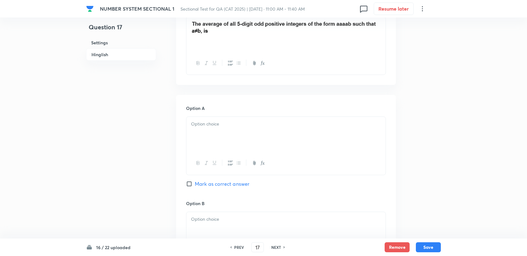
drag, startPoint x: 207, startPoint y: 152, endPoint x: 207, endPoint y: 142, distance: 9.7
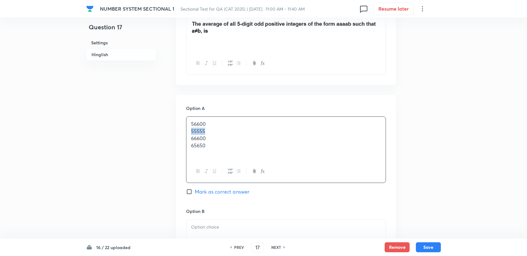
drag, startPoint x: 188, startPoint y: 129, endPoint x: 212, endPoint y: 130, distance: 25.0
click at [212, 130] on div "56600 55555 66600 65650" at bounding box center [285, 138] width 199 height 43
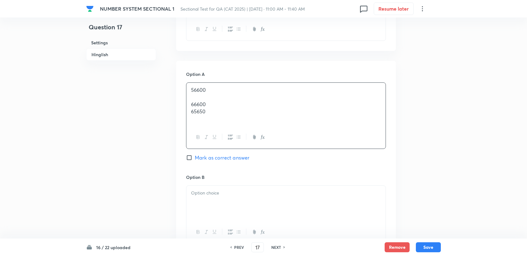
scroll to position [242, 0]
drag, startPoint x: 190, startPoint y: 103, endPoint x: 214, endPoint y: 105, distance: 23.8
click at [214, 105] on div "[CREDIT_CARD_NUMBER]" at bounding box center [285, 103] width 199 height 43
copy p "66600"
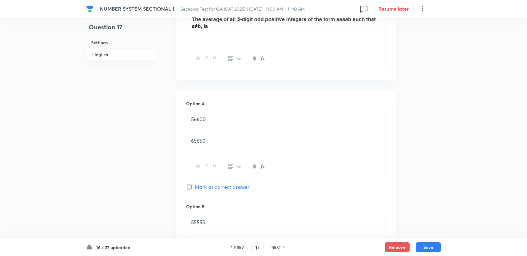
scroll to position [208, 0]
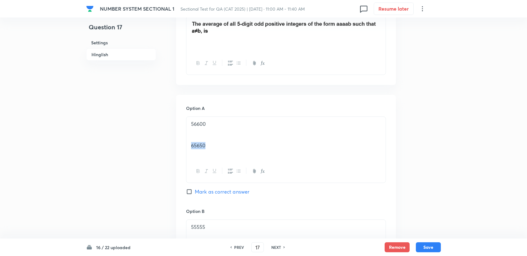
drag, startPoint x: 192, startPoint y: 143, endPoint x: 214, endPoint y: 146, distance: 22.1
click at [214, 146] on p "65650" at bounding box center [286, 145] width 190 height 7
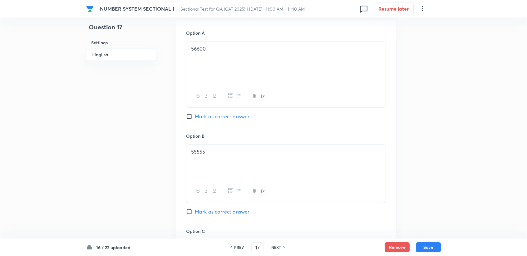
scroll to position [277, 0]
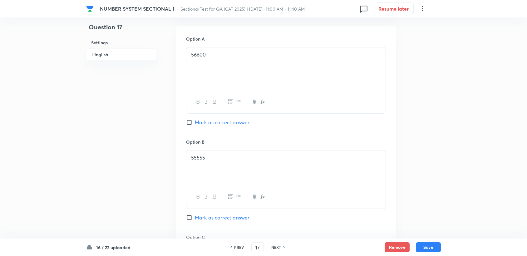
click at [223, 214] on span "Mark as correct answer" at bounding box center [222, 217] width 55 height 7
click at [195, 214] on input "Mark as correct answer" at bounding box center [190, 217] width 9 height 6
checkbox input "true"
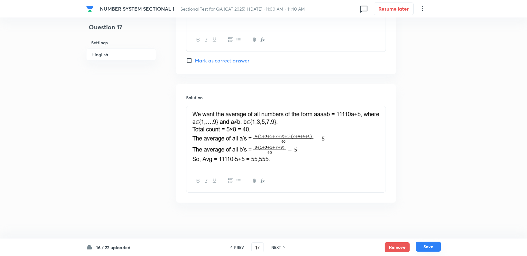
click at [428, 247] on button "Save" at bounding box center [428, 247] width 25 height 10
type input "18"
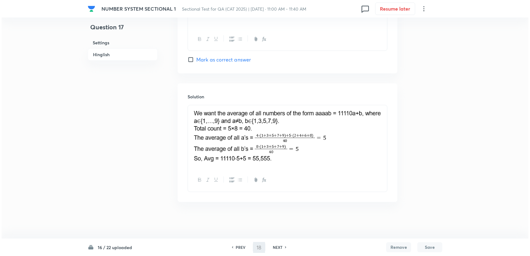
scroll to position [0, 0]
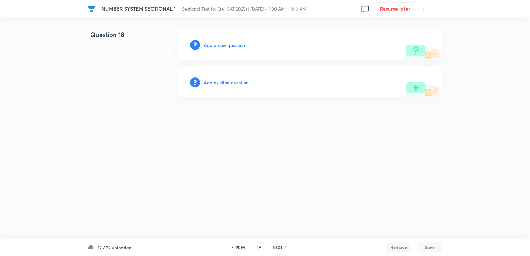
click at [232, 44] on h6 "Add a new question" at bounding box center [224, 45] width 41 height 7
drag, startPoint x: 248, startPoint y: 51, endPoint x: 243, endPoint y: 49, distance: 5.0
click at [247, 51] on div "Choose a question type" at bounding box center [310, 45] width 265 height 30
click at [243, 49] on div "Choose a question type" at bounding box center [310, 45] width 265 height 30
click at [243, 48] on div "Choose a question type" at bounding box center [310, 45] width 265 height 30
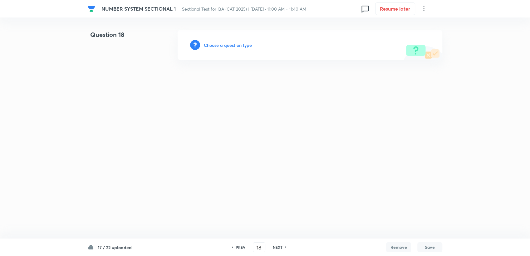
click at [246, 44] on h6 "Choose a question type" at bounding box center [228, 45] width 48 height 7
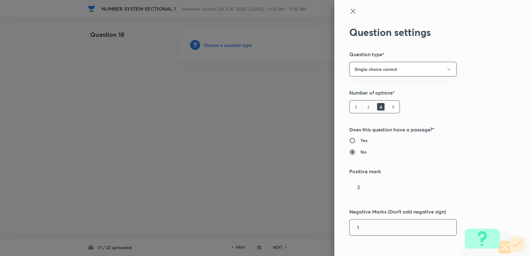
click at [357, 225] on input "1" at bounding box center [402, 227] width 107 height 16
type input "0"
click at [396, 67] on button "Single choice correct" at bounding box center [402, 69] width 107 height 15
click at [361, 111] on span "Integer" at bounding box center [397, 111] width 99 height 7
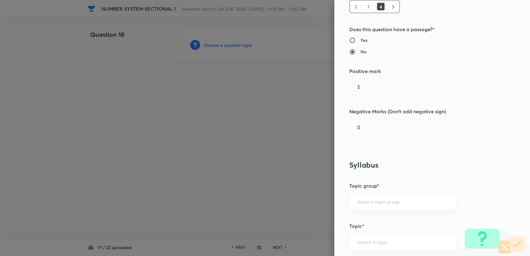
scroll to position [104, 0]
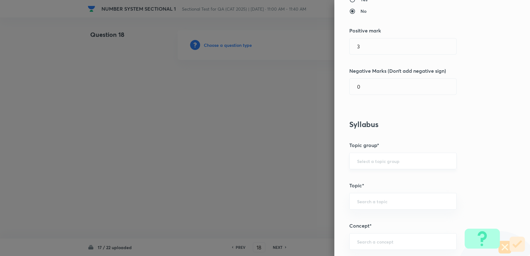
click at [374, 161] on input "text" at bounding box center [403, 161] width 92 height 6
drag, startPoint x: 373, startPoint y: 177, endPoint x: 372, endPoint y: 187, distance: 9.4
click at [372, 177] on li "Quantitative Aptitude" at bounding box center [397, 178] width 107 height 11
type input "Quantitative Aptitude"
drag, startPoint x: 372, startPoint y: 194, endPoint x: 371, endPoint y: 197, distance: 3.4
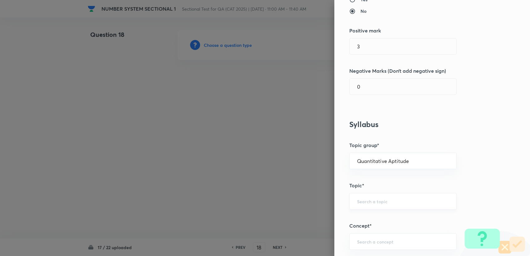
click at [372, 195] on div "​" at bounding box center [402, 201] width 107 height 17
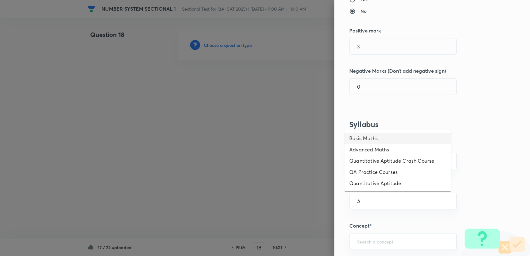
click at [367, 139] on li "Basic Maths" at bounding box center [397, 138] width 107 height 11
type input "Basic Maths"
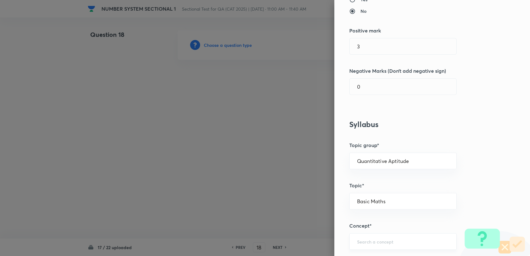
drag, startPoint x: 373, startPoint y: 232, endPoint x: 373, endPoint y: 241, distance: 8.4
click at [372, 235] on div "Question settings Question type* Integer Does this question have a passage?* Ye…" at bounding box center [432, 128] width 196 height 256
click at [373, 241] on input "text" at bounding box center [403, 241] width 92 height 6
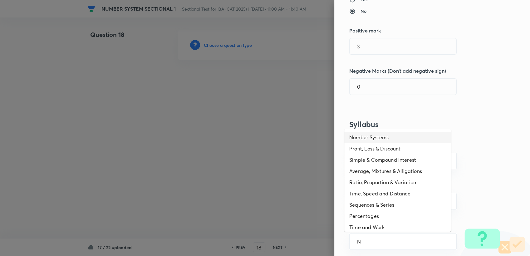
click at [369, 138] on li "Number Systems" at bounding box center [397, 137] width 107 height 11
type input "Number Systems"
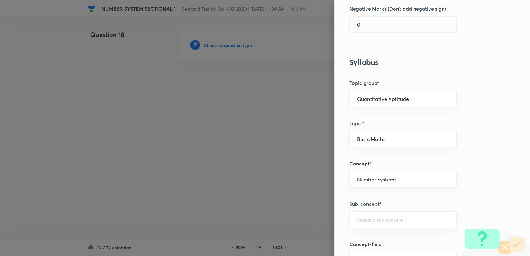
scroll to position [173, 0]
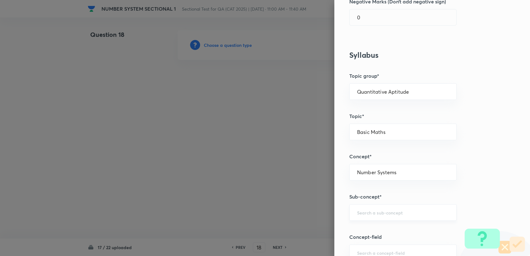
click at [363, 214] on input "text" at bounding box center [403, 212] width 92 height 6
click at [364, 183] on li "Factors" at bounding box center [397, 183] width 107 height 11
type input "Factors"
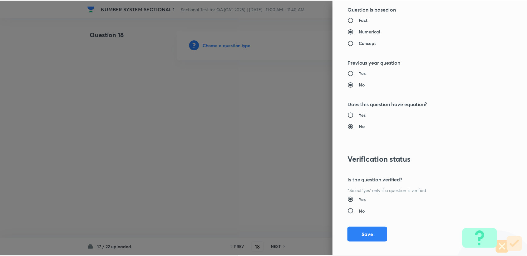
scroll to position [557, 0]
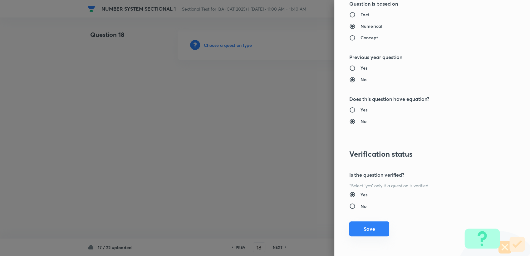
click at [360, 224] on button "Save" at bounding box center [369, 228] width 40 height 15
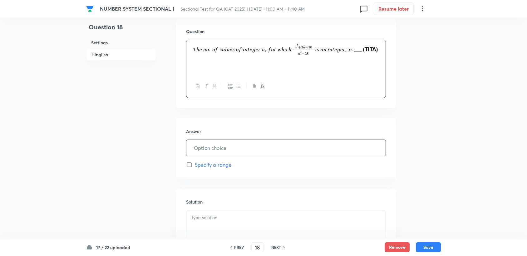
scroll to position [242, 0]
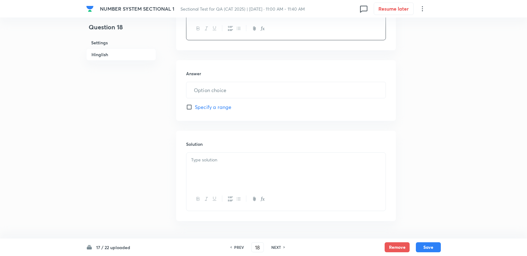
drag, startPoint x: 215, startPoint y: 198, endPoint x: 194, endPoint y: 178, distance: 28.0
click at [194, 178] on div at bounding box center [285, 170] width 199 height 35
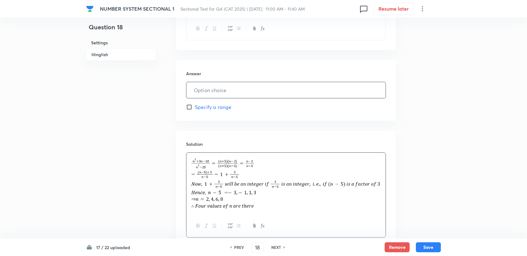
click at [209, 87] on input "text" at bounding box center [285, 90] width 199 height 16
type input "4"
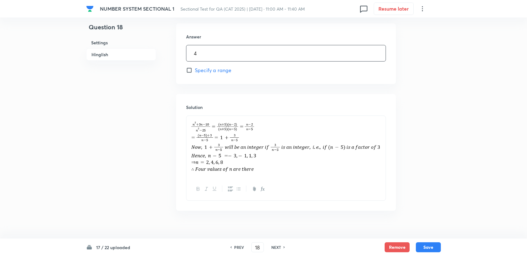
scroll to position [289, 0]
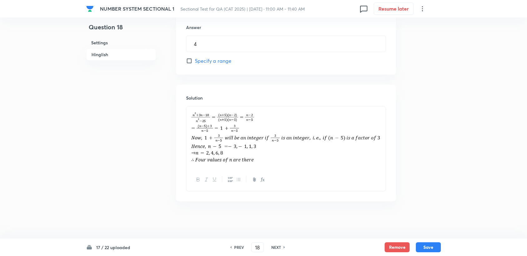
click at [425, 241] on div "17 / 22 uploaded PREV 18 ​ NEXT Remove Save" at bounding box center [263, 246] width 354 height 17
click at [427, 245] on button "Save" at bounding box center [428, 247] width 25 height 10
type input "19"
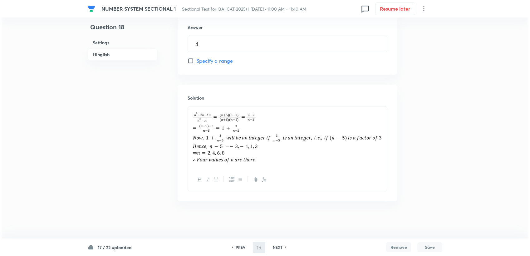
scroll to position [0, 0]
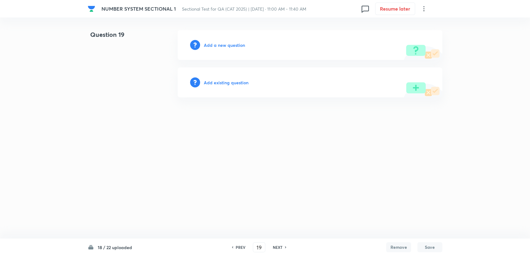
click at [223, 51] on div "Add a new question" at bounding box center [310, 45] width 265 height 30
click at [222, 49] on div "Add a new question" at bounding box center [310, 45] width 265 height 30
click at [222, 48] on h6 "Add a new question" at bounding box center [224, 45] width 41 height 7
click at [222, 47] on h6 "Choose a question type" at bounding box center [228, 45] width 48 height 7
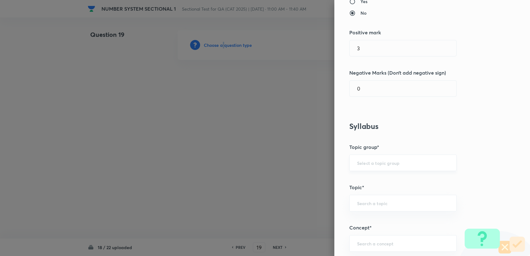
scroll to position [104, 0]
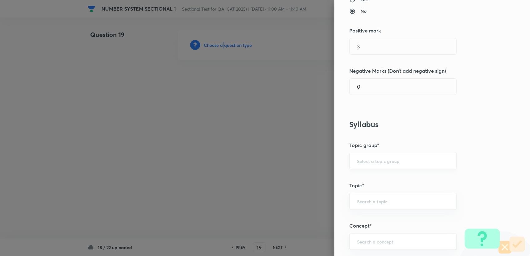
click at [365, 166] on div "​" at bounding box center [402, 161] width 107 height 17
click at [366, 166] on div "​" at bounding box center [402, 161] width 107 height 17
drag, startPoint x: 367, startPoint y: 161, endPoint x: 371, endPoint y: 119, distance: 42.3
click at [367, 159] on input "text" at bounding box center [403, 161] width 92 height 6
click at [368, 100] on div "Question settings Question type* Integer Does this question have a passage?* Ye…" at bounding box center [432, 128] width 196 height 256
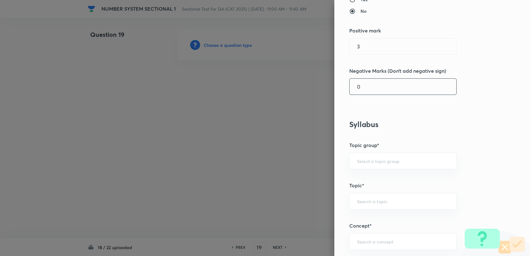
click at [362, 90] on input "0" at bounding box center [402, 87] width 107 height 16
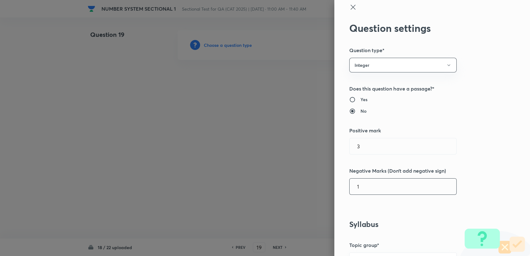
scroll to position [0, 0]
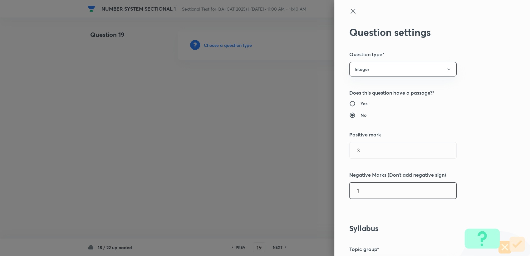
type input "1"
click at [364, 77] on div "Question settings Question type* Integer Does this question have a passage?* Ye…" at bounding box center [432, 128] width 196 height 256
click at [364, 73] on button "Integer" at bounding box center [402, 69] width 107 height 15
click at [365, 85] on span "Single choice correct" at bounding box center [397, 88] width 99 height 7
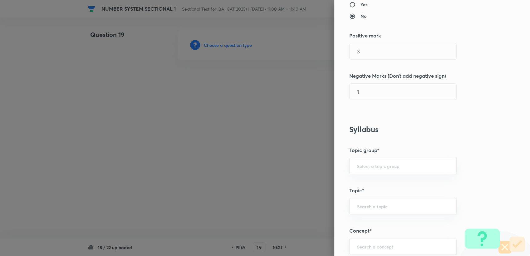
scroll to position [139, 0]
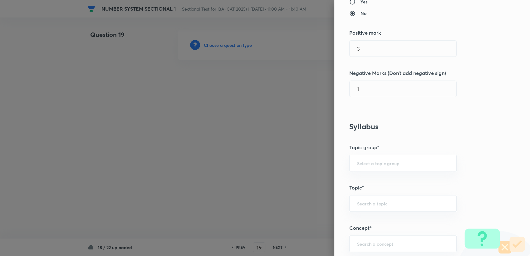
click at [371, 139] on div "Question settings Question type* Single choice correct Number of options* 2 3 4…" at bounding box center [432, 128] width 196 height 256
drag, startPoint x: 371, startPoint y: 139, endPoint x: 371, endPoint y: 155, distance: 16.5
click at [371, 155] on div "​" at bounding box center [402, 163] width 107 height 17
click at [371, 159] on div "​" at bounding box center [402, 163] width 107 height 17
click at [371, 177] on li "Quantitative Aptitude" at bounding box center [397, 180] width 107 height 11
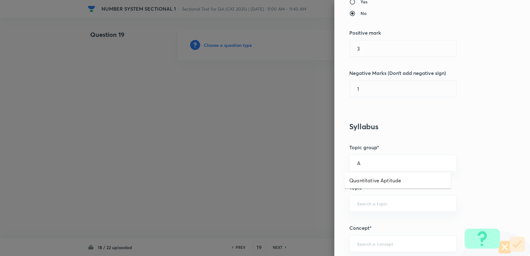
type input "Quantitative Aptitude"
drag, startPoint x: 369, startPoint y: 196, endPoint x: 366, endPoint y: 205, distance: 9.8
click at [369, 196] on div "​" at bounding box center [402, 203] width 107 height 17
click at [370, 214] on ul "Basic Maths" at bounding box center [397, 220] width 107 height 16
click at [370, 220] on li "Basic Maths" at bounding box center [397, 220] width 107 height 11
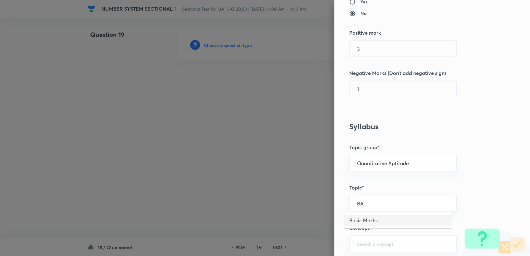
type input "Basic Maths"
click at [364, 232] on div "Question settings Question type* Single choice correct Number of options* 2 3 4…" at bounding box center [432, 128] width 196 height 256
drag, startPoint x: 364, startPoint y: 232, endPoint x: 364, endPoint y: 239, distance: 6.6
click at [364, 239] on div "​" at bounding box center [402, 243] width 107 height 17
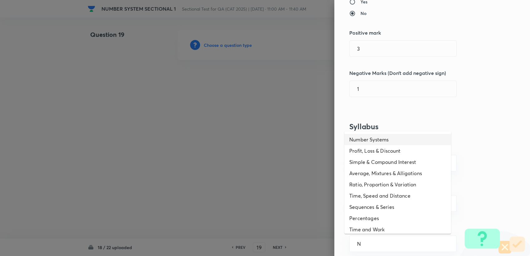
click at [372, 140] on li "Number Systems" at bounding box center [397, 139] width 107 height 11
type input "Number Systems"
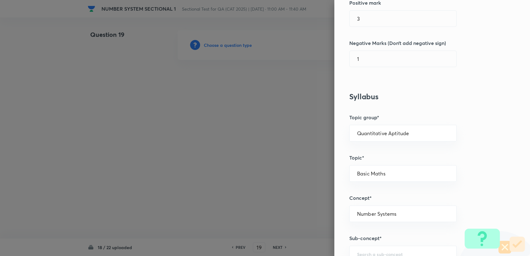
scroll to position [242, 0]
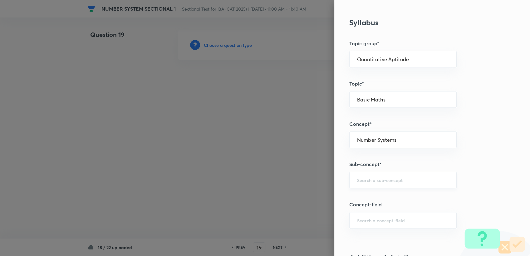
click at [365, 178] on input "text" at bounding box center [403, 180] width 92 height 6
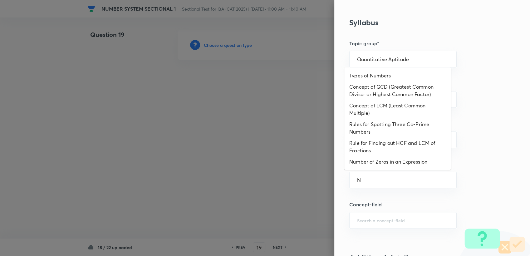
type input "N"
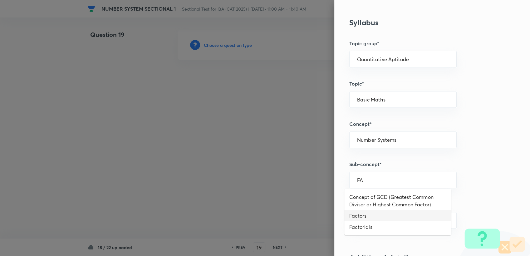
click at [358, 213] on li "Factors" at bounding box center [397, 215] width 107 height 11
type input "Factors"
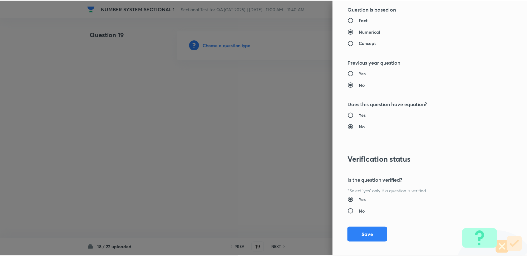
scroll to position [594, 0]
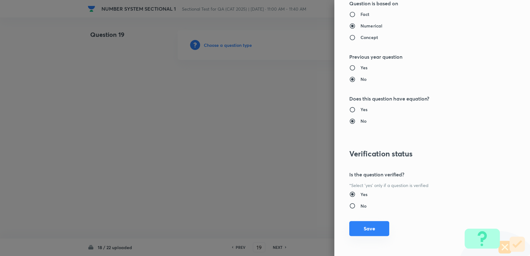
click at [361, 228] on button "Save" at bounding box center [369, 228] width 40 height 15
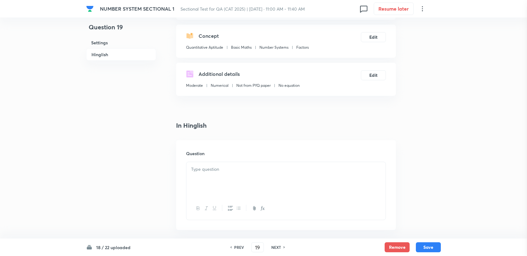
scroll to position [139, 0]
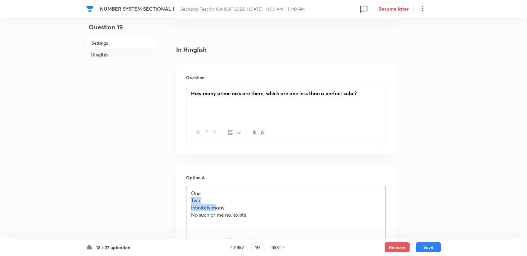
drag, startPoint x: 192, startPoint y: 200, endPoint x: 213, endPoint y: 201, distance: 21.6
click at [214, 203] on div "One Two Infinitely many No such prime no. exists" at bounding box center [285, 207] width 199 height 43
click at [207, 197] on p "Two" at bounding box center [286, 200] width 190 height 7
drag, startPoint x: 204, startPoint y: 198, endPoint x: 172, endPoint y: 204, distance: 33.1
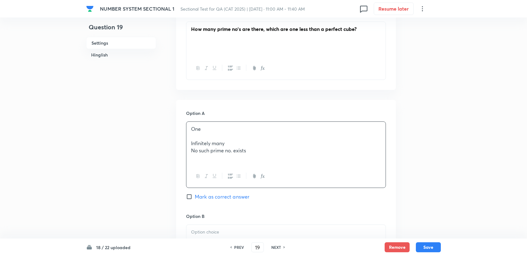
scroll to position [208, 0]
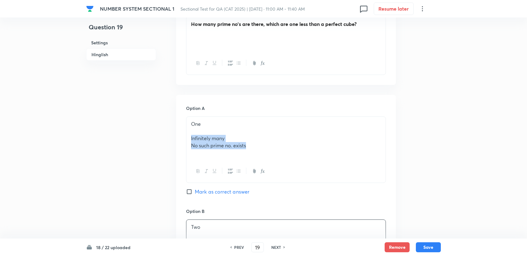
drag, startPoint x: 189, startPoint y: 140, endPoint x: 257, endPoint y: 148, distance: 68.5
click at [257, 148] on div "One Infinitely many No such prime no. exists" at bounding box center [285, 138] width 199 height 43
click at [229, 139] on p "Infinitely many" at bounding box center [286, 138] width 190 height 7
drag, startPoint x: 228, startPoint y: 138, endPoint x: 166, endPoint y: 140, distance: 62.4
click at [167, 140] on div "Question 19 Settings Hinglish Settings Type Single choice correct 4 options + 3…" at bounding box center [263, 218] width 354 height 793
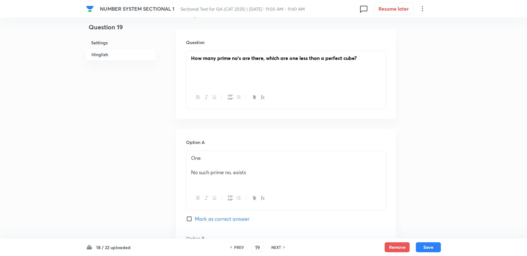
scroll to position [173, 0]
drag, startPoint x: 251, startPoint y: 169, endPoint x: 140, endPoint y: 168, distance: 110.5
click at [143, 169] on div "Question 19 Settings Hinglish Settings Type Single choice correct 4 options + 3…" at bounding box center [263, 250] width 354 height 786
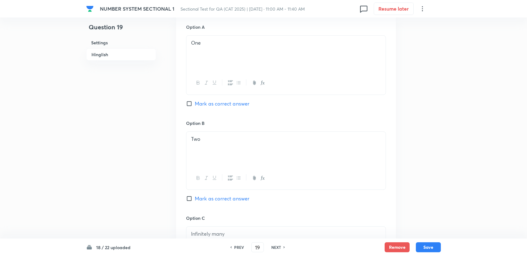
scroll to position [277, 0]
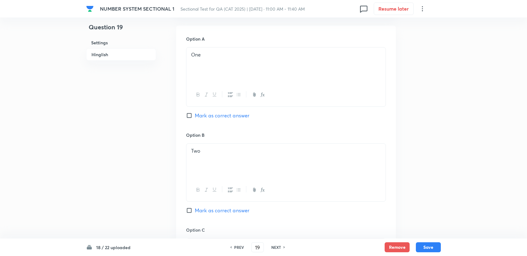
click at [225, 120] on div "Option A One Mark as correct answer" at bounding box center [286, 84] width 200 height 96
click at [225, 116] on span "Mark as correct answer" at bounding box center [222, 115] width 55 height 7
click at [195, 116] on input "Mark as correct answer" at bounding box center [190, 115] width 9 height 6
checkbox input "true"
click at [232, 124] on div "Option A One Marked as correct Option B Two Mark as correct answer Option C Inf…" at bounding box center [286, 220] width 220 height 388
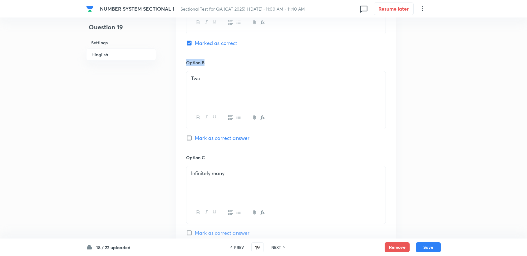
scroll to position [520, 0]
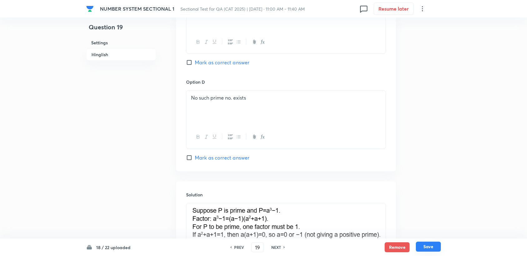
click at [430, 246] on button "Save" at bounding box center [428, 247] width 25 height 10
click at [428, 246] on button "Save" at bounding box center [428, 247] width 25 height 10
type input "20"
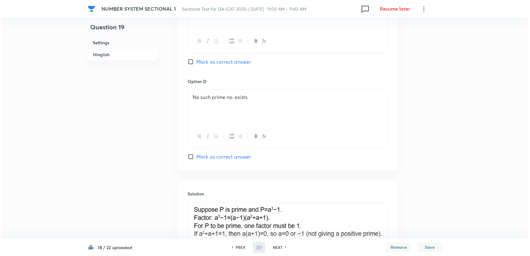
scroll to position [0, 0]
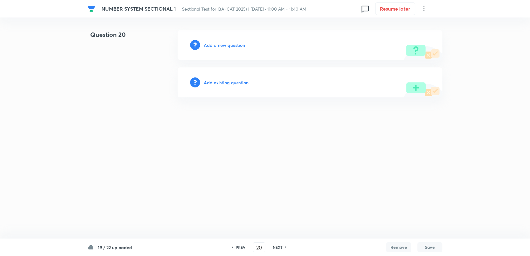
click at [240, 43] on h6 "Add a new question" at bounding box center [224, 45] width 41 height 7
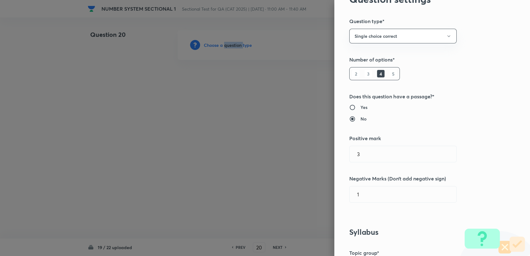
scroll to position [104, 0]
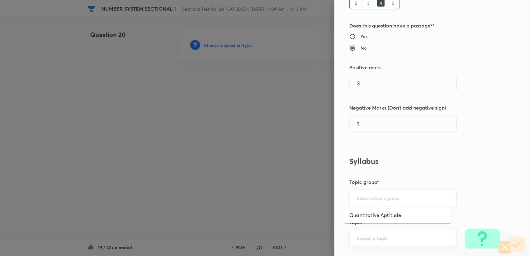
click at [386, 196] on input "text" at bounding box center [403, 198] width 92 height 6
click at [384, 201] on div "​" at bounding box center [402, 197] width 107 height 17
click at [384, 217] on li "Quantitative Aptitude" at bounding box center [397, 214] width 107 height 11
type input "Quantitative Aptitude"
click at [386, 235] on input "text" at bounding box center [403, 238] width 92 height 6
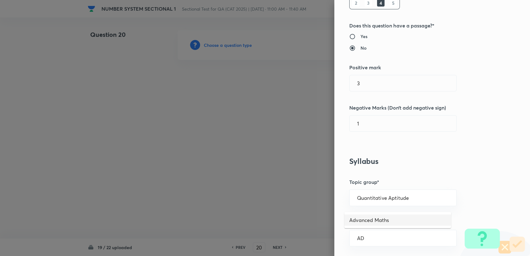
click at [369, 217] on li "Advanced Maths" at bounding box center [397, 219] width 107 height 11
type input "Advanced Maths"
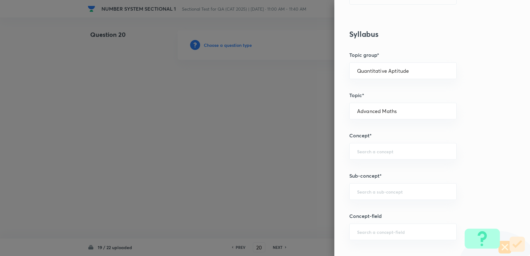
scroll to position [242, 0]
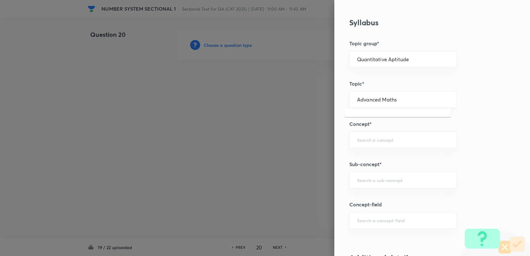
click at [377, 101] on input "Advanced Maths" at bounding box center [403, 99] width 92 height 6
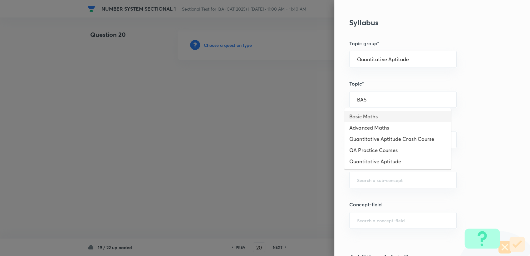
click at [358, 115] on li "Basic Maths" at bounding box center [397, 116] width 107 height 11
type input "Basic Maths"
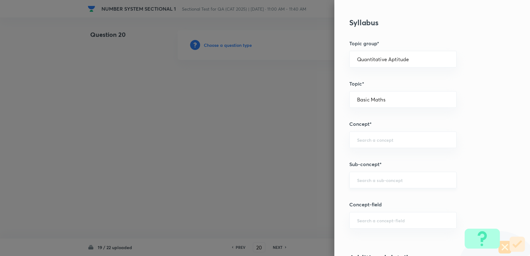
click at [378, 177] on input "text" at bounding box center [403, 180] width 92 height 6
click at [368, 127] on div "Question settings Question type* Single choice correct Number of options* 2 3 4…" at bounding box center [432, 128] width 196 height 256
click at [365, 134] on div "​" at bounding box center [402, 139] width 107 height 17
click at [378, 137] on input "text" at bounding box center [403, 140] width 92 height 6
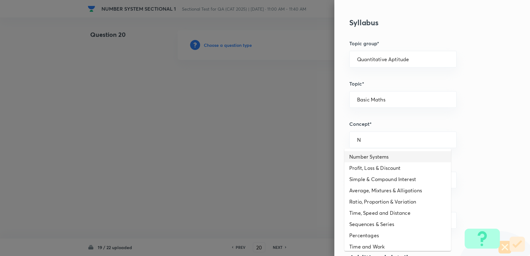
click at [389, 152] on li "Number Systems" at bounding box center [397, 156] width 107 height 11
type input "Number Systems"
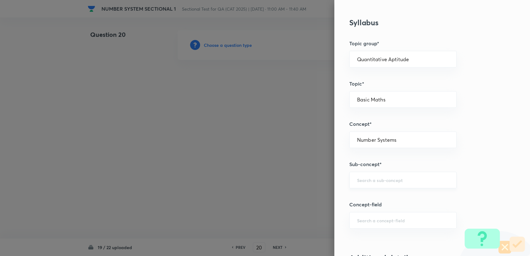
drag, startPoint x: 381, startPoint y: 191, endPoint x: 380, endPoint y: 182, distance: 9.1
click at [381, 189] on div "Question settings Question type* Single choice correct Number of options* 2 3 4…" at bounding box center [432, 128] width 196 height 256
click at [380, 181] on input "text" at bounding box center [403, 180] width 92 height 6
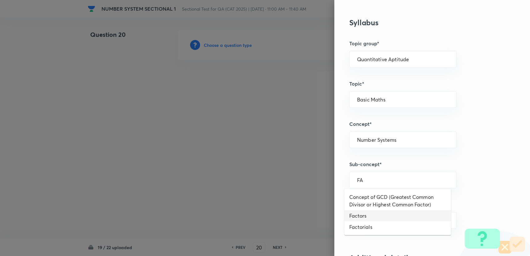
click at [373, 213] on li "Factors" at bounding box center [397, 215] width 107 height 11
type input "Factors"
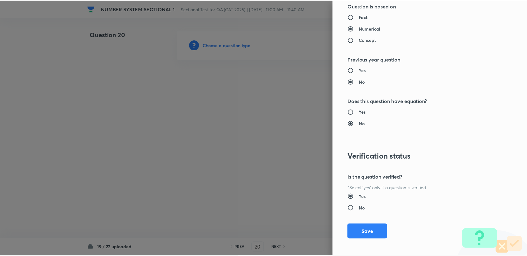
scroll to position [594, 0]
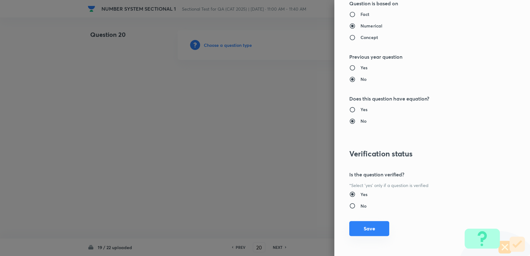
drag, startPoint x: 373, startPoint y: 218, endPoint x: 367, endPoint y: 232, distance: 15.5
click at [373, 218] on div "Question settings Question type* Single choice correct Number of options* 2 3 4…" at bounding box center [432, 128] width 196 height 256
click at [367, 232] on button "Save" at bounding box center [369, 228] width 40 height 15
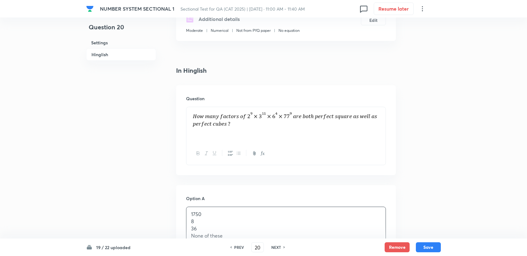
scroll to position [173, 0]
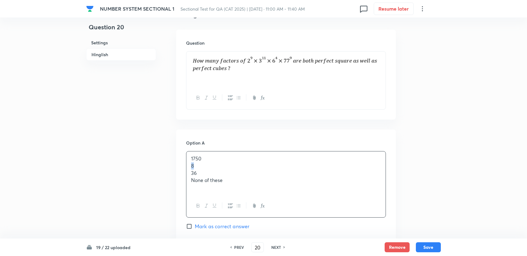
drag, startPoint x: 190, startPoint y: 166, endPoint x: 203, endPoint y: 168, distance: 12.9
click at [203, 168] on div "1750 8 36 None of these" at bounding box center [285, 172] width 199 height 43
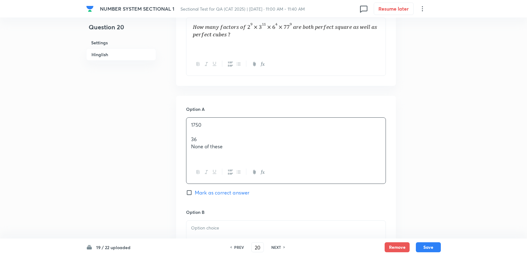
scroll to position [208, 0]
drag, startPoint x: 192, startPoint y: 138, endPoint x: 200, endPoint y: 139, distance: 8.9
click at [200, 139] on p "36" at bounding box center [286, 138] width 190 height 7
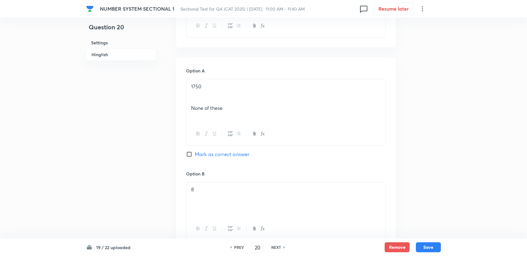
scroll to position [242, 0]
drag, startPoint x: 187, startPoint y: 109, endPoint x: 230, endPoint y: 119, distance: 44.3
click at [230, 119] on div "1750 None of these" at bounding box center [285, 103] width 199 height 43
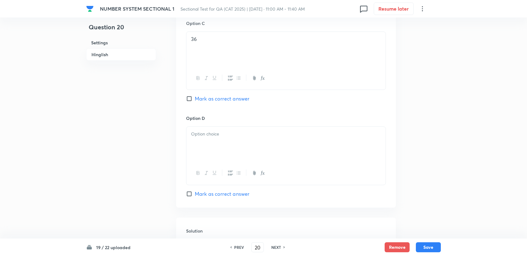
scroll to position [485, 0]
drag, startPoint x: 208, startPoint y: 159, endPoint x: 207, endPoint y: 154, distance: 5.2
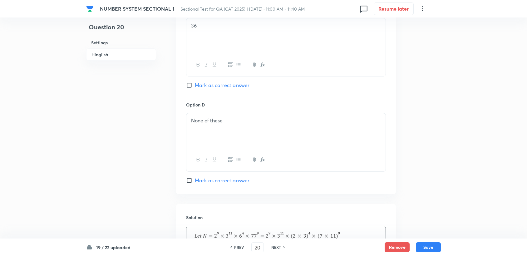
scroll to position [416, 0]
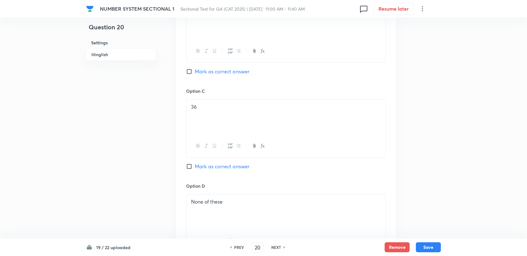
click at [235, 163] on span "Mark as correct answer" at bounding box center [222, 166] width 55 height 7
click at [195, 163] on input "Mark as correct answer" at bounding box center [190, 166] width 9 height 6
checkbox input "true"
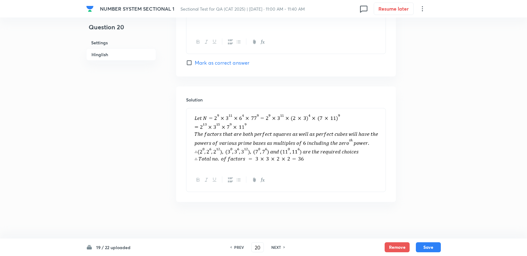
click at [437, 239] on div "19 / 22 uploaded PREV 20 ​ NEXT Remove Save" at bounding box center [263, 246] width 354 height 17
click at [437, 241] on div "19 / 22 uploaded PREV 20 ​ NEXT Remove Save" at bounding box center [263, 246] width 354 height 17
click at [431, 244] on button "Save" at bounding box center [428, 247] width 25 height 10
type input "21"
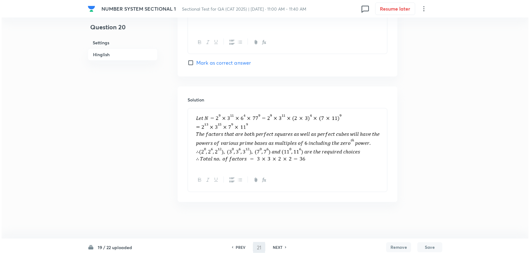
scroll to position [0, 0]
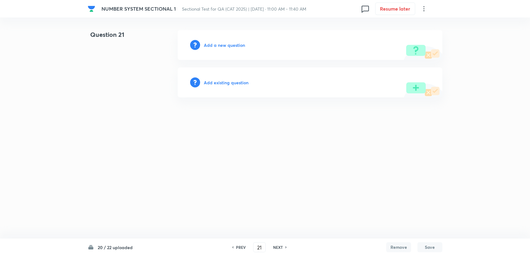
click at [217, 43] on h6 "Add a new question" at bounding box center [224, 45] width 41 height 7
click at [217, 43] on h6 "Choose a question type" at bounding box center [228, 45] width 48 height 7
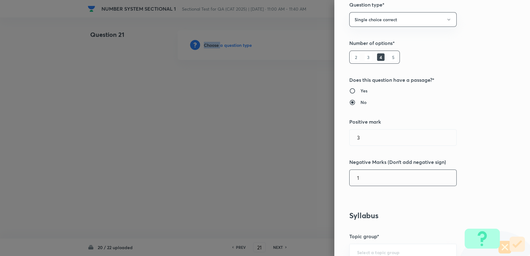
scroll to position [139, 0]
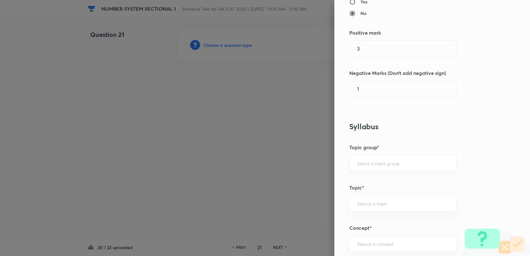
click at [369, 160] on input "text" at bounding box center [403, 163] width 92 height 6
click at [361, 180] on li "Quantitative Aptitude" at bounding box center [397, 180] width 107 height 11
type input "Quantitative Aptitude"
click at [362, 190] on h5 "Topic*" at bounding box center [421, 187] width 145 height 7
click at [363, 202] on input "text" at bounding box center [403, 203] width 92 height 6
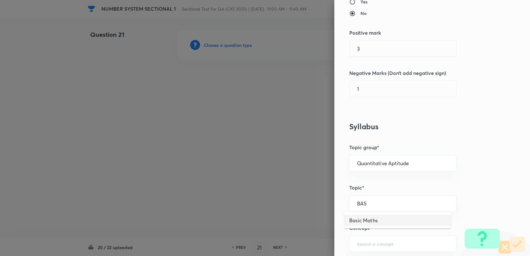
drag, startPoint x: 369, startPoint y: 220, endPoint x: 368, endPoint y: 231, distance: 11.6
click at [369, 220] on li "Basic Maths" at bounding box center [397, 220] width 107 height 11
type input "Basic Maths"
drag, startPoint x: 366, startPoint y: 233, endPoint x: 364, endPoint y: 243, distance: 10.1
click at [365, 233] on div "Question settings Question type* Single choice correct Number of options* 2 3 4…" at bounding box center [432, 128] width 196 height 256
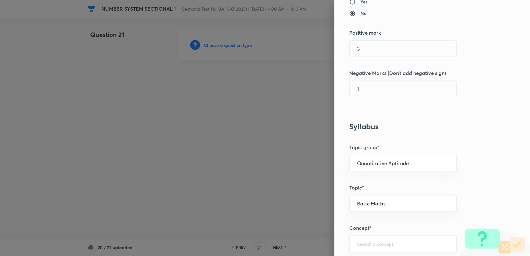
click at [364, 244] on input "text" at bounding box center [403, 244] width 92 height 6
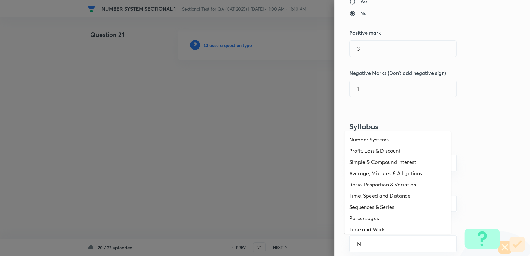
type input "N"
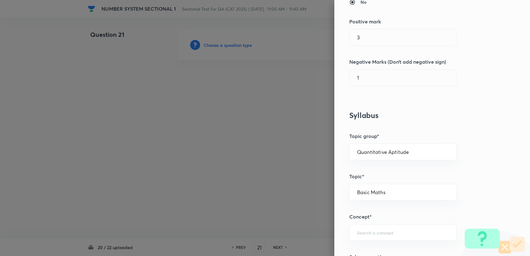
scroll to position [208, 0]
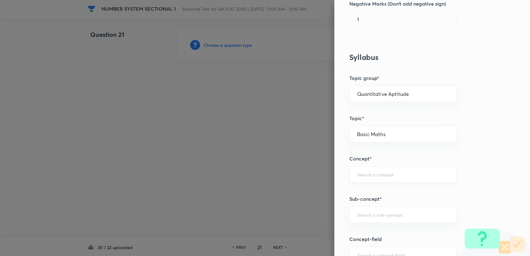
click at [359, 170] on div "​" at bounding box center [402, 174] width 107 height 17
click at [359, 176] on input "text" at bounding box center [403, 174] width 92 height 6
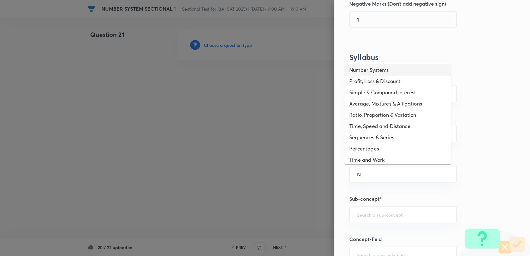
click at [366, 71] on li "Number Systems" at bounding box center [397, 69] width 107 height 11
type input "Number Systems"
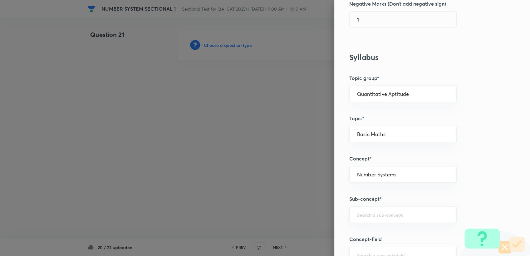
click at [381, 223] on div "Question settings Question type* Single choice correct Number of options* 2 3 4…" at bounding box center [432, 128] width 196 height 256
click at [379, 216] on input "text" at bounding box center [403, 215] width 92 height 6
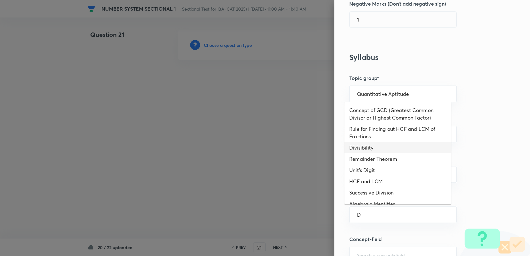
click at [368, 148] on li "Divisibility" at bounding box center [397, 147] width 107 height 11
type input "Divisibility"
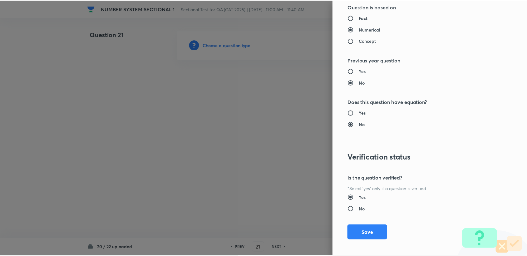
scroll to position [594, 0]
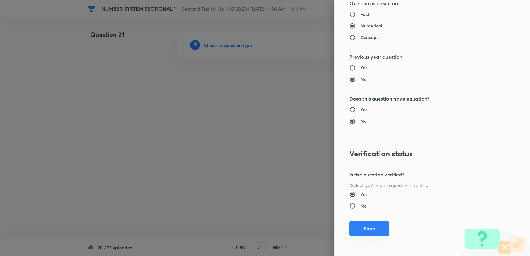
drag, startPoint x: 358, startPoint y: 239, endPoint x: 356, endPoint y: 231, distance: 8.3
click at [358, 237] on div "Question settings Question type* Single choice correct Number of options* 2 3 4…" at bounding box center [432, 128] width 196 height 256
click at [356, 228] on button "Save" at bounding box center [369, 228] width 40 height 15
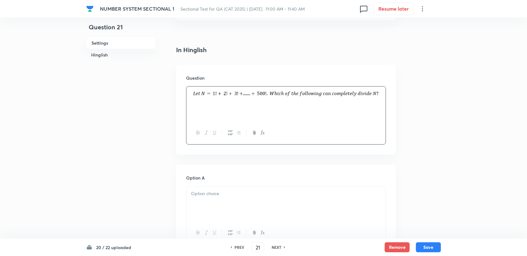
scroll to position [139, 0]
drag, startPoint x: 188, startPoint y: 201, endPoint x: 200, endPoint y: 216, distance: 18.7
click at [200, 216] on div "5 6 7 9" at bounding box center [285, 207] width 199 height 43
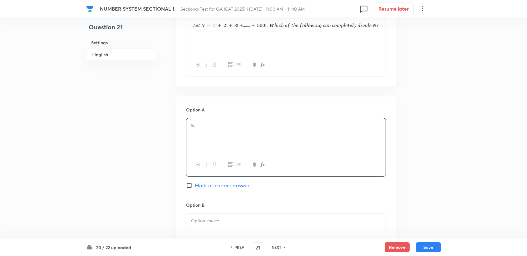
scroll to position [208, 0]
drag, startPoint x: 192, startPoint y: 223, endPoint x: 198, endPoint y: 223, distance: 6.2
click at [198, 223] on p "7" at bounding box center [286, 226] width 190 height 7
drag, startPoint x: 194, startPoint y: 223, endPoint x: 190, endPoint y: 226, distance: 5.0
click at [190, 226] on div "6 7 9" at bounding box center [285, 229] width 199 height 35
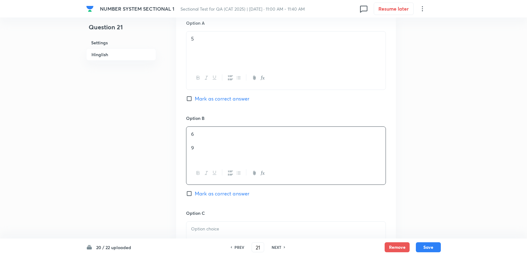
scroll to position [312, 0]
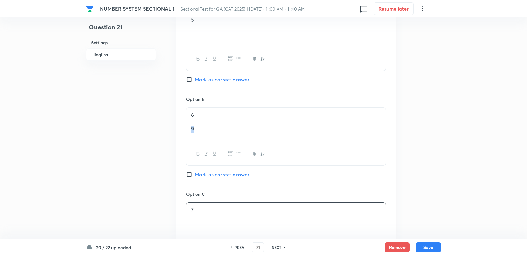
drag, startPoint x: 194, startPoint y: 132, endPoint x: 190, endPoint y: 130, distance: 4.5
click at [191, 130] on p "9" at bounding box center [286, 128] width 190 height 7
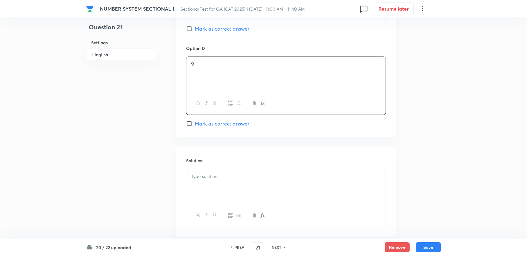
scroll to position [554, 0]
drag, startPoint x: 213, startPoint y: 205, endPoint x: 211, endPoint y: 201, distance: 4.8
drag, startPoint x: 211, startPoint y: 201, endPoint x: 203, endPoint y: 180, distance: 22.4
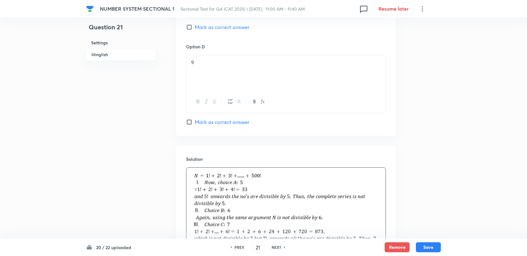
click at [210, 123] on span "Mark as correct answer" at bounding box center [222, 121] width 55 height 7
click at [195, 123] on input "Mark as correct answer" at bounding box center [190, 122] width 9 height 6
checkbox input "true"
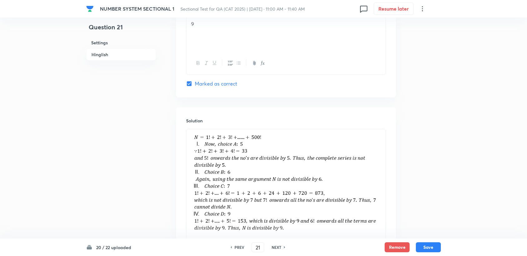
scroll to position [663, 0]
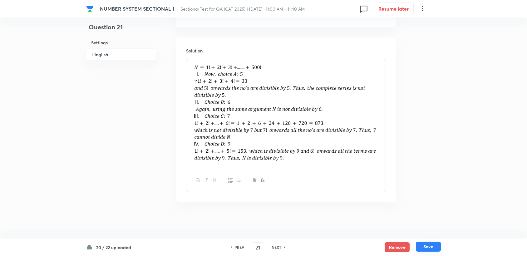
click at [426, 250] on button "Save" at bounding box center [428, 247] width 25 height 10
type input "22"
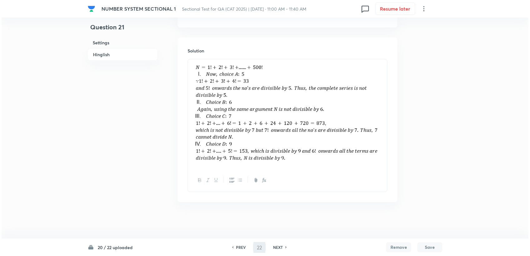
scroll to position [0, 0]
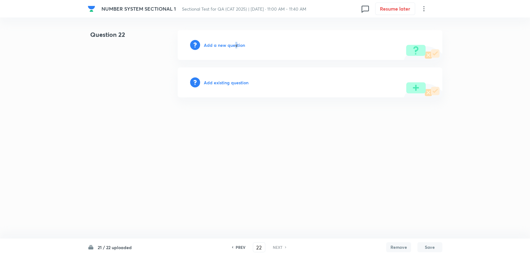
click at [235, 44] on h6 "Add a new question" at bounding box center [224, 45] width 41 height 7
click at [235, 44] on h6 "Choose a question type" at bounding box center [228, 45] width 48 height 7
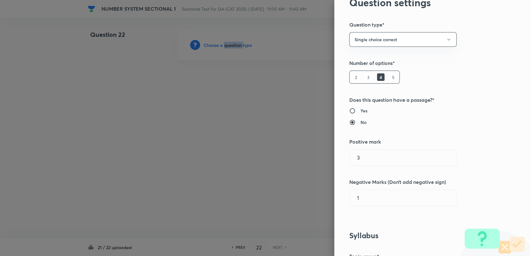
scroll to position [104, 0]
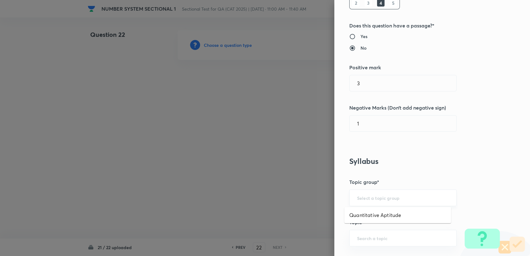
click at [370, 197] on input "text" at bounding box center [403, 198] width 92 height 6
click at [368, 208] on ul "Quantitative Aptitude" at bounding box center [397, 215] width 107 height 16
click at [368, 214] on li "Quantitative Aptitude" at bounding box center [397, 214] width 107 height 11
type input "Quantitative Aptitude"
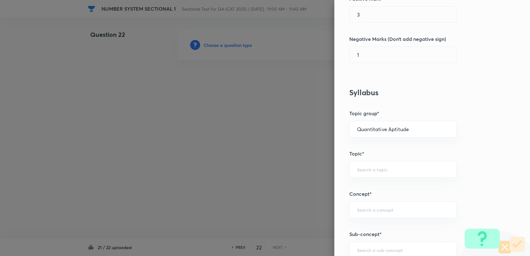
scroll to position [173, 0]
click at [368, 177] on div "Question settings Question type* Single choice correct Number of options* 2 3 4…" at bounding box center [432, 128] width 196 height 256
click at [367, 168] on input "text" at bounding box center [403, 169] width 92 height 6
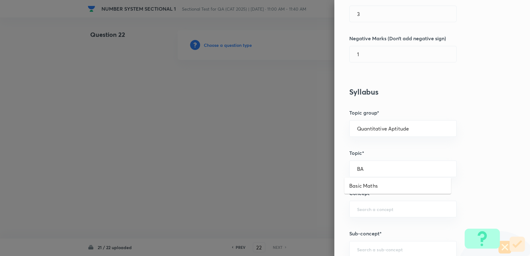
click at [368, 181] on li "Basic Maths" at bounding box center [397, 185] width 107 height 11
type input "Basic Maths"
drag, startPoint x: 368, startPoint y: 199, endPoint x: 368, endPoint y: 208, distance: 8.7
click at [368, 202] on div "Question settings Question type* Single choice correct Number of options* 2 3 4…" at bounding box center [432, 128] width 196 height 256
click at [368, 208] on input "text" at bounding box center [403, 209] width 92 height 6
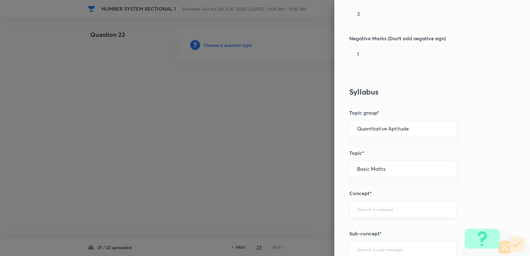
type input "L"
click at [376, 223] on li "Number Systems" at bounding box center [397, 225] width 107 height 11
click at [373, 246] on input "text" at bounding box center [403, 249] width 92 height 6
click at [377, 232] on li "Last two Digits" at bounding box center [397, 230] width 107 height 11
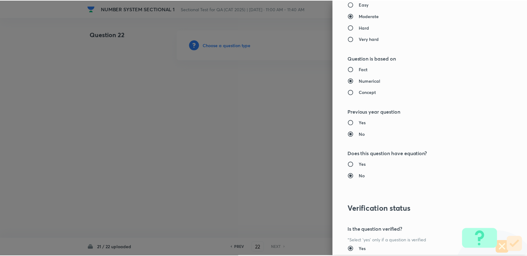
scroll to position [594, 0]
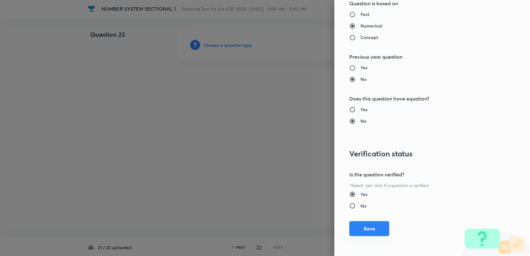
click at [374, 223] on button "Save" at bounding box center [369, 228] width 40 height 15
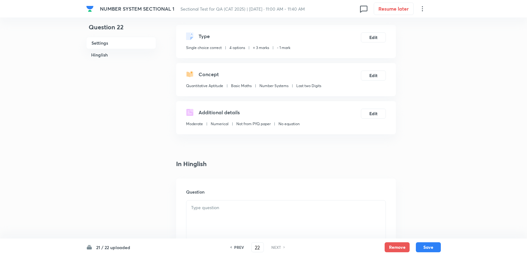
scroll to position [139, 0]
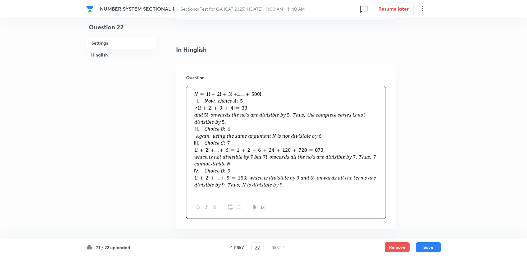
drag, startPoint x: 195, startPoint y: 99, endPoint x: 265, endPoint y: 167, distance: 98.0
click at [265, 167] on img at bounding box center [286, 140] width 190 height 100
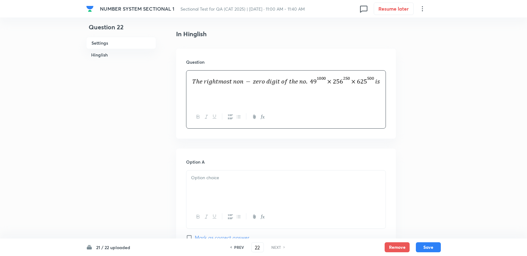
scroll to position [242, 0]
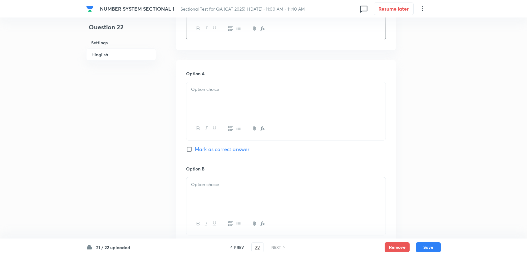
click at [206, 112] on div at bounding box center [285, 99] width 199 height 35
click at [202, 180] on div at bounding box center [285, 194] width 199 height 35
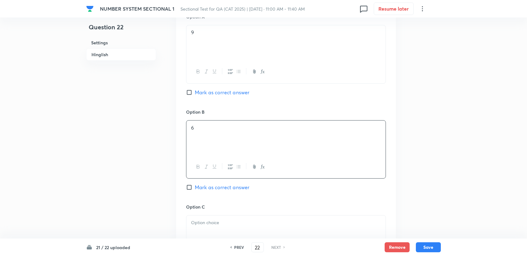
scroll to position [312, 0]
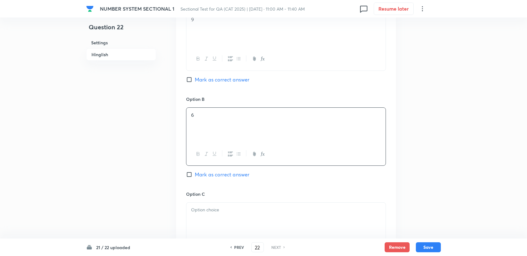
click at [207, 210] on p at bounding box center [286, 209] width 190 height 7
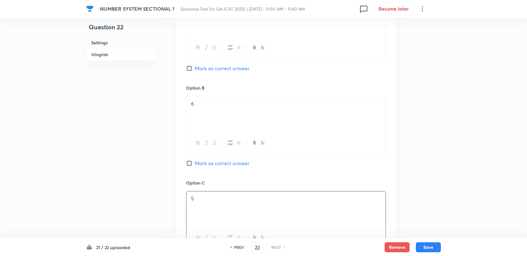
scroll to position [381, 0]
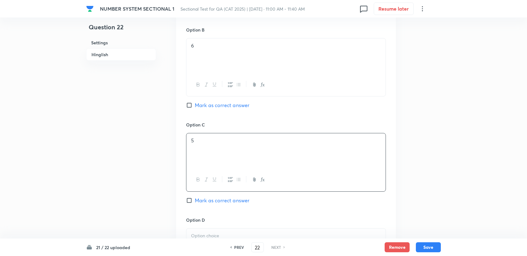
click at [207, 232] on p at bounding box center [286, 235] width 190 height 7
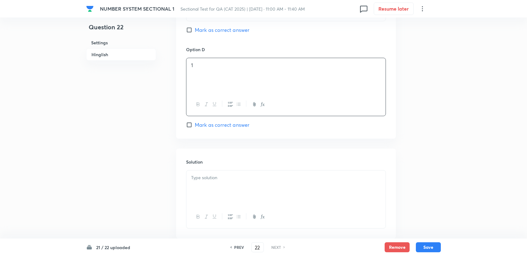
scroll to position [554, 0]
click at [194, 193] on div at bounding box center [285, 185] width 199 height 35
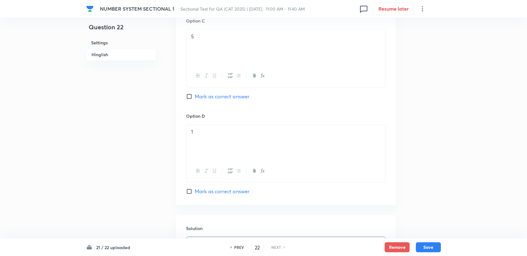
scroll to position [617, 0]
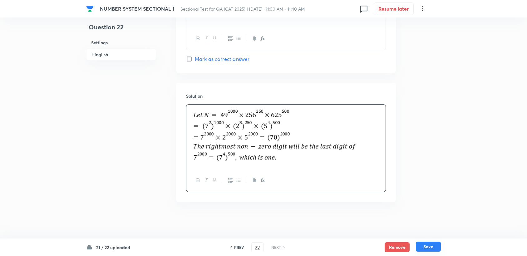
click at [431, 243] on button "Save" at bounding box center [428, 247] width 25 height 10
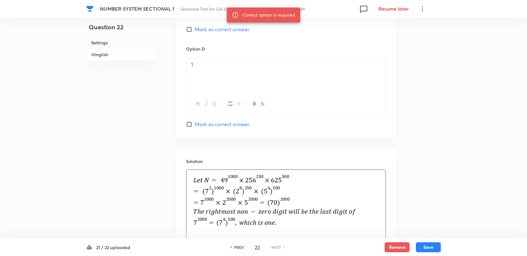
scroll to position [548, 0]
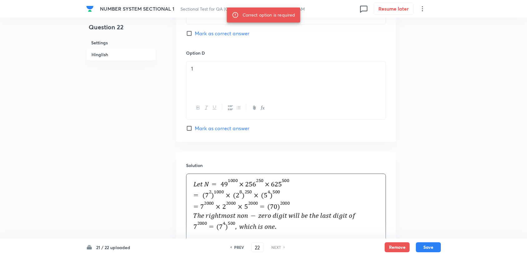
click at [218, 125] on span "Mark as correct answer" at bounding box center [222, 127] width 55 height 7
click at [195, 125] on input "Mark as correct answer" at bounding box center [190, 128] width 9 height 6
click at [424, 242] on div "21 / 22 uploaded PREV 22 ​ NEXT Remove Save" at bounding box center [263, 246] width 354 height 17
click at [428, 247] on button "Save" at bounding box center [428, 247] width 25 height 10
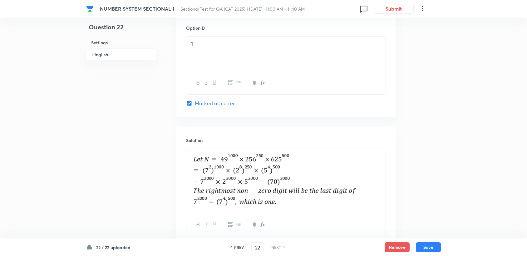
scroll to position [617, 0]
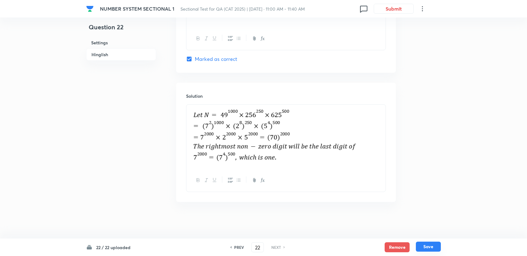
click at [428, 244] on button "Save" at bounding box center [428, 247] width 25 height 10
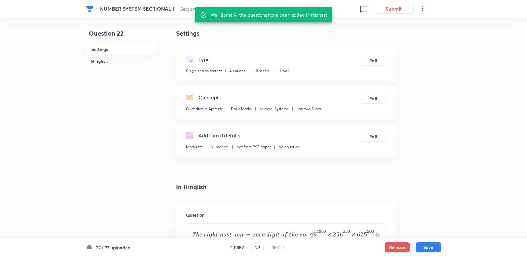
scroll to position [0, 0]
click at [110, 246] on h6 "22 / 22 uploaded" at bounding box center [113, 247] width 34 height 7
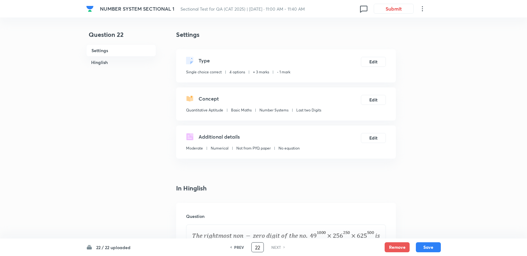
click at [259, 250] on input "22" at bounding box center [257, 247] width 12 height 11
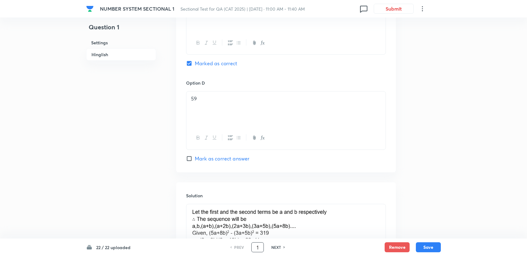
scroll to position [659, 0]
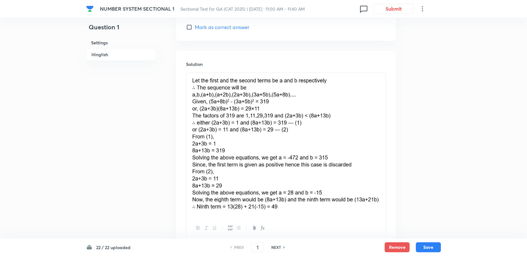
click at [277, 246] on h6 "NEXT" at bounding box center [276, 247] width 10 height 6
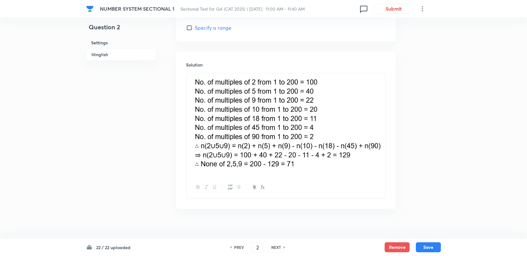
scroll to position [329, 0]
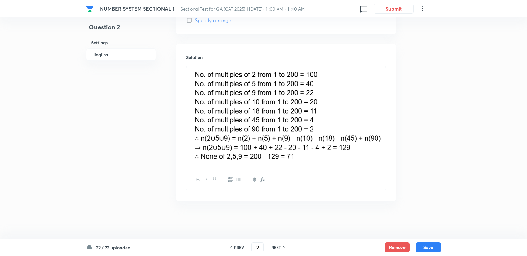
click at [278, 245] on h6 "NEXT" at bounding box center [276, 247] width 10 height 6
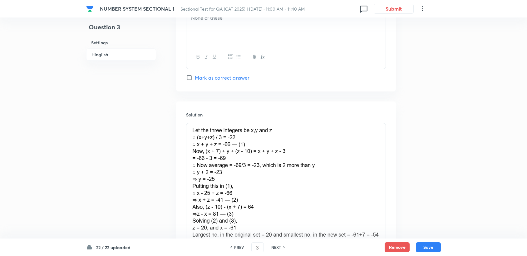
scroll to position [688, 0]
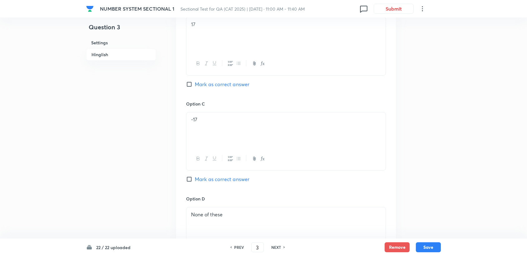
click at [281, 244] on h6 "NEXT" at bounding box center [276, 247] width 10 height 6
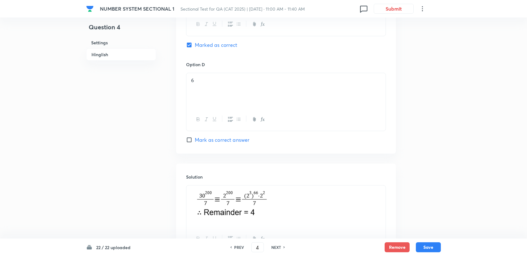
scroll to position [595, 0]
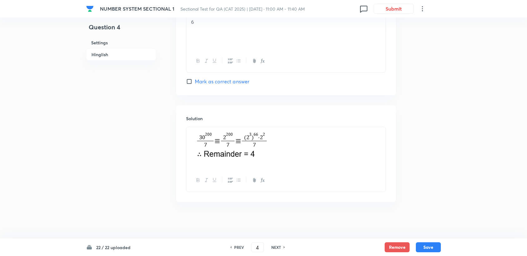
click at [283, 240] on div "22 / 22 uploaded PREV 4 ​ NEXT Remove Save" at bounding box center [263, 246] width 354 height 17
click at [281, 241] on div "22 / 22 uploaded PREV 4 ​ NEXT Remove Save" at bounding box center [263, 246] width 354 height 17
click at [278, 245] on h6 "NEXT" at bounding box center [276, 247] width 10 height 6
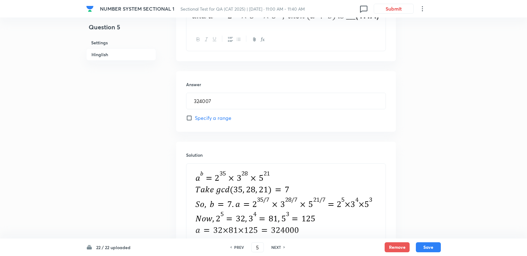
scroll to position [319, 0]
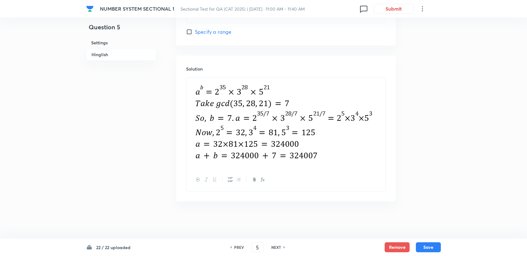
click at [276, 245] on h6 "NEXT" at bounding box center [276, 247] width 10 height 6
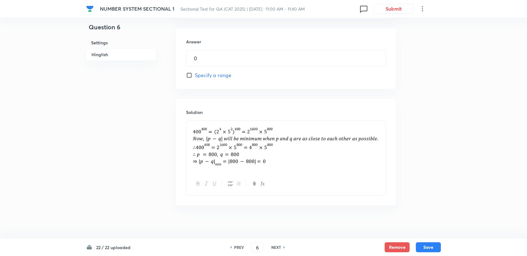
scroll to position [278, 0]
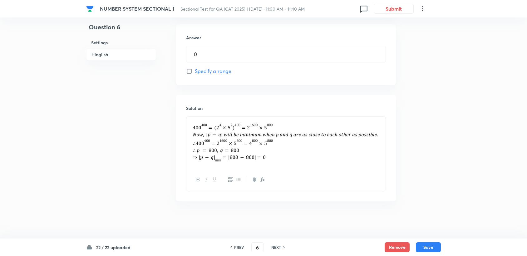
click at [277, 244] on div "PREV 6 ​ NEXT" at bounding box center [257, 247] width 81 height 10
click at [280, 244] on div "PREV 6 ​ NEXT" at bounding box center [257, 247] width 81 height 10
click at [279, 247] on h6 "NEXT" at bounding box center [276, 247] width 10 height 6
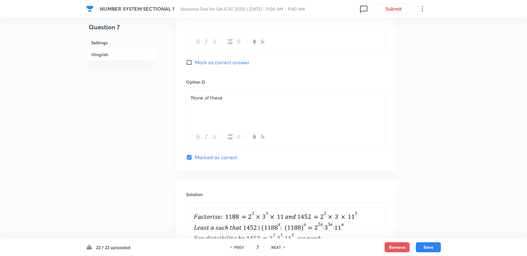
scroll to position [521, 0]
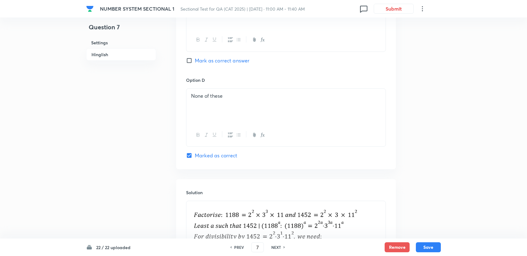
click at [284, 247] on icon at bounding box center [283, 247] width 1 height 2
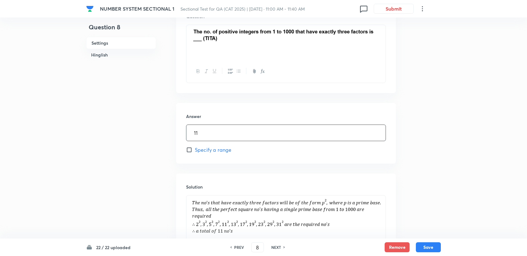
scroll to position [271, 0]
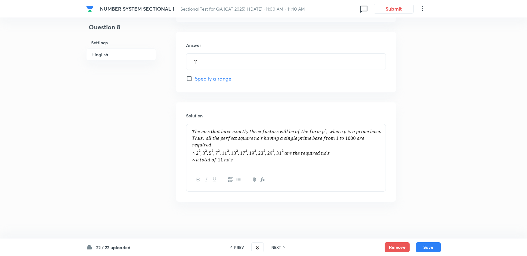
click at [278, 245] on h6 "NEXT" at bounding box center [276, 247] width 10 height 6
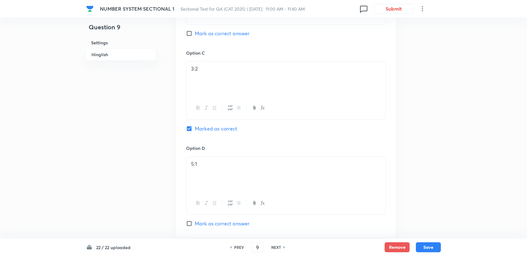
scroll to position [437, 0]
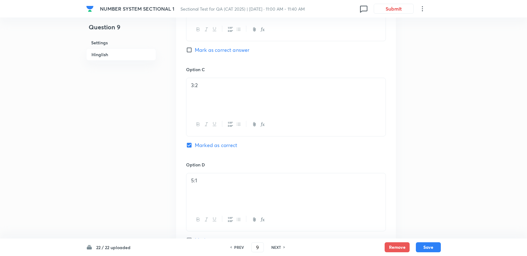
click at [284, 244] on div "PREV 9 ​ NEXT" at bounding box center [257, 247] width 81 height 10
click at [283, 245] on div "NEXT" at bounding box center [277, 247] width 17 height 6
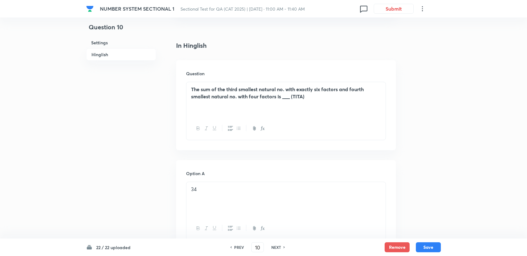
scroll to position [129, 0]
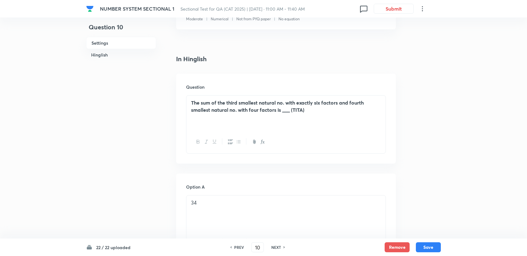
click at [280, 245] on h6 "NEXT" at bounding box center [276, 247] width 10 height 6
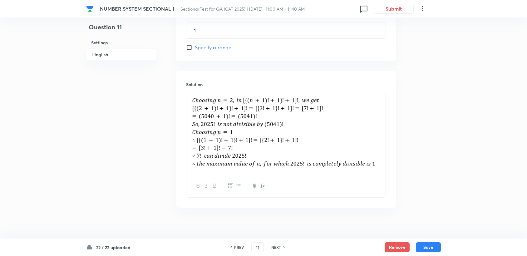
scroll to position [308, 0]
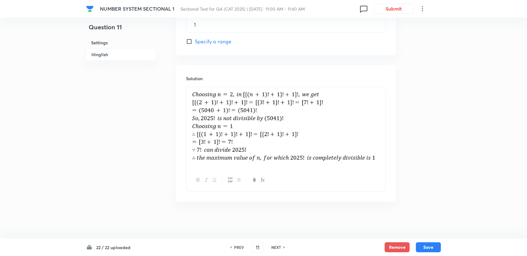
click at [275, 246] on h6 "NEXT" at bounding box center [276, 247] width 10 height 6
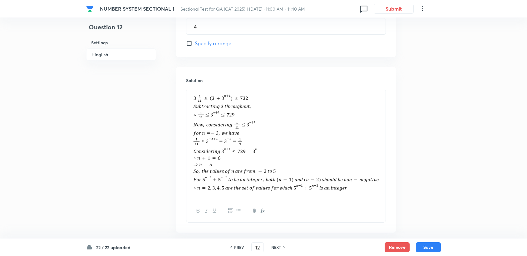
scroll to position [337, 0]
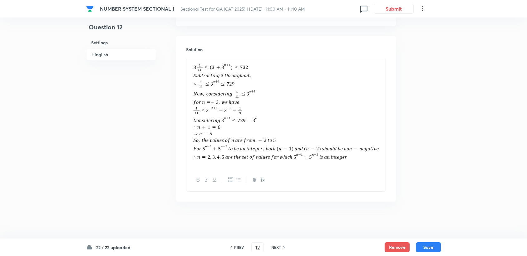
click at [281, 248] on div "NEXT" at bounding box center [277, 247] width 17 height 6
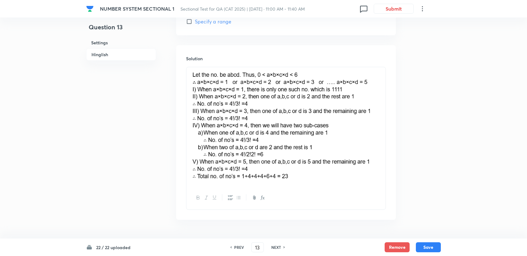
scroll to position [346, 0]
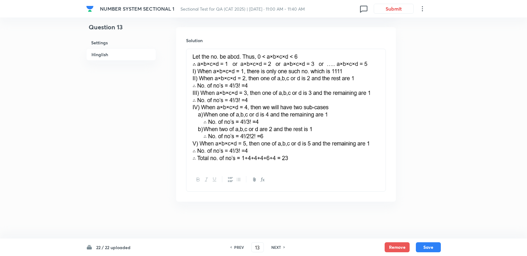
click at [277, 242] on div "PREV 13 ​ NEXT" at bounding box center [257, 247] width 81 height 10
click at [276, 247] on h6 "NEXT" at bounding box center [276, 247] width 10 height 6
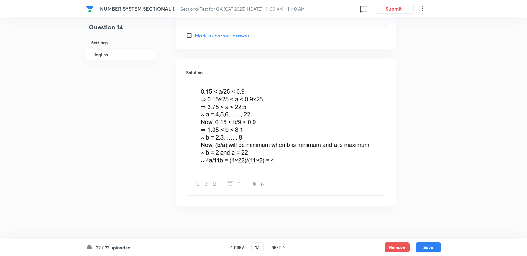
scroll to position [653, 0]
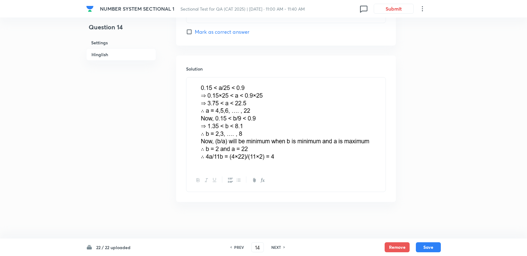
click at [282, 245] on div "NEXT" at bounding box center [277, 247] width 17 height 6
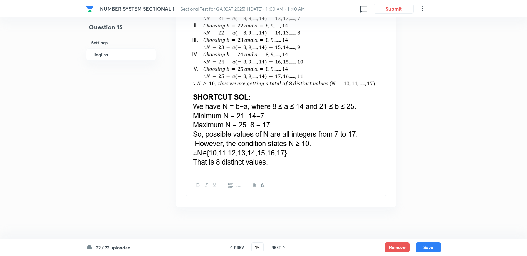
scroll to position [762, 0]
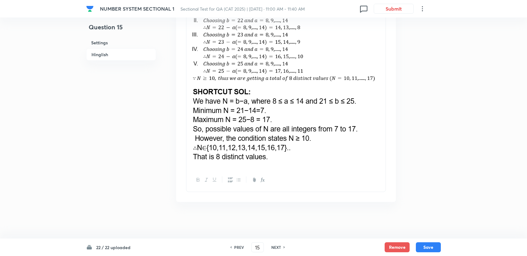
click at [276, 242] on div "PREV 15 ​ NEXT" at bounding box center [257, 247] width 81 height 10
click at [277, 246] on h6 "NEXT" at bounding box center [276, 247] width 10 height 6
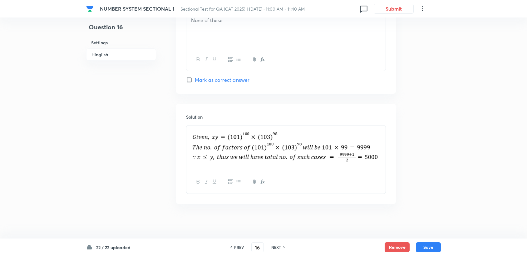
scroll to position [598, 0]
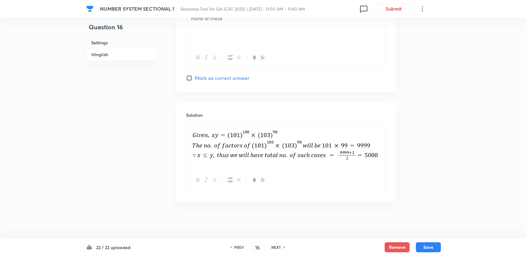
click at [278, 242] on div "PREV 16 ​ NEXT" at bounding box center [257, 247] width 81 height 10
click at [278, 248] on h6 "NEXT" at bounding box center [276, 247] width 10 height 6
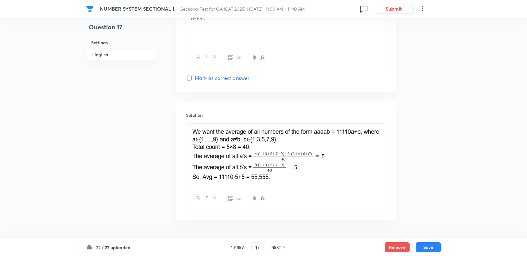
click at [279, 246] on h6 "NEXT" at bounding box center [276, 247] width 10 height 6
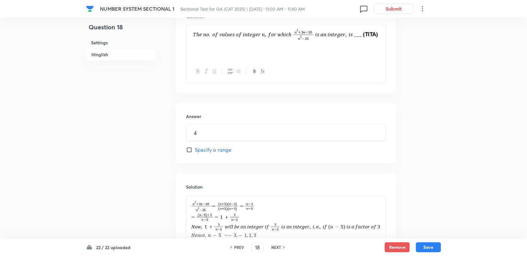
scroll to position [289, 0]
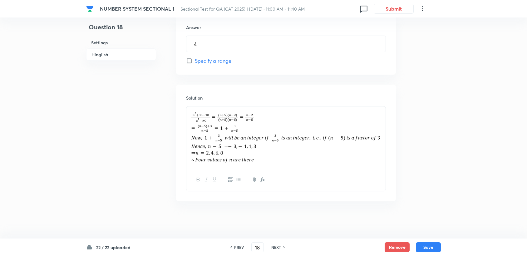
click at [277, 245] on h6 "NEXT" at bounding box center [276, 247] width 10 height 6
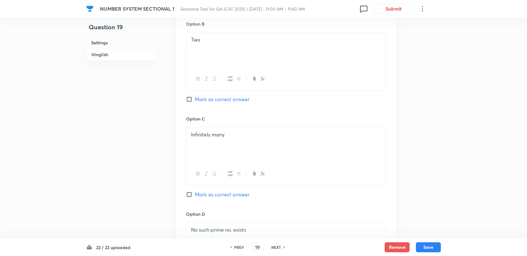
scroll to position [462, 0]
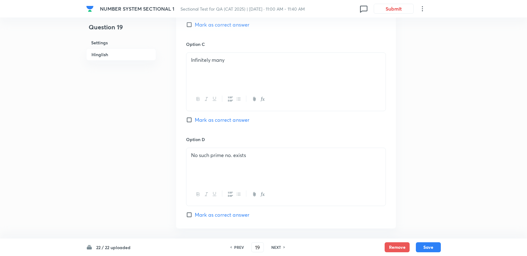
click at [275, 244] on div "PREV 19 ​ NEXT" at bounding box center [257, 247] width 81 height 10
click at [276, 245] on h6 "NEXT" at bounding box center [276, 247] width 10 height 6
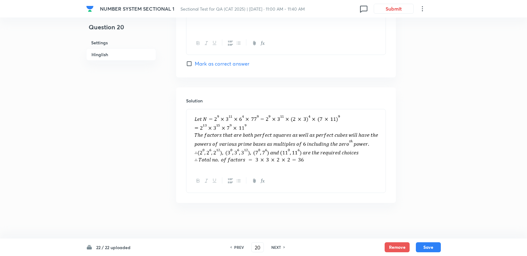
scroll to position [614, 0]
click at [279, 247] on h6 "NEXT" at bounding box center [276, 247] width 10 height 6
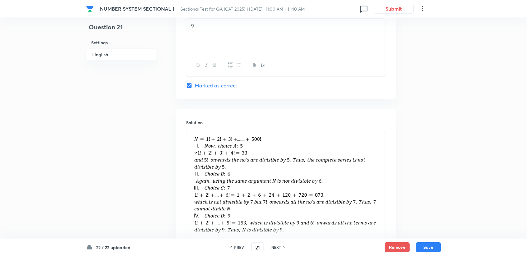
scroll to position [593, 0]
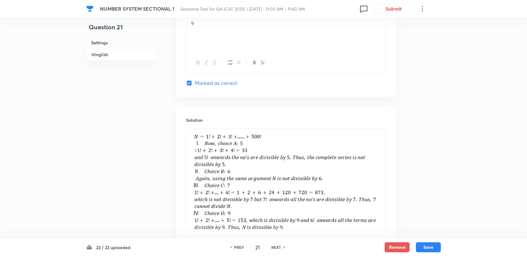
click at [281, 250] on div "PREV 21 ​ NEXT" at bounding box center [257, 247] width 81 height 10
click at [282, 247] on div "NEXT" at bounding box center [277, 247] width 17 height 6
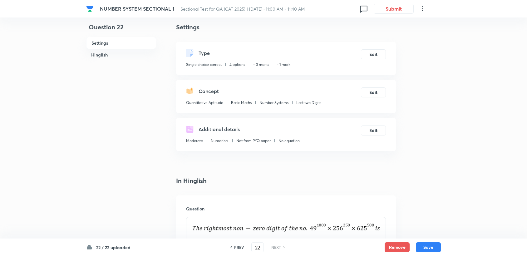
scroll to position [0, 0]
